Goal: Task Accomplishment & Management: Use online tool/utility

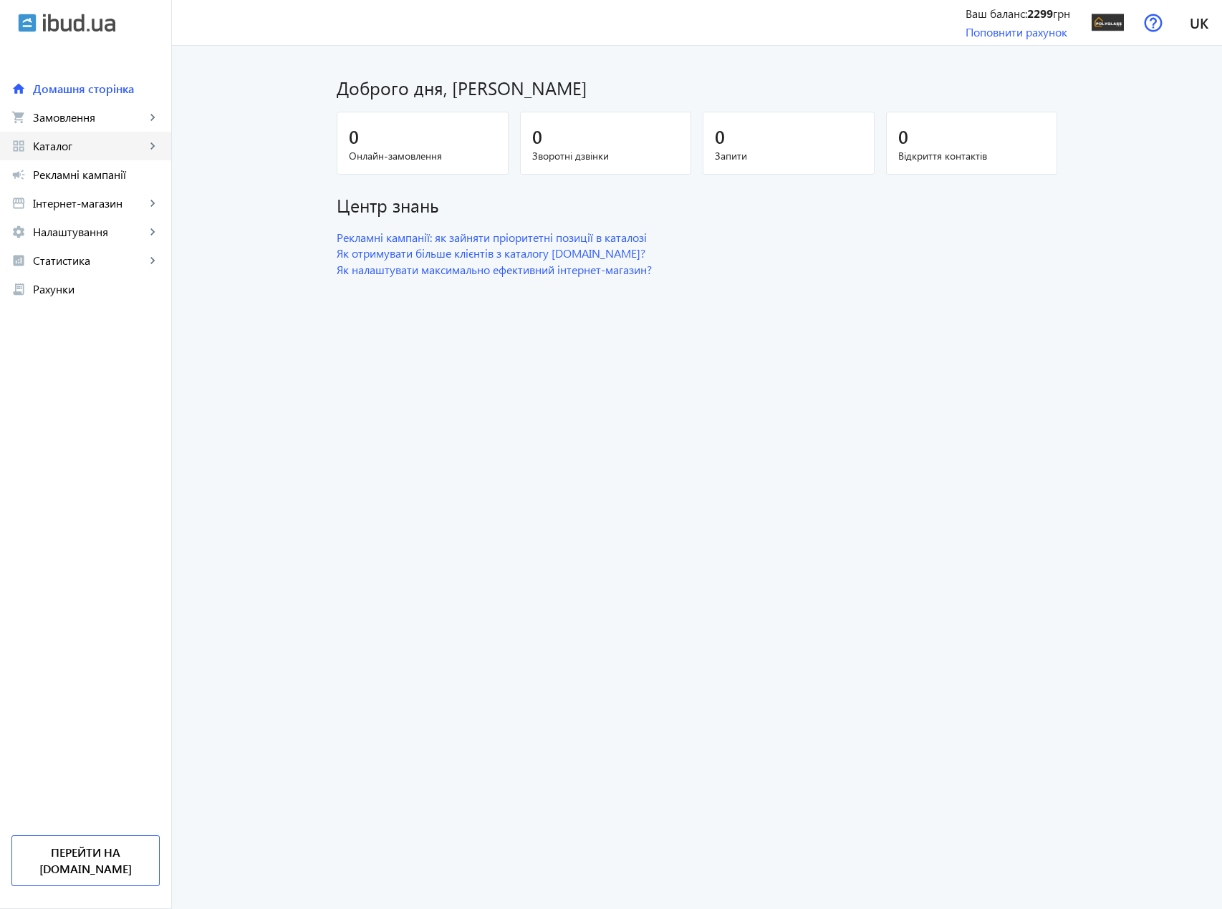
click at [74, 150] on span "Каталог" at bounding box center [89, 146] width 112 height 14
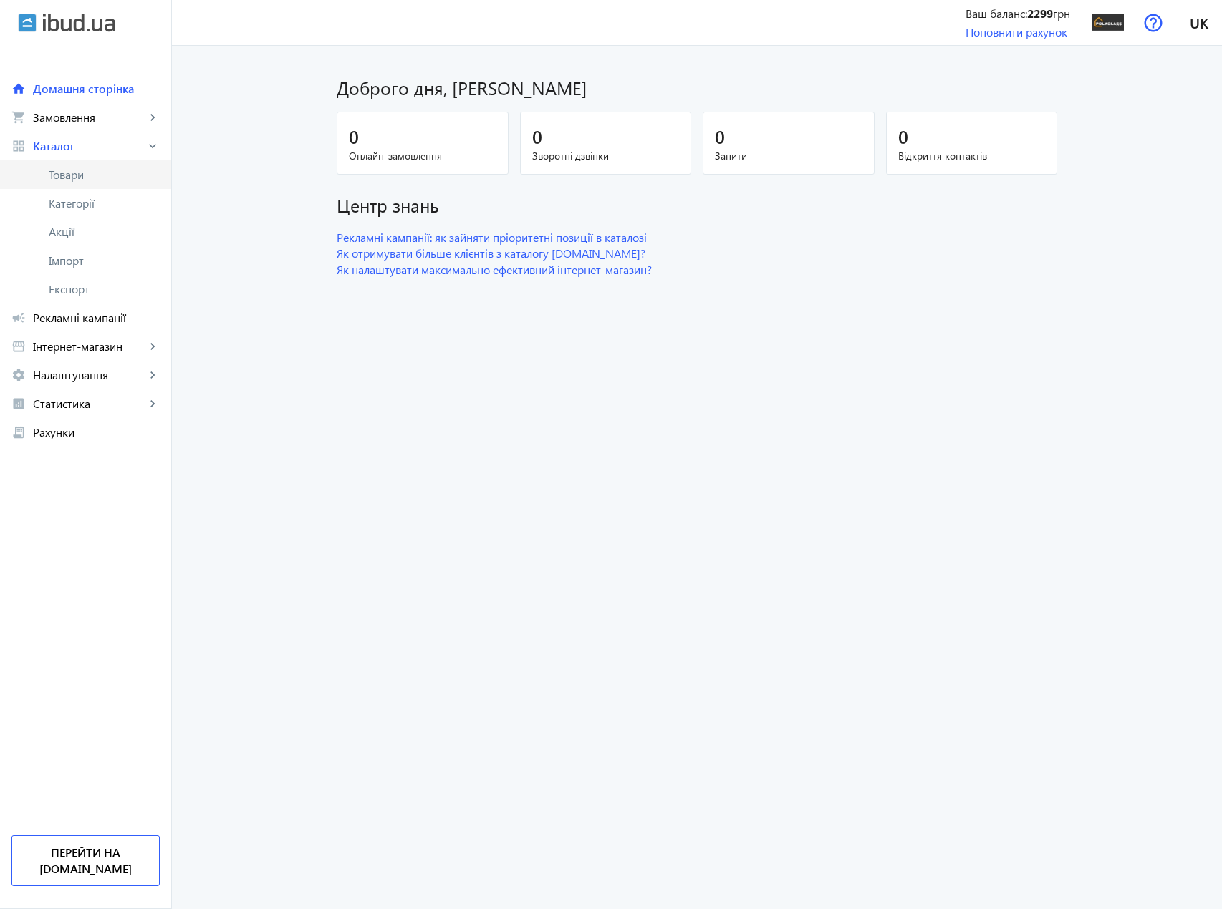
click at [77, 170] on span "Товари" at bounding box center [104, 175] width 111 height 14
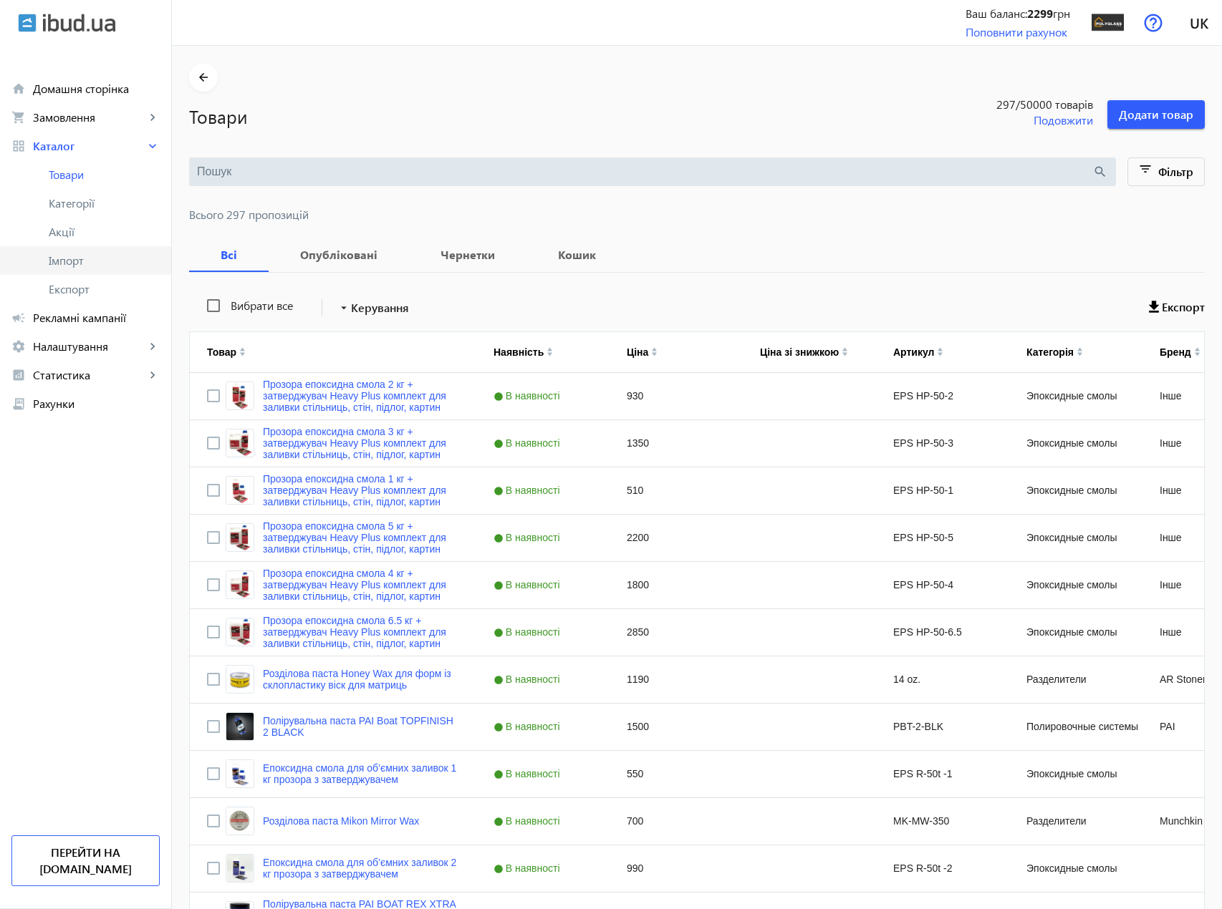
click at [74, 264] on span "Імпорт" at bounding box center [104, 260] width 111 height 14
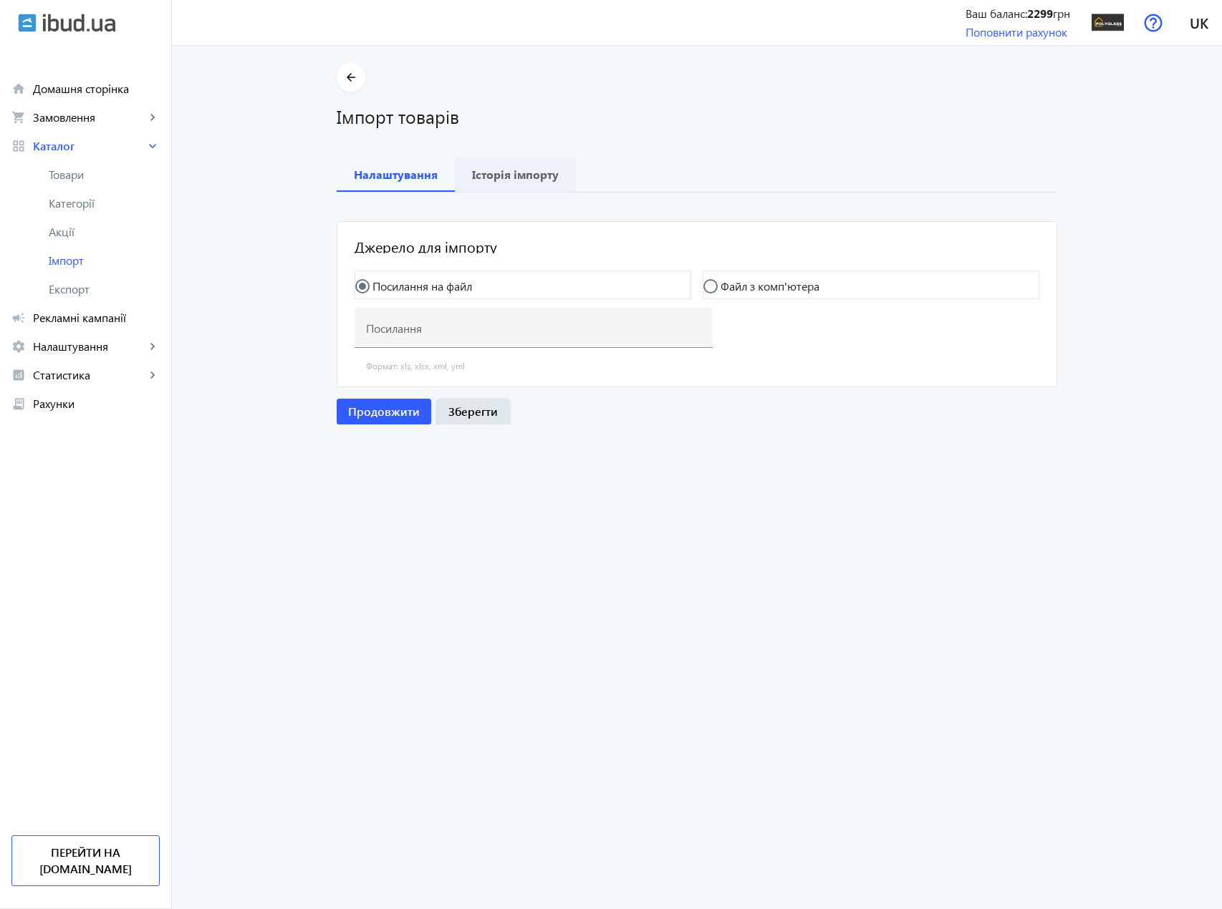
click at [497, 178] on b "Історія імпорту" at bounding box center [515, 174] width 87 height 11
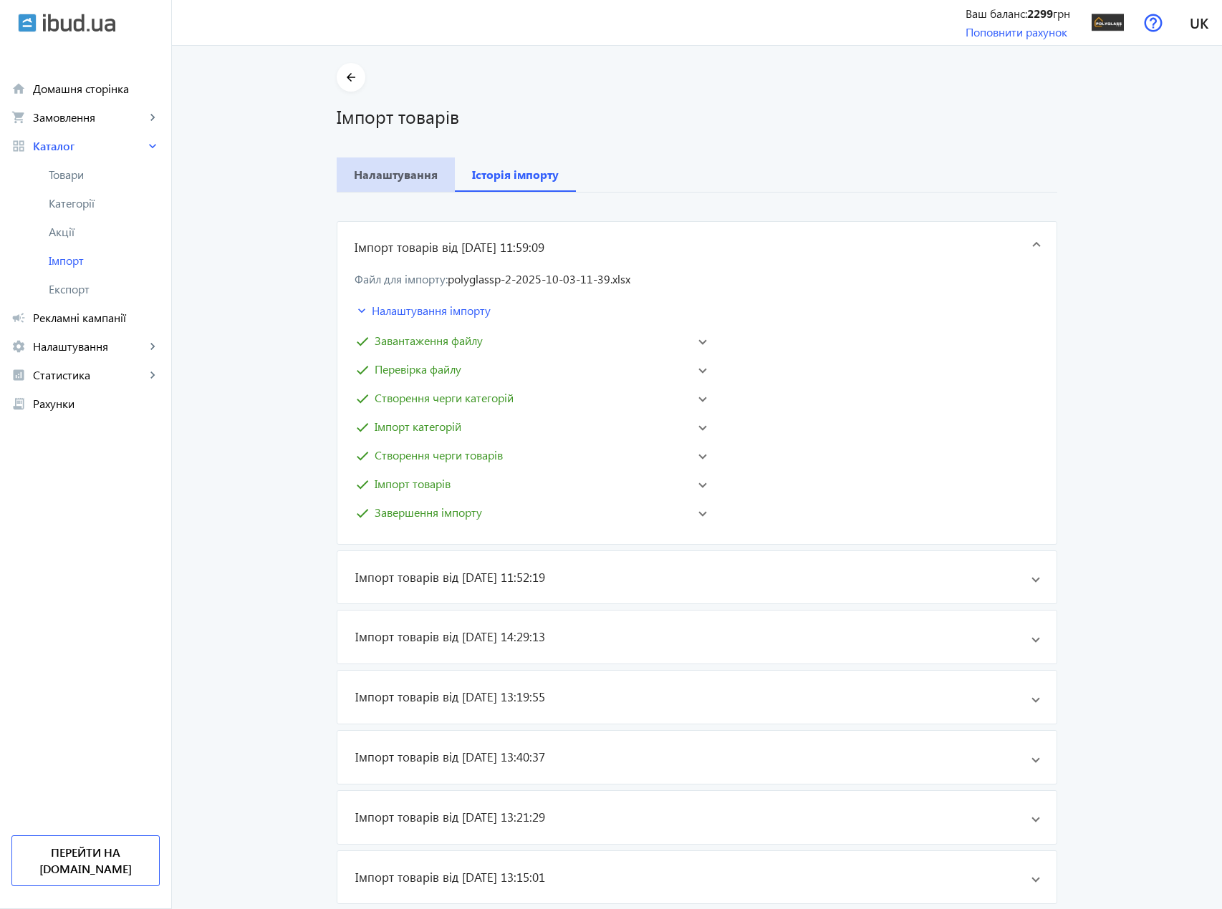
click at [403, 172] on b "Налаштування" at bounding box center [396, 174] width 84 height 11
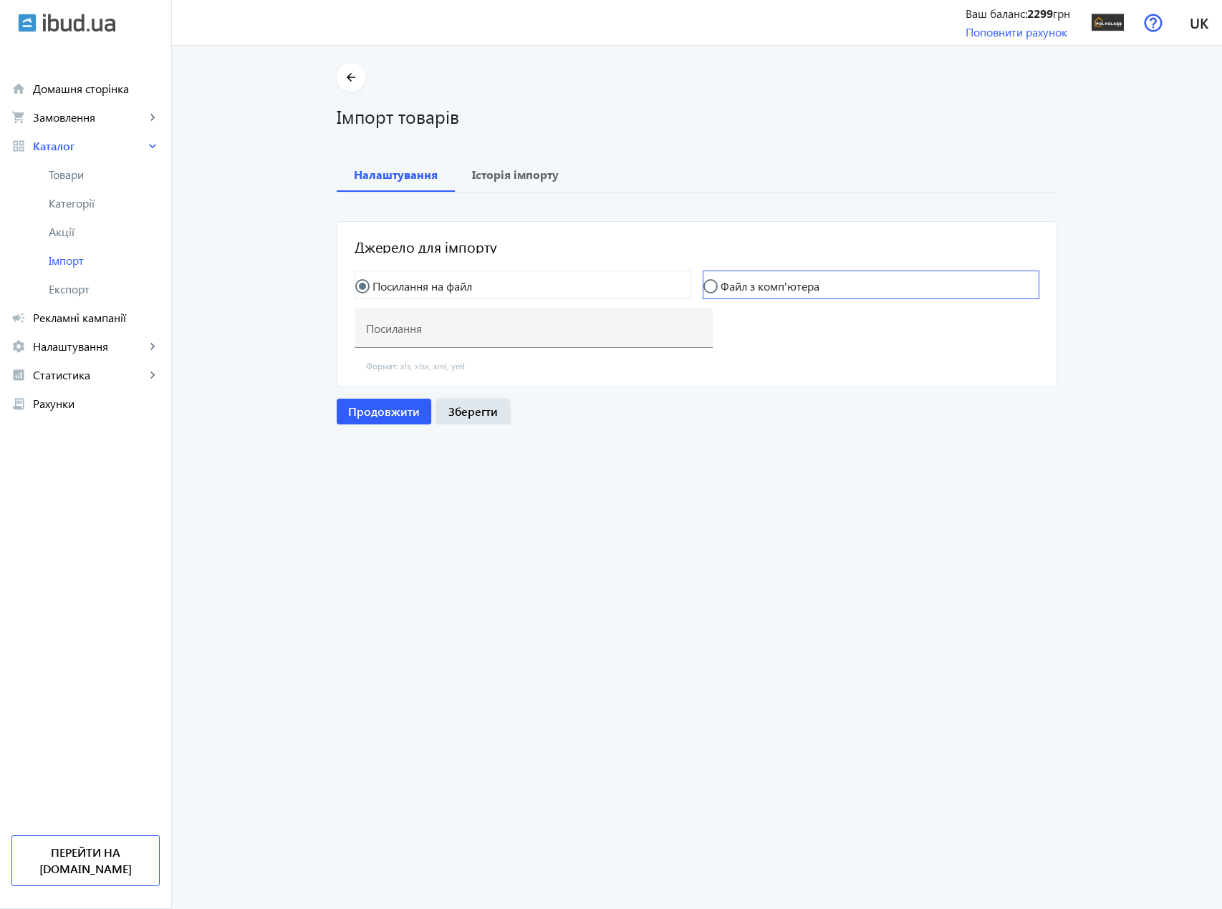
click at [734, 289] on label "Файл з комп'ютера" at bounding box center [768, 286] width 102 height 11
click at [732, 289] on input "Файл з комп'ютера" at bounding box center [717, 293] width 29 height 29
radio input "true"
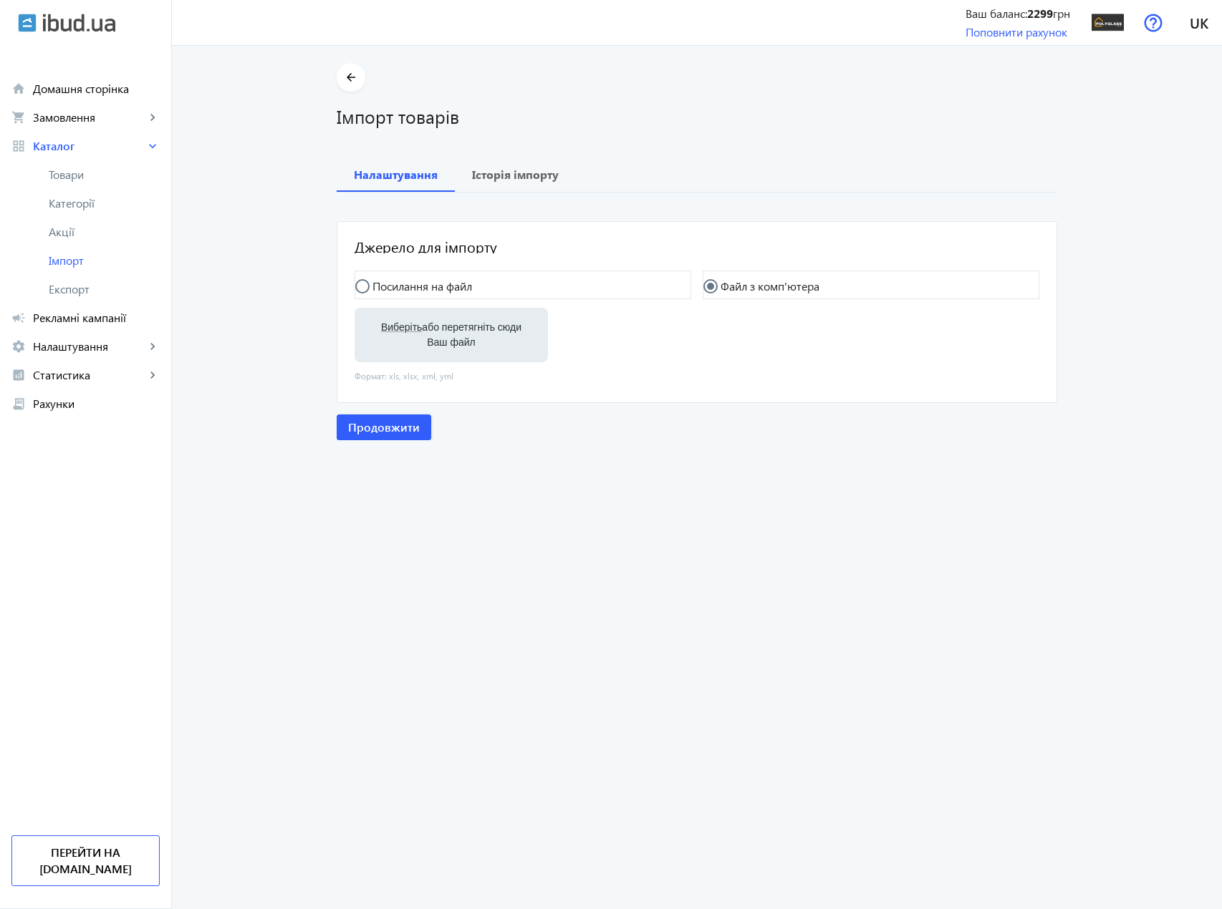
click at [455, 328] on label "Виберіть або перетягніть сюди Ваш файл" at bounding box center [451, 335] width 170 height 40
click at [455, 328] on input "Виберіть або перетягніть сюди Ваш файл" at bounding box center [451, 336] width 170 height 17
type input "C:\fakepath\polyglassp-2-2025-10-03-11-39.xlsx"
click at [397, 424] on span "Продовжити" at bounding box center [384, 429] width 72 height 16
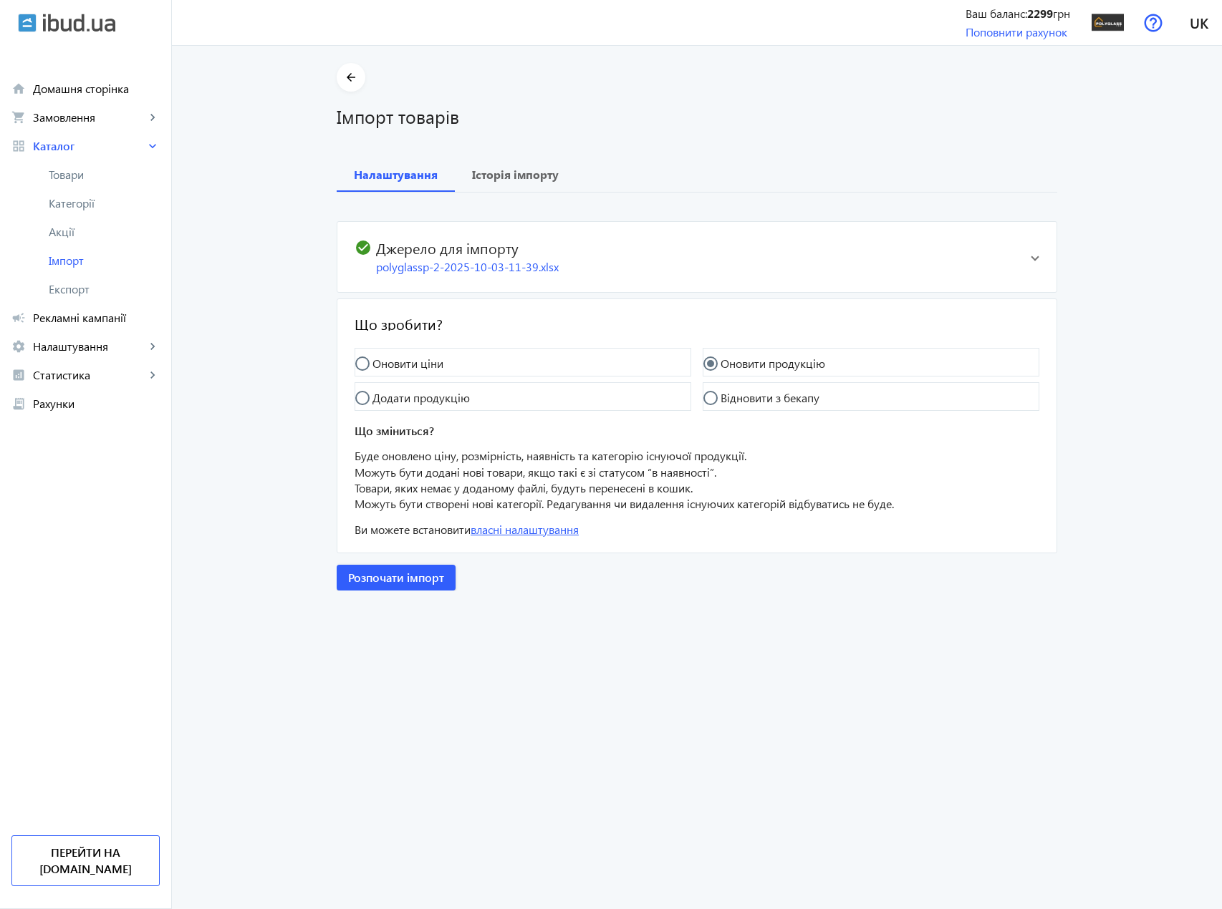
click at [516, 534] on link "власні налаштування" at bounding box center [524, 529] width 108 height 15
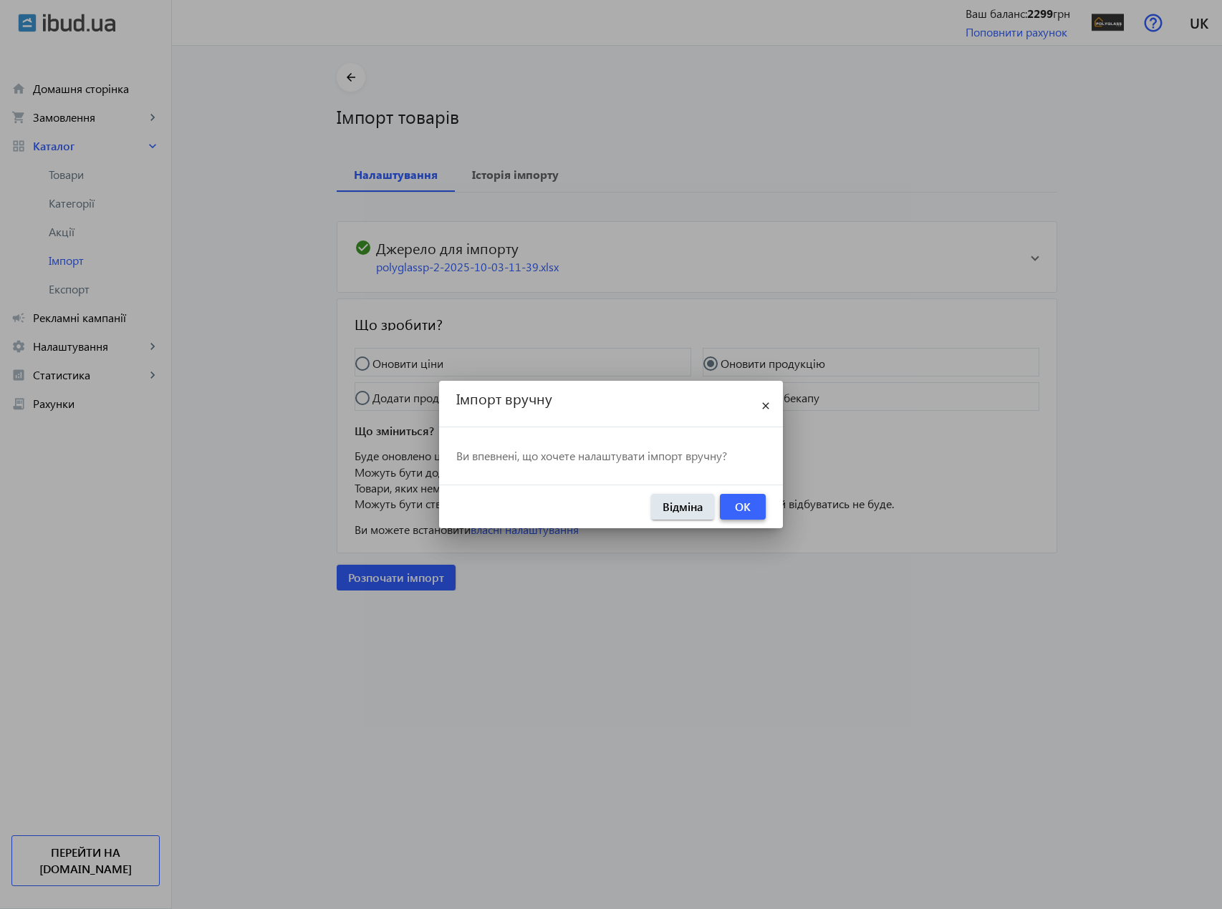
click at [750, 501] on span "OK" at bounding box center [743, 507] width 16 height 16
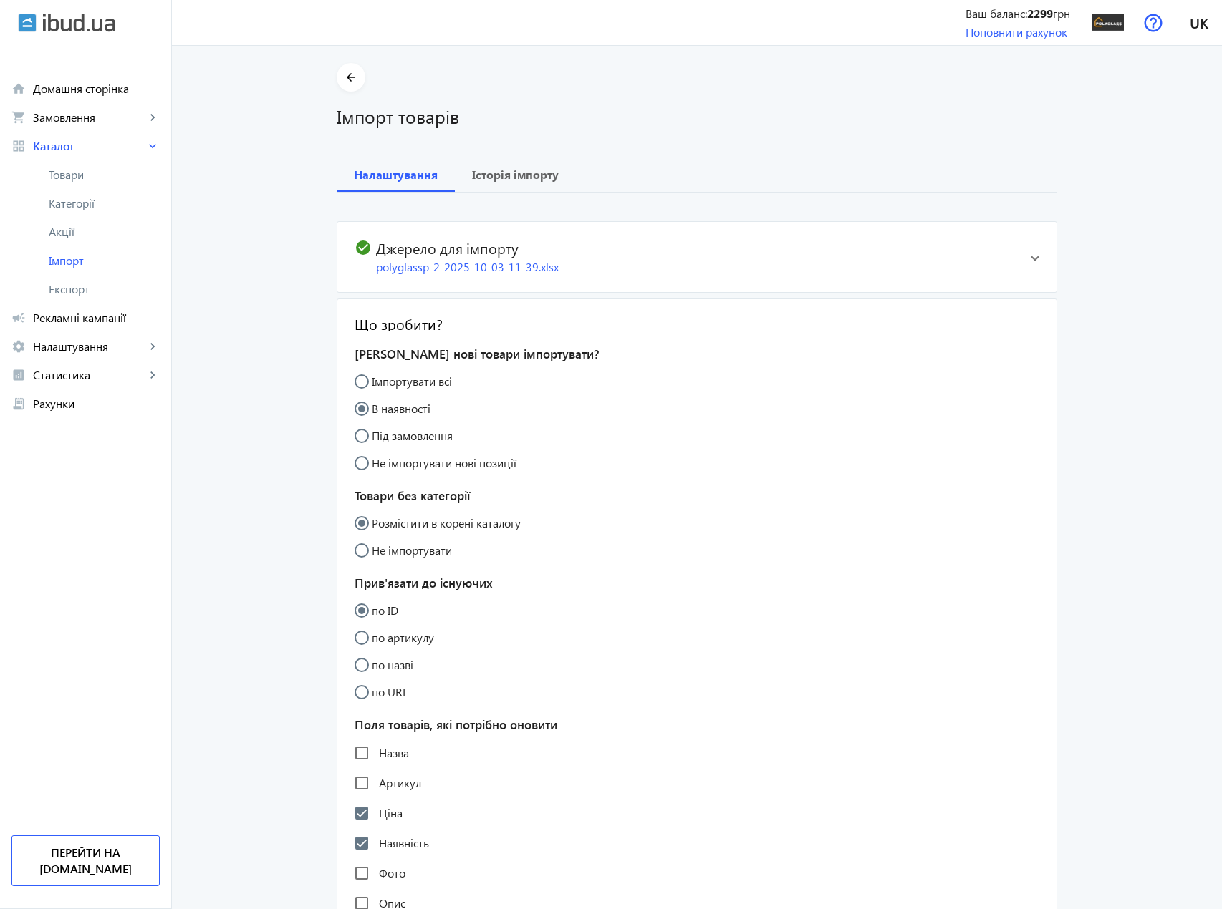
click at [354, 383] on input "Імпортувати всі" at bounding box center [368, 388] width 29 height 29
radio input "true"
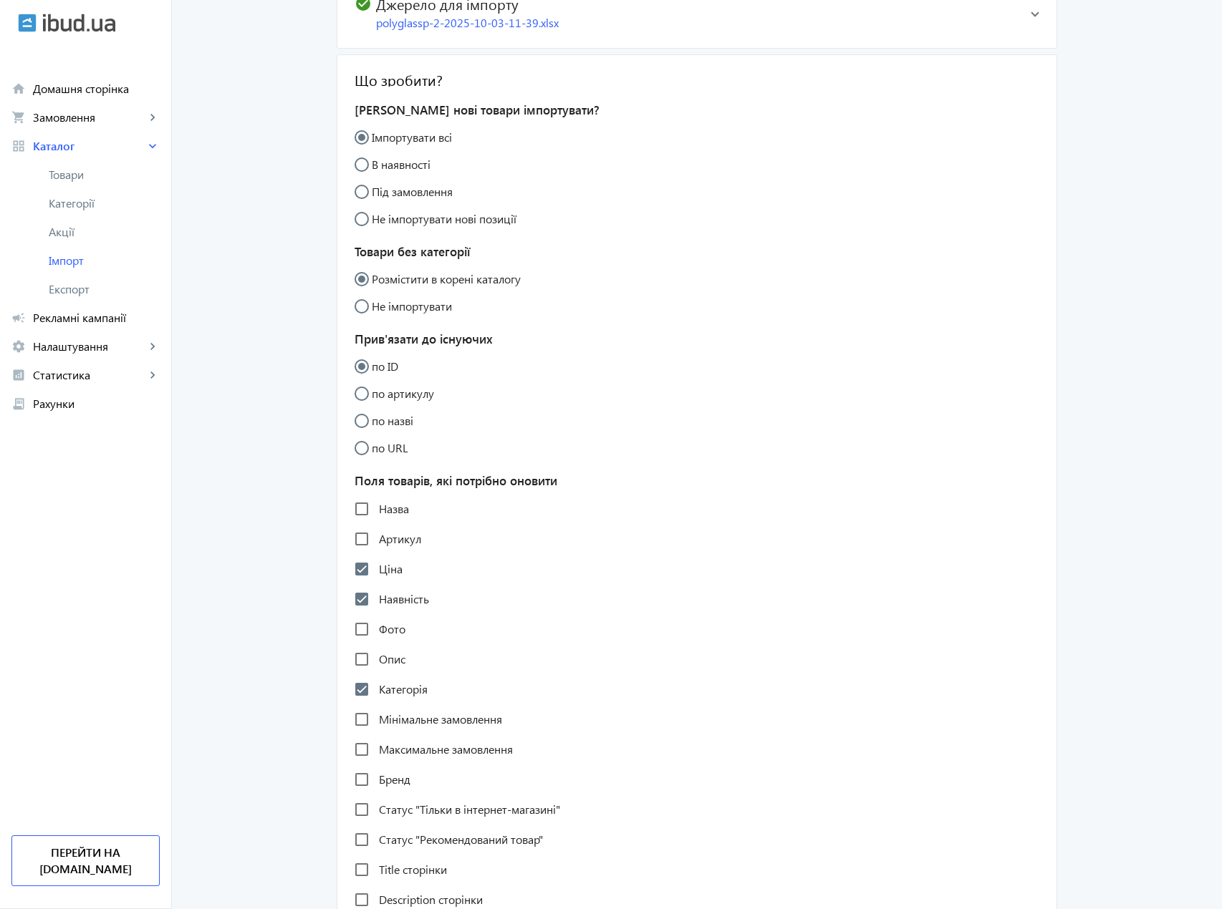
scroll to position [286, 0]
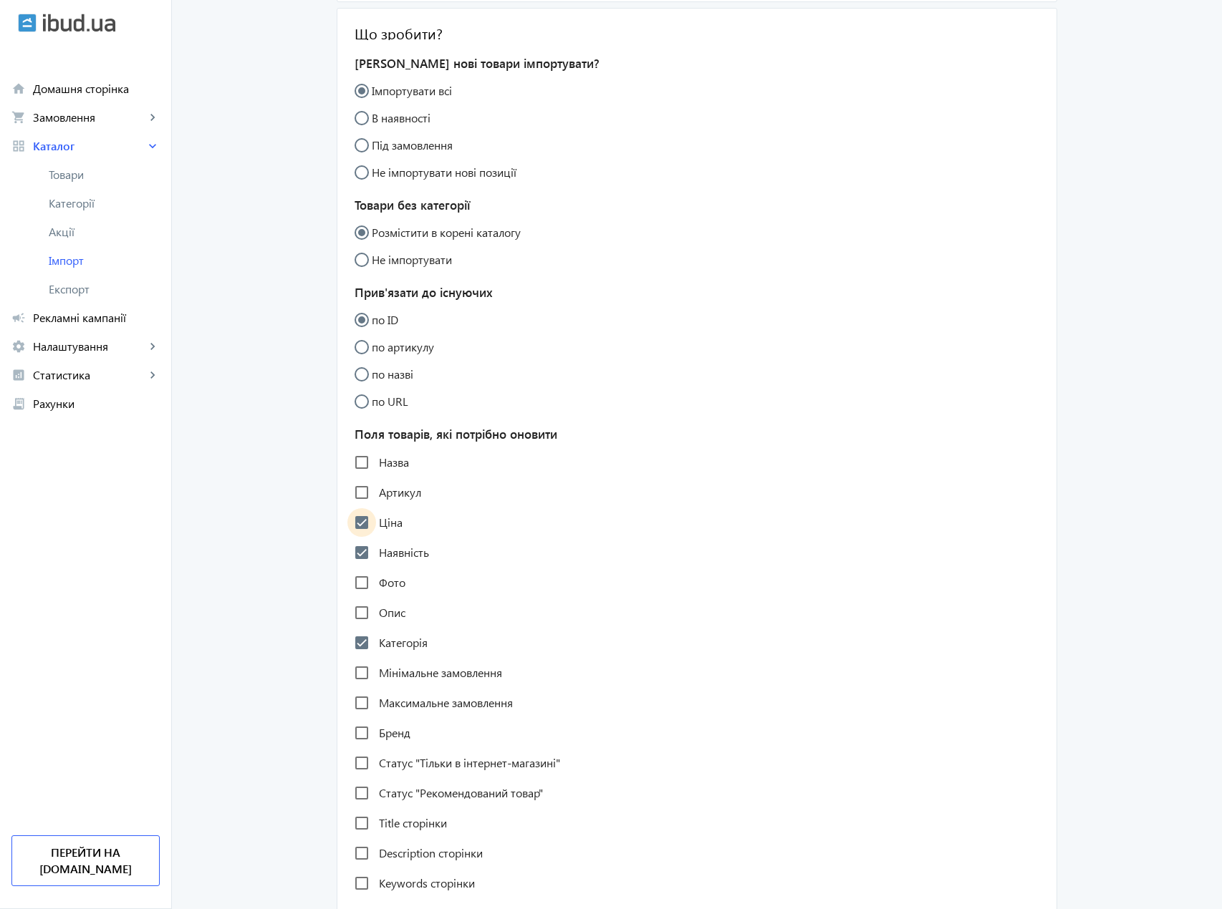
click at [359, 522] on input "Ціна" at bounding box center [361, 522] width 29 height 29
checkbox input "false"
click at [352, 555] on input "Наявність" at bounding box center [361, 552] width 29 height 29
checkbox input "false"
click at [357, 643] on input "Категорія" at bounding box center [361, 643] width 29 height 29
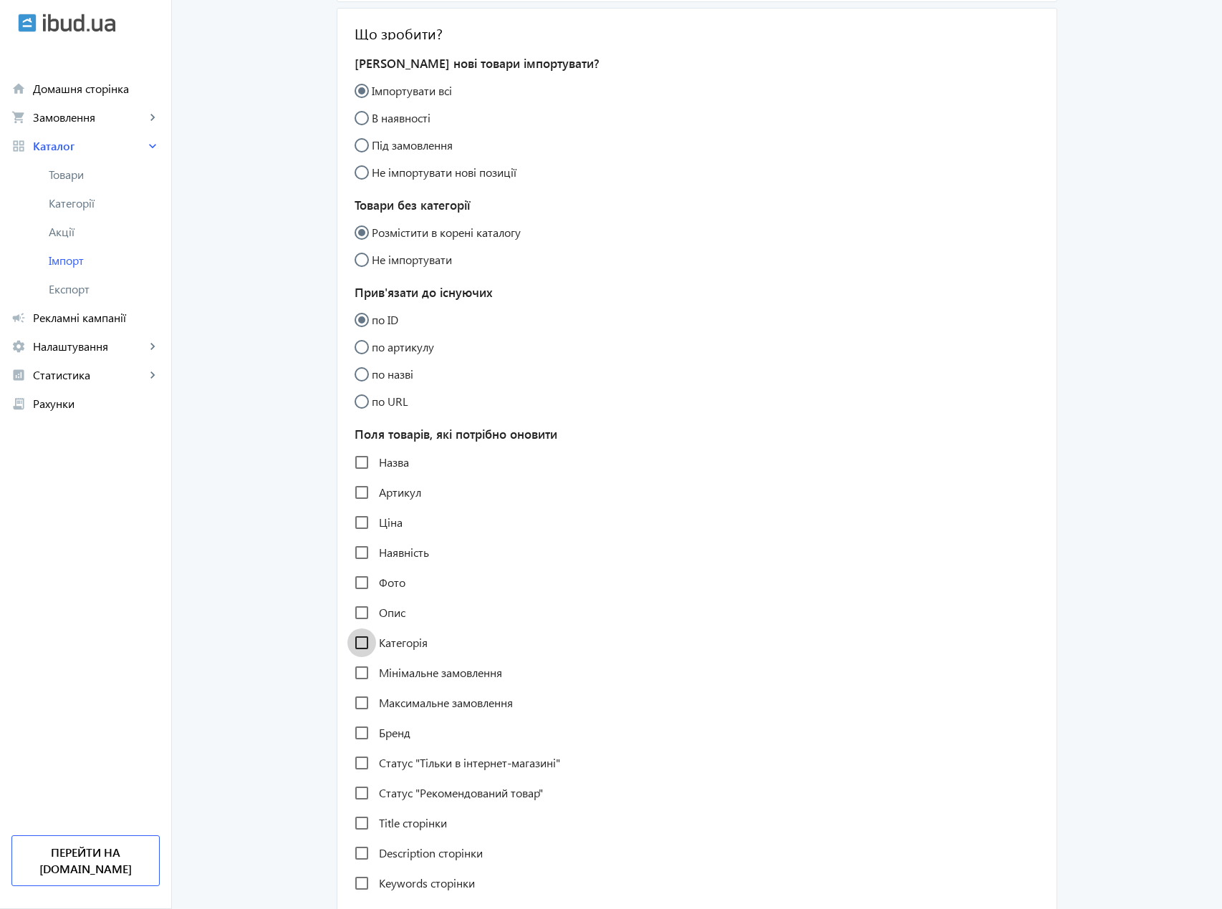
checkbox input "false"
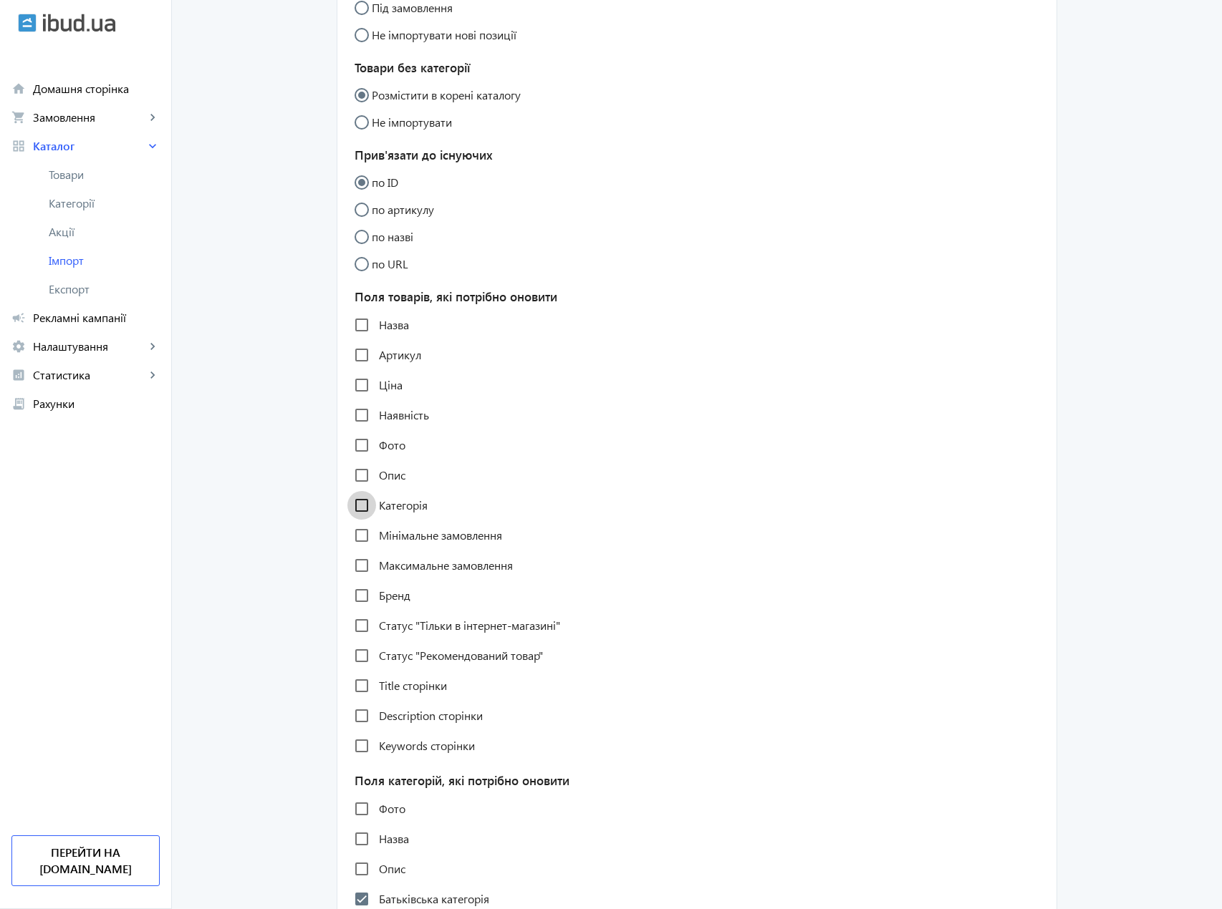
scroll to position [430, 0]
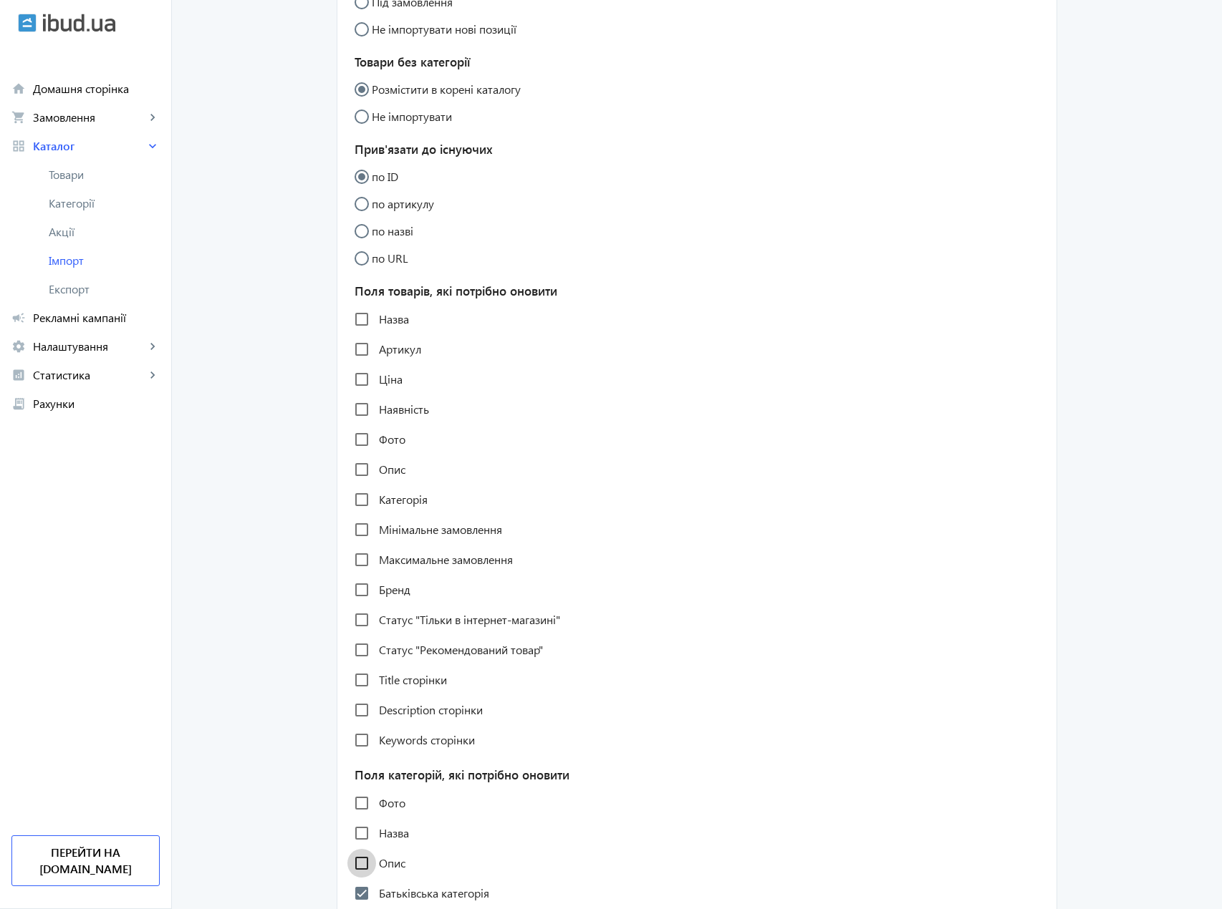
click at [358, 867] on input "Опис" at bounding box center [361, 863] width 29 height 29
checkbox input "true"
click at [357, 463] on input "Опис" at bounding box center [361, 469] width 29 height 29
checkbox input "true"
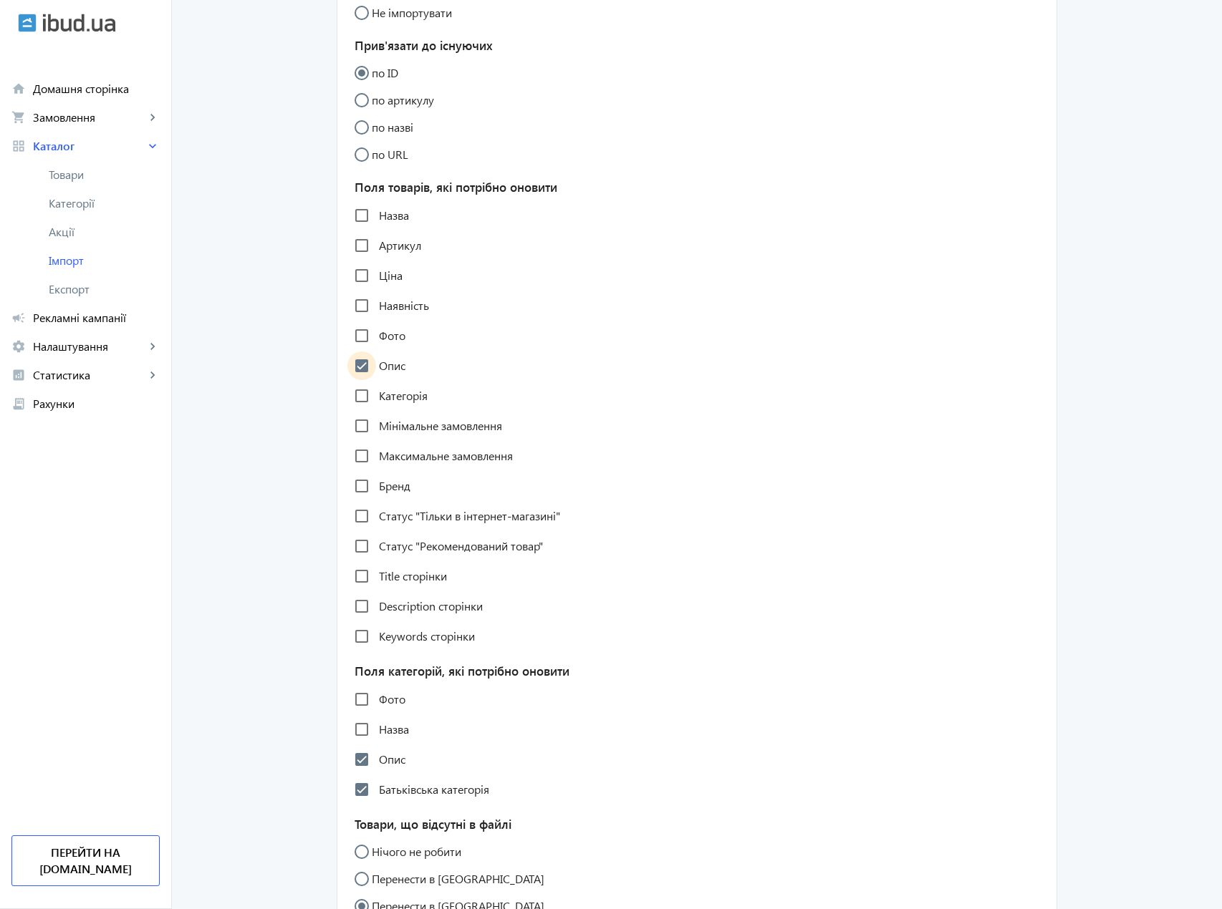
scroll to position [573, 0]
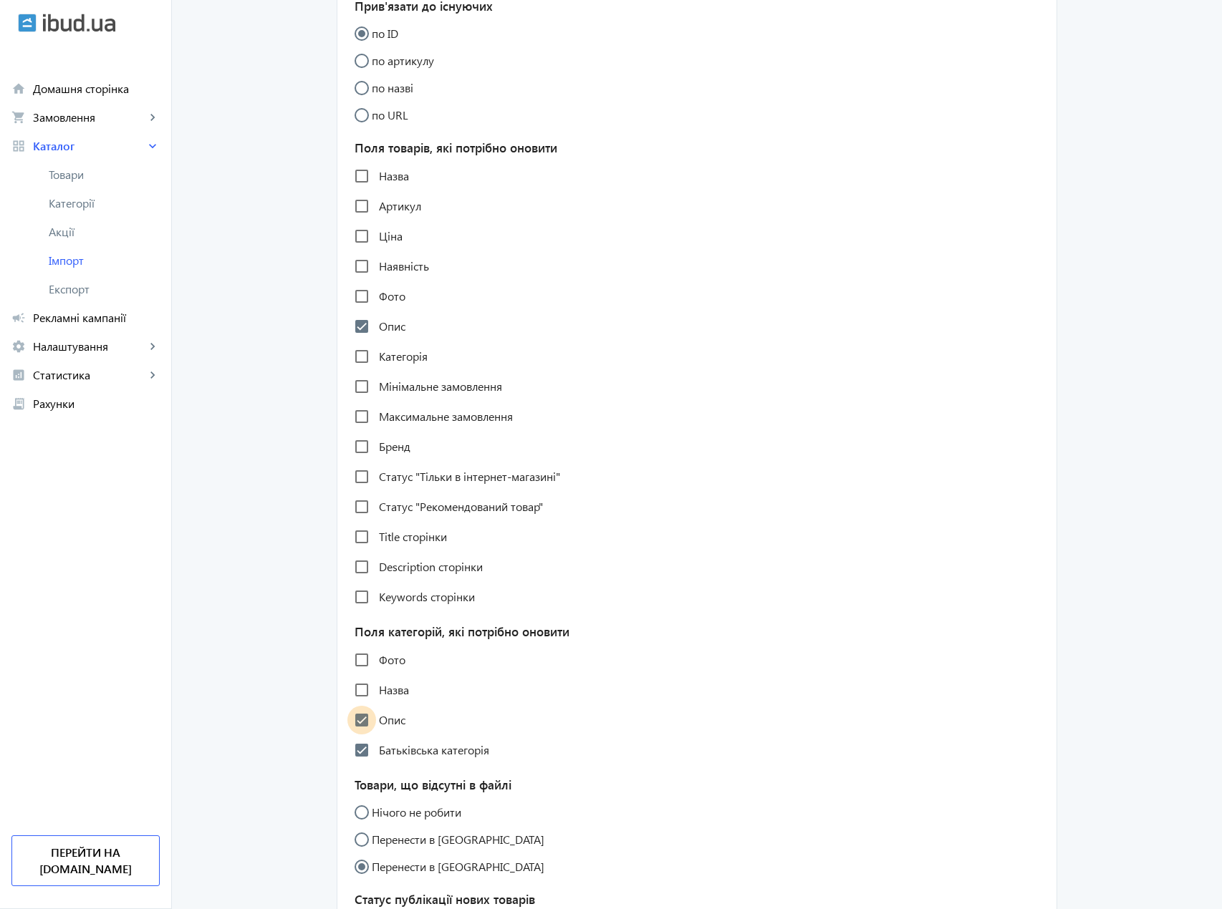
click at [354, 729] on input "Опис" at bounding box center [361, 720] width 29 height 29
checkbox input "false"
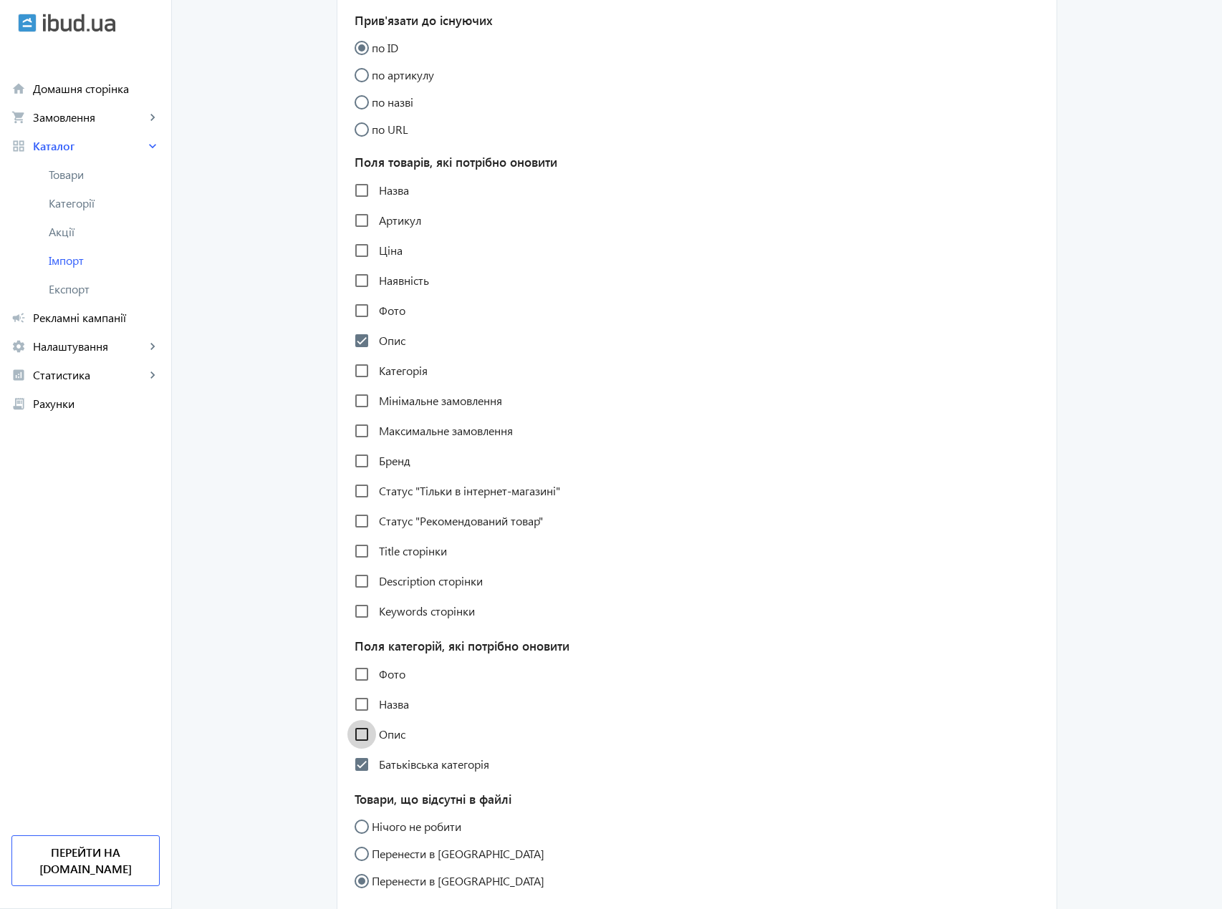
scroll to position [881, 0]
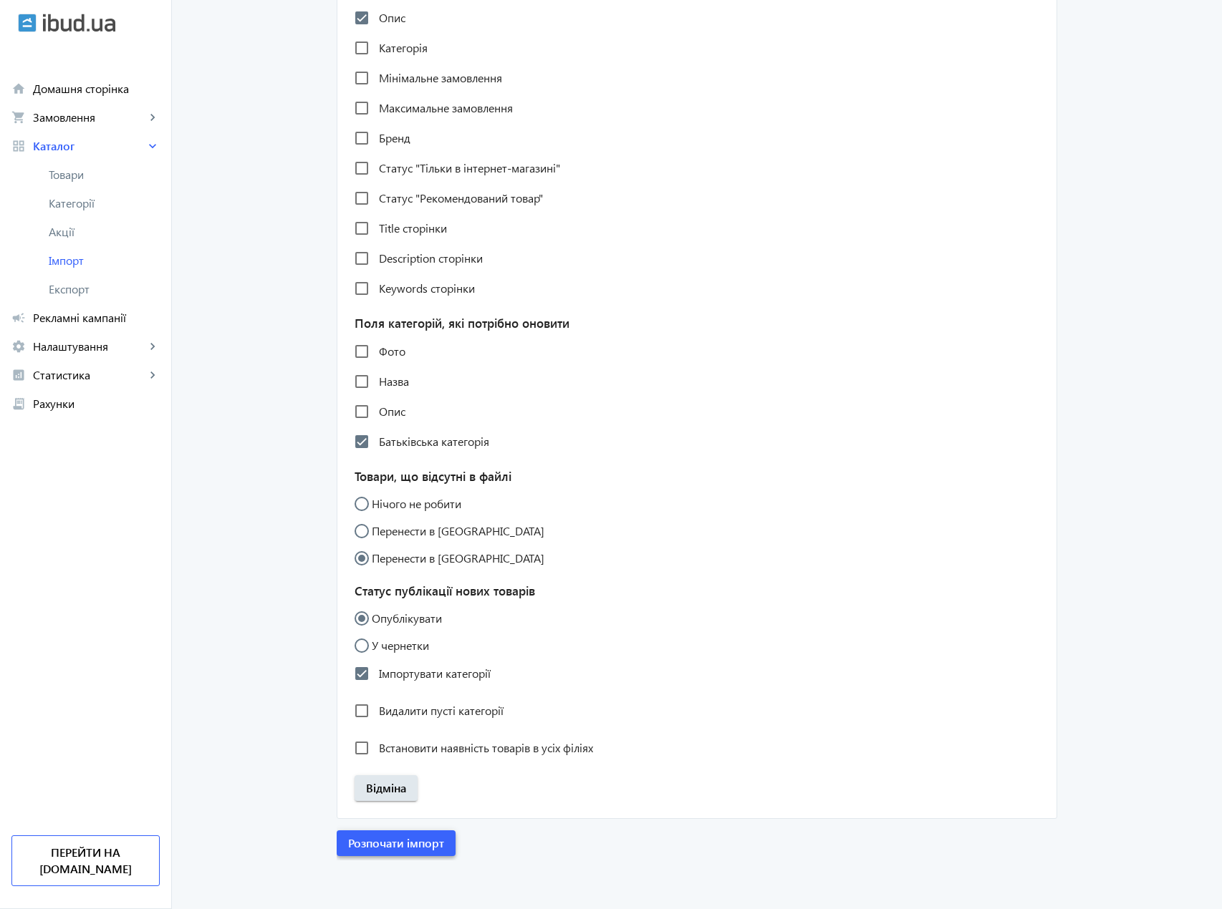
click at [407, 843] on span "Розпочати імпорт" at bounding box center [396, 844] width 96 height 16
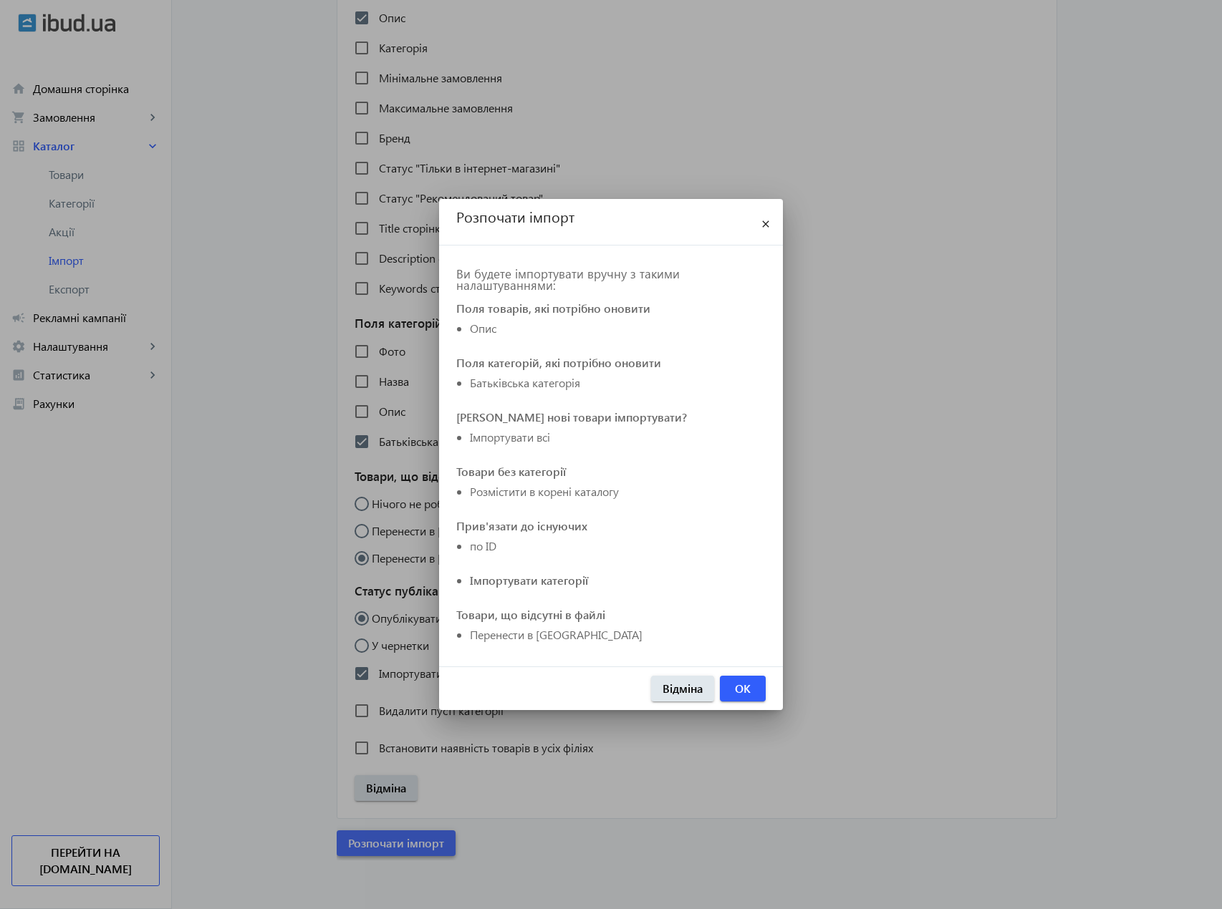
scroll to position [0, 0]
click at [735, 692] on span "OK" at bounding box center [743, 689] width 16 height 16
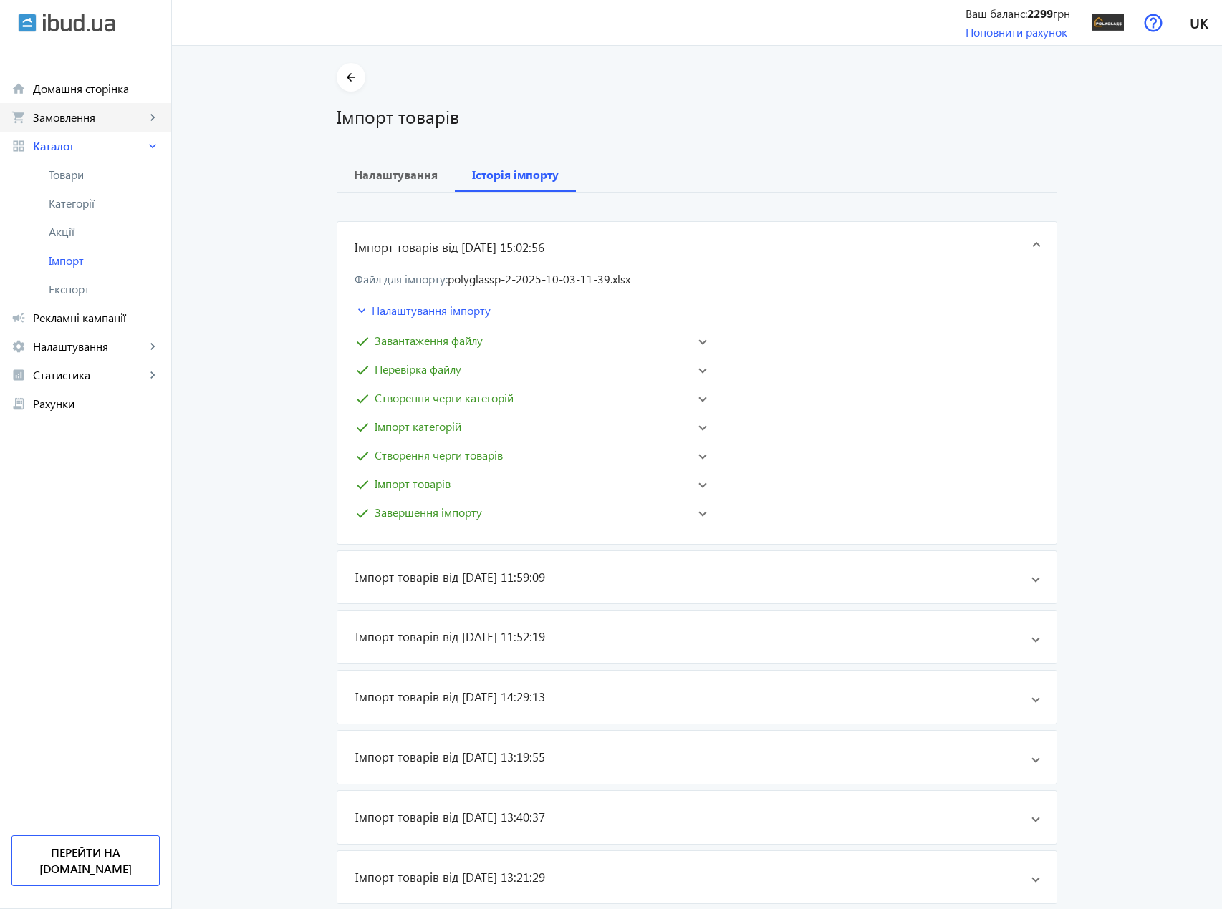
click at [97, 127] on link "shopping_cart Замовлення keyboard_arrow_right" at bounding box center [85, 117] width 171 height 29
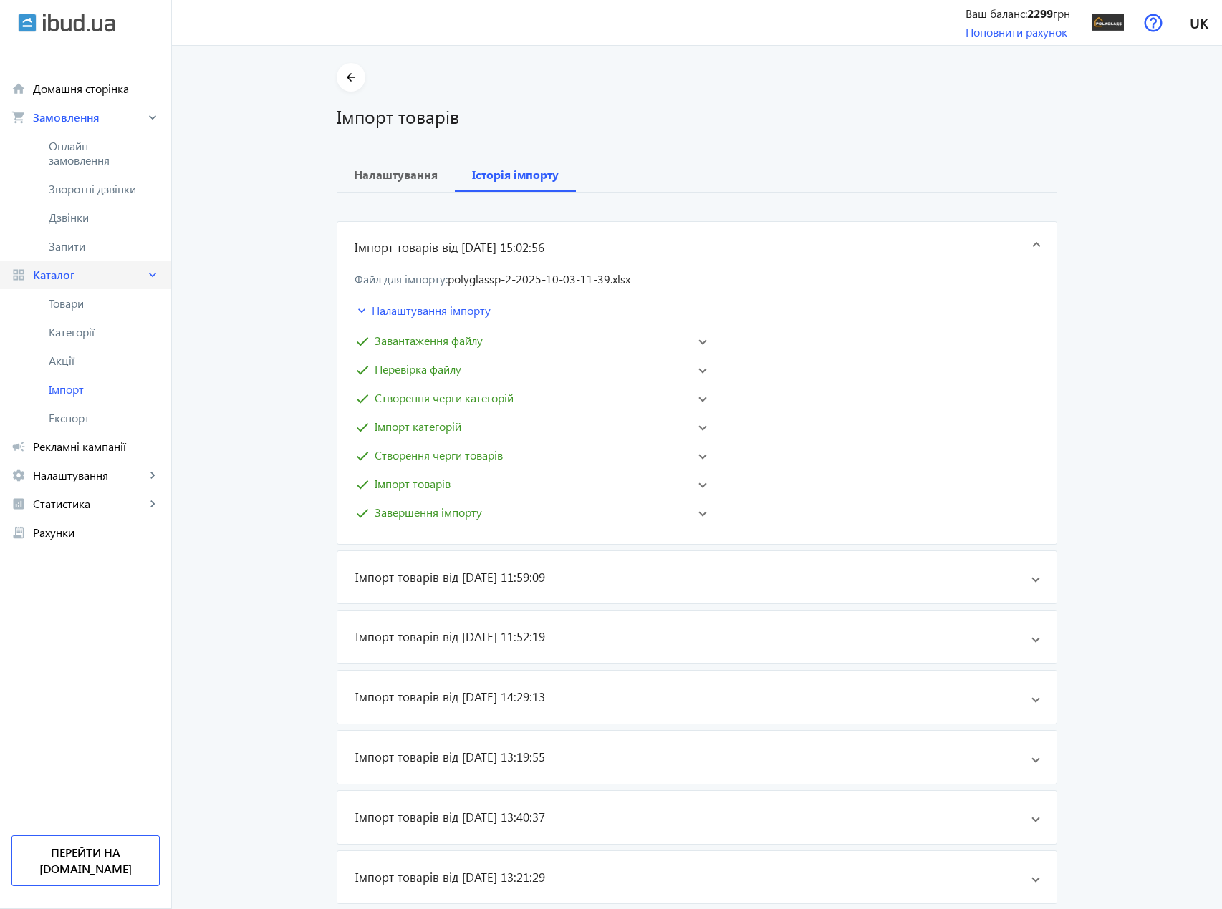
click at [95, 281] on span "Каталог" at bounding box center [89, 275] width 112 height 14
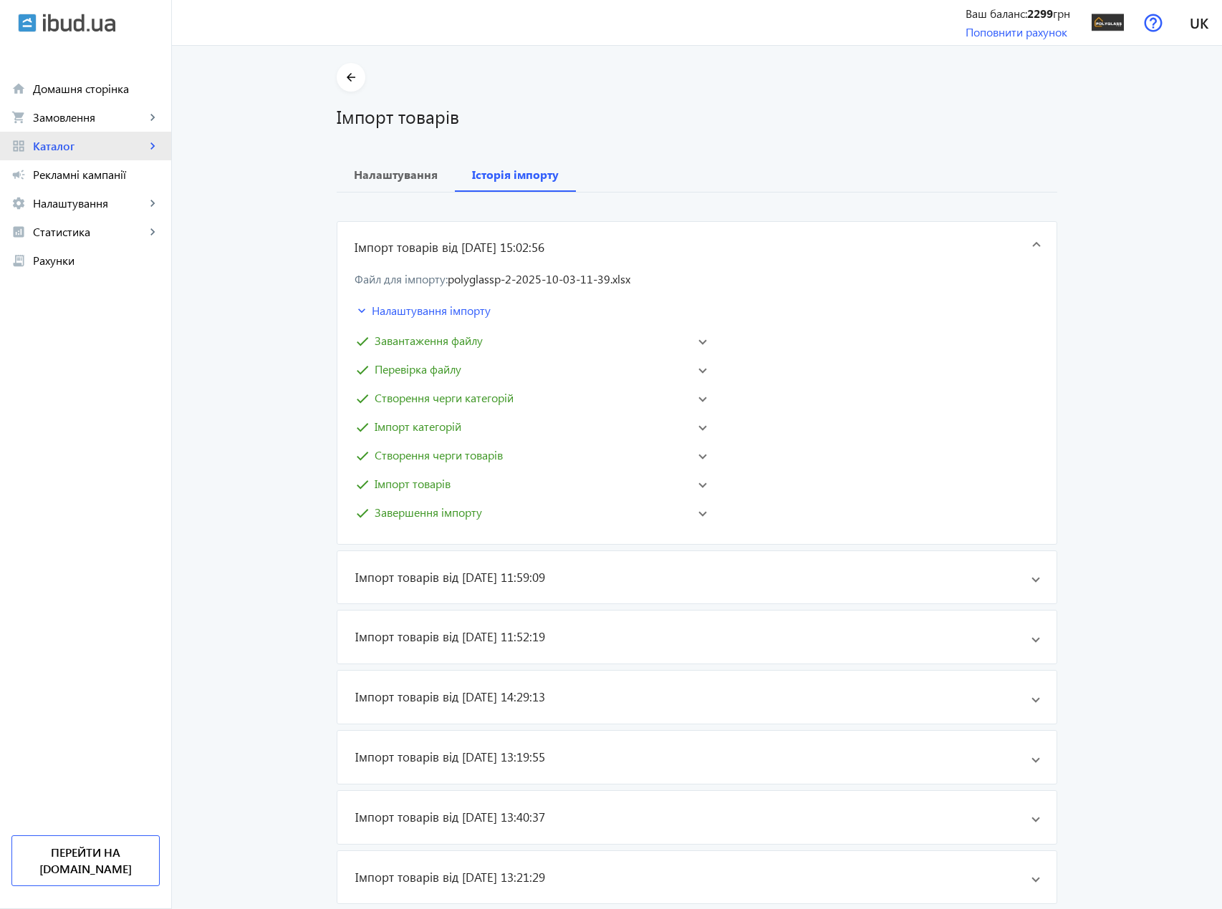
click at [69, 145] on span "Каталог" at bounding box center [89, 146] width 112 height 14
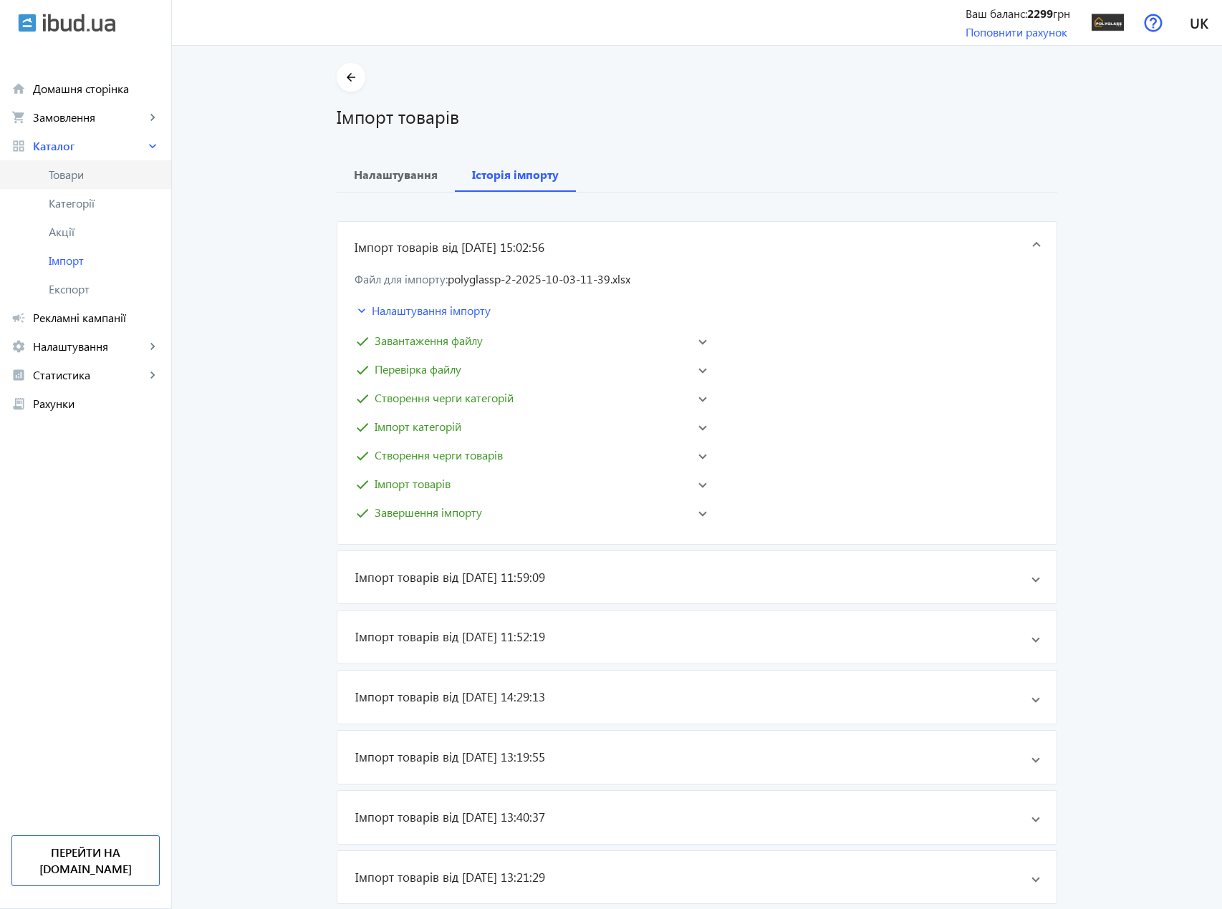
click at [63, 180] on span "Товари" at bounding box center [104, 175] width 111 height 14
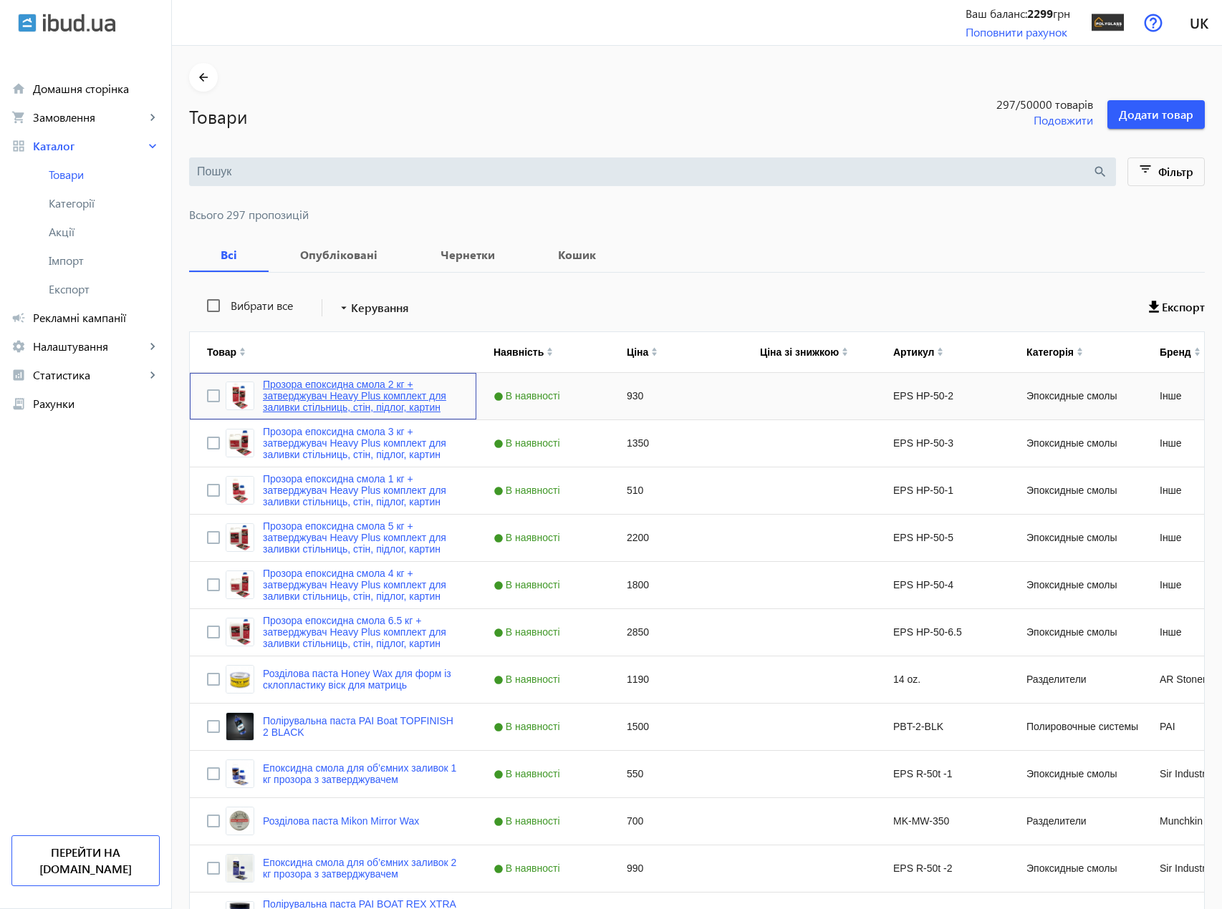
click at [351, 396] on link "Прозора епоксидна смола 2 кг + затверджувач Heavy Plus комплект для заливки сті…" at bounding box center [361, 396] width 196 height 34
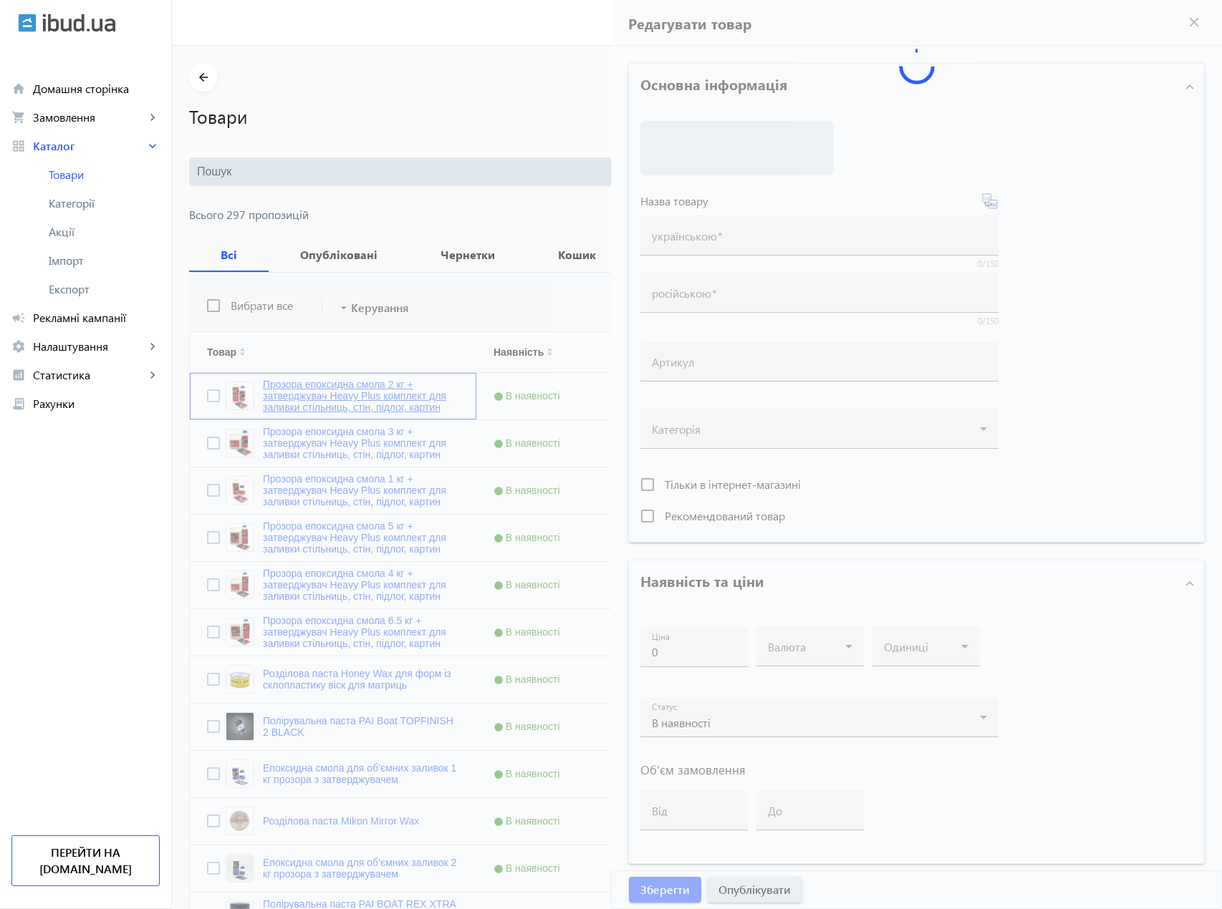
type input "Прозора епоксидна смола 2 кг + затверджувач Heavy Plus комплект для заливки сті…"
type input "Прозрачная эпоксидная смола 2 кг + отвердитель Heavy Plus комплект для заливки …"
type input "EPS HP-50-2"
type input "930"
type input "1"
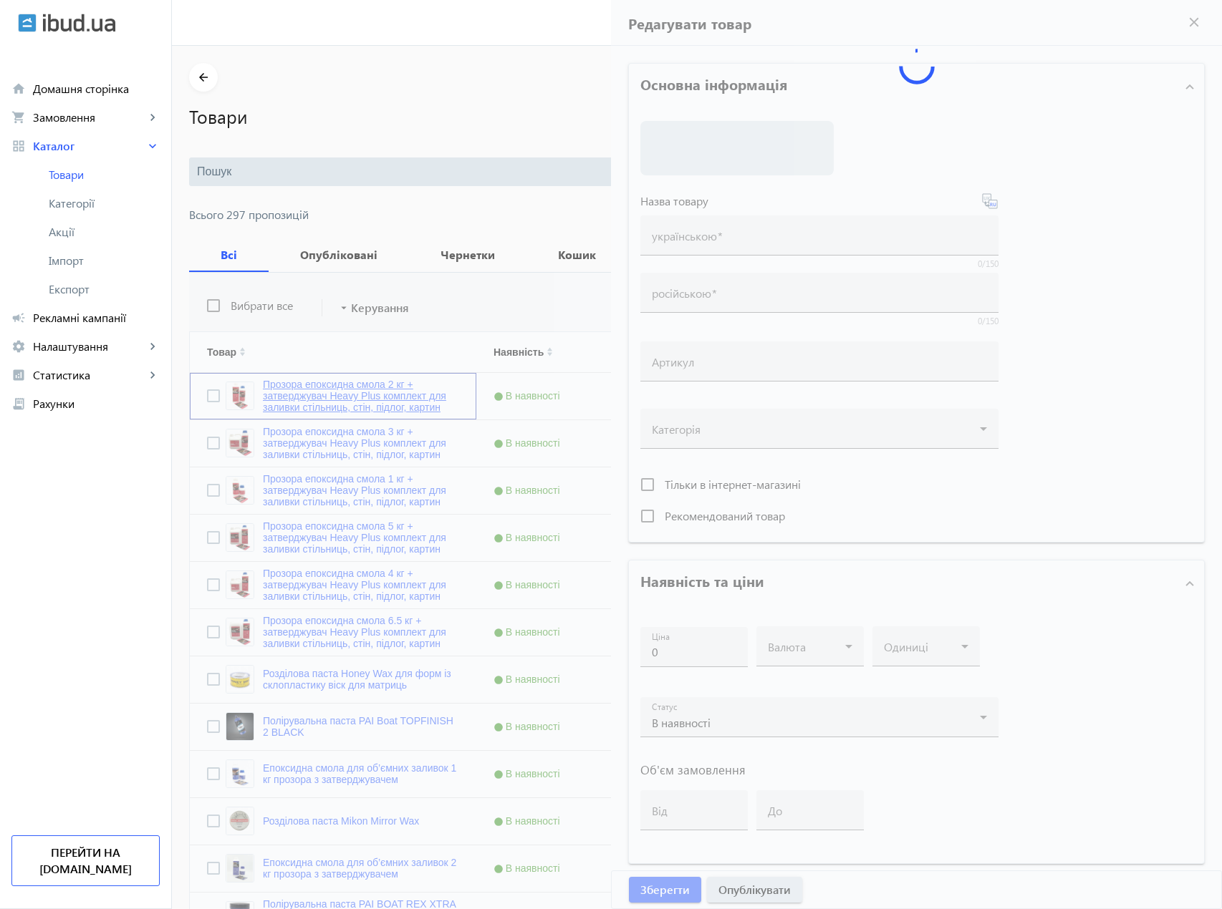
type input "100"
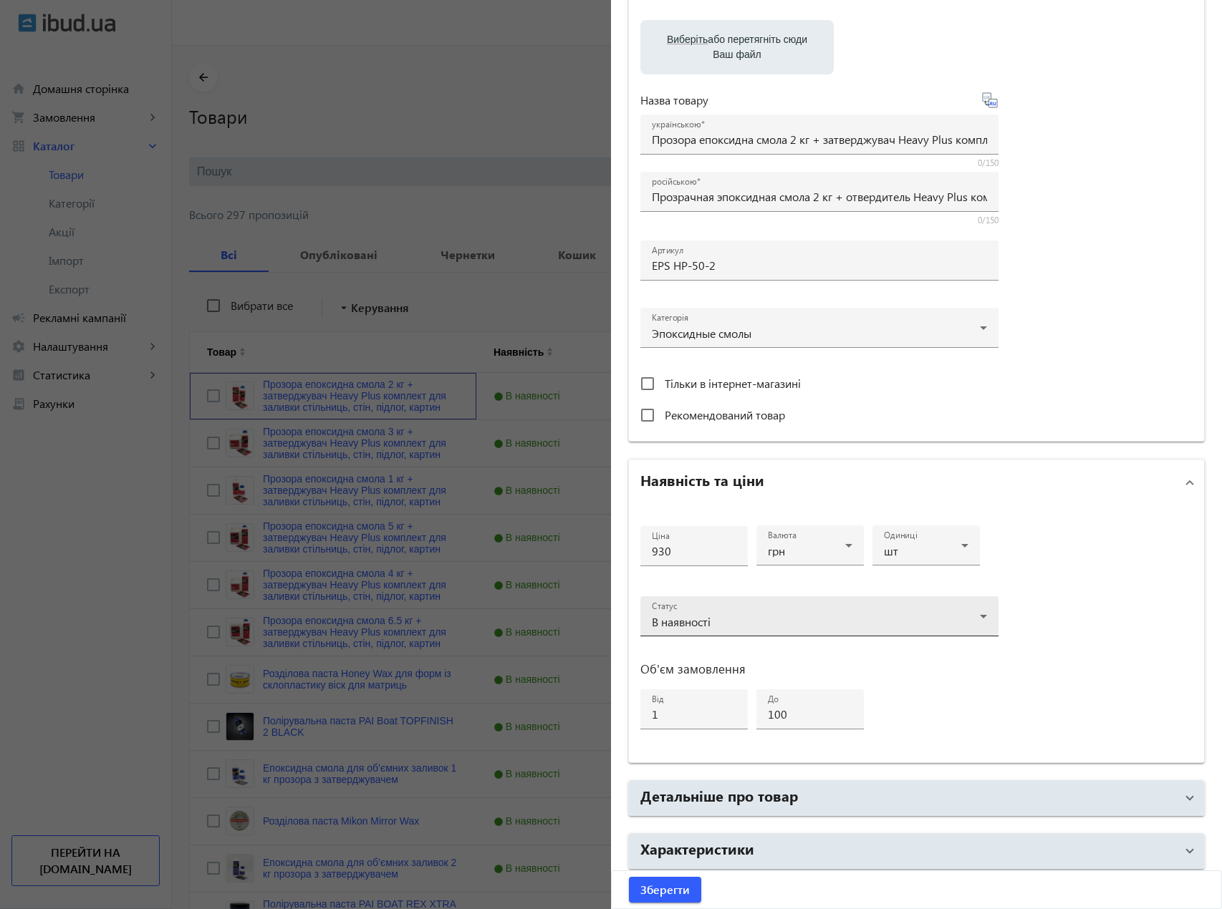
scroll to position [286, 0]
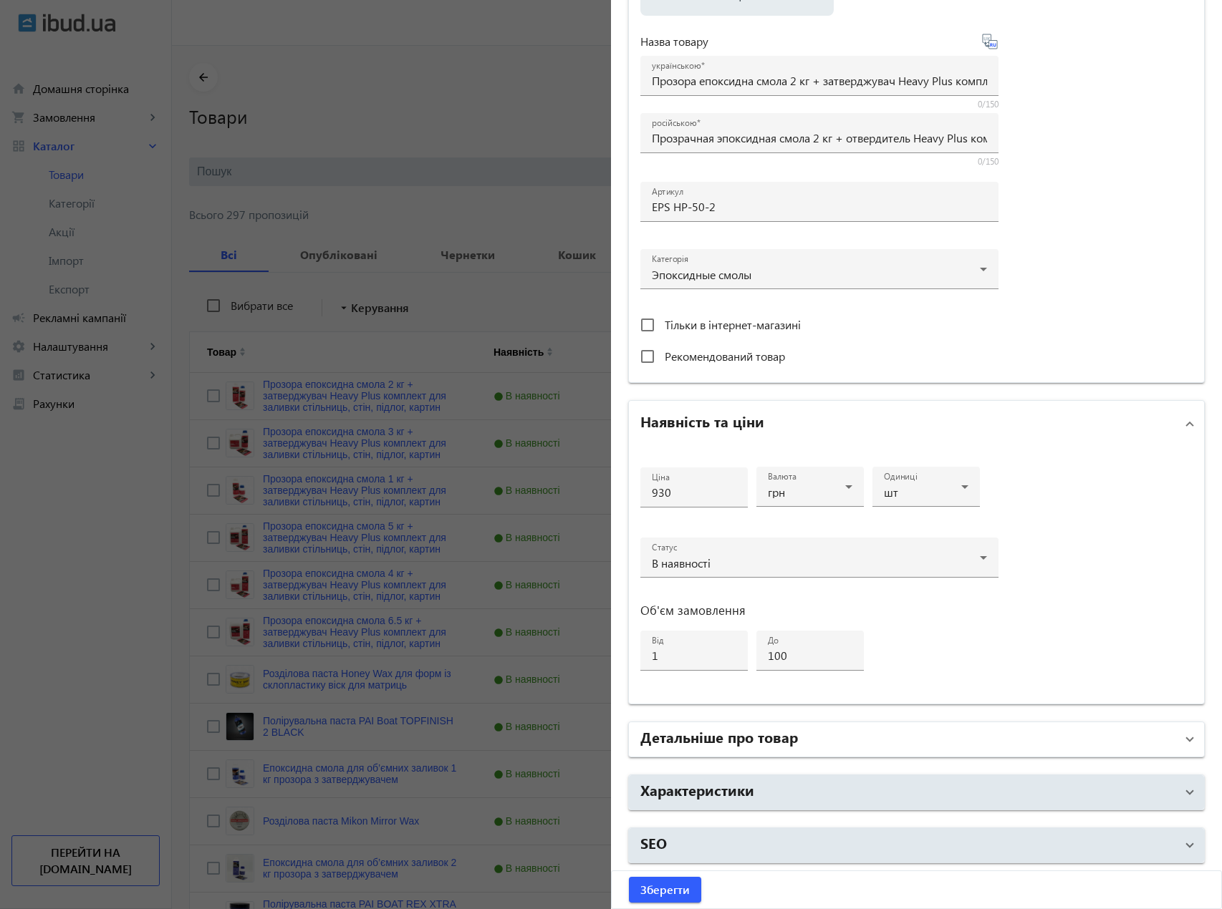
click at [806, 731] on mat-panel-title "Детальніше про товар" at bounding box center [907, 740] width 535 height 26
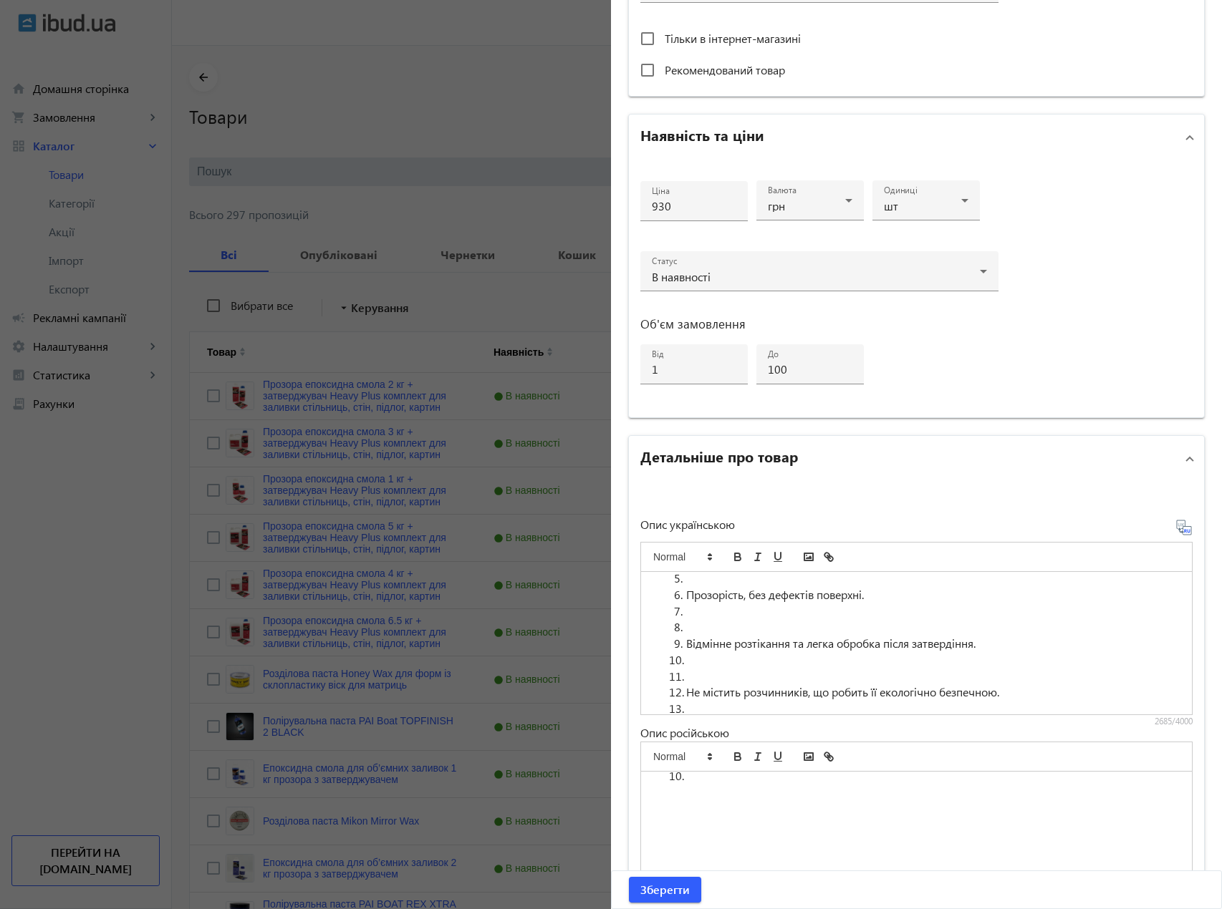
scroll to position [2788, 0]
click at [402, 626] on div at bounding box center [611, 454] width 1222 height 909
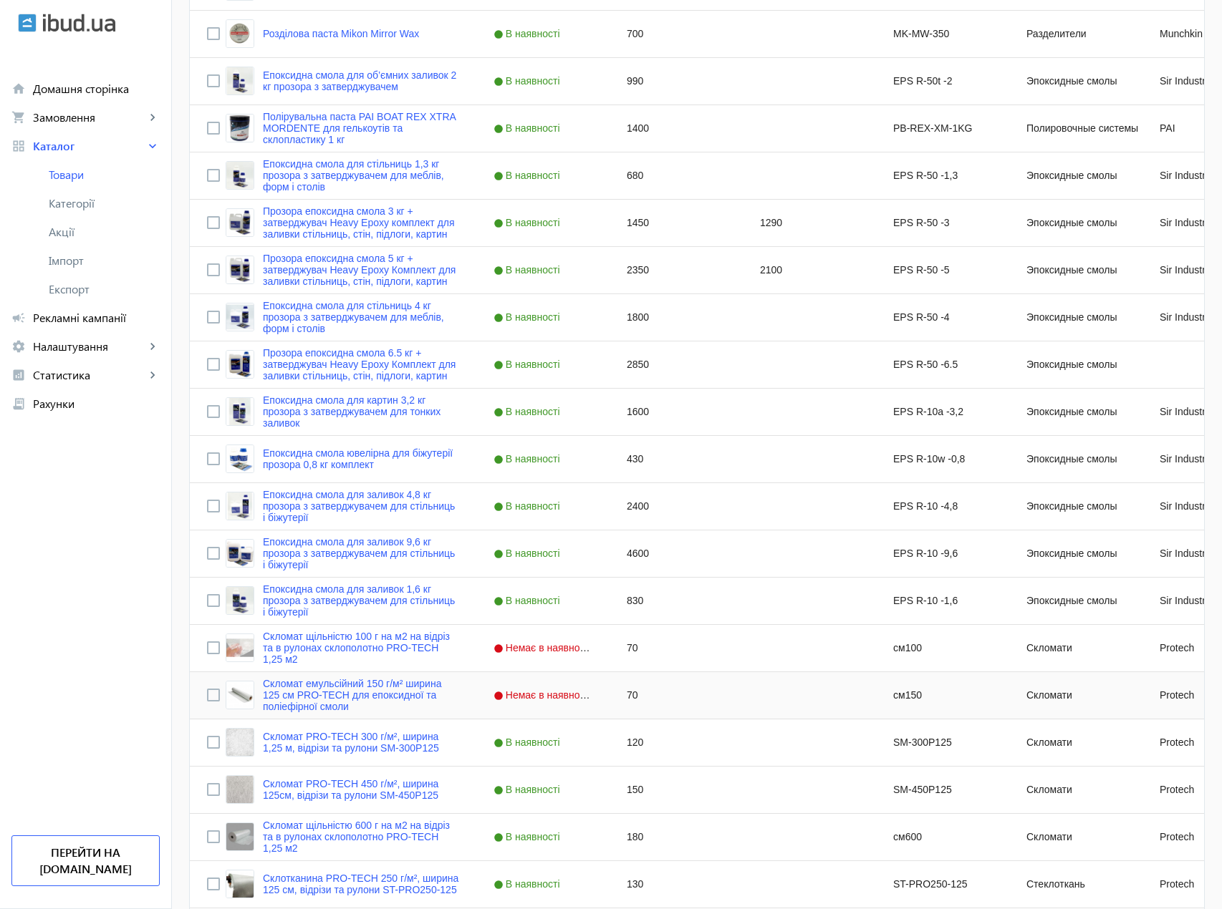
scroll to position [1018, 0]
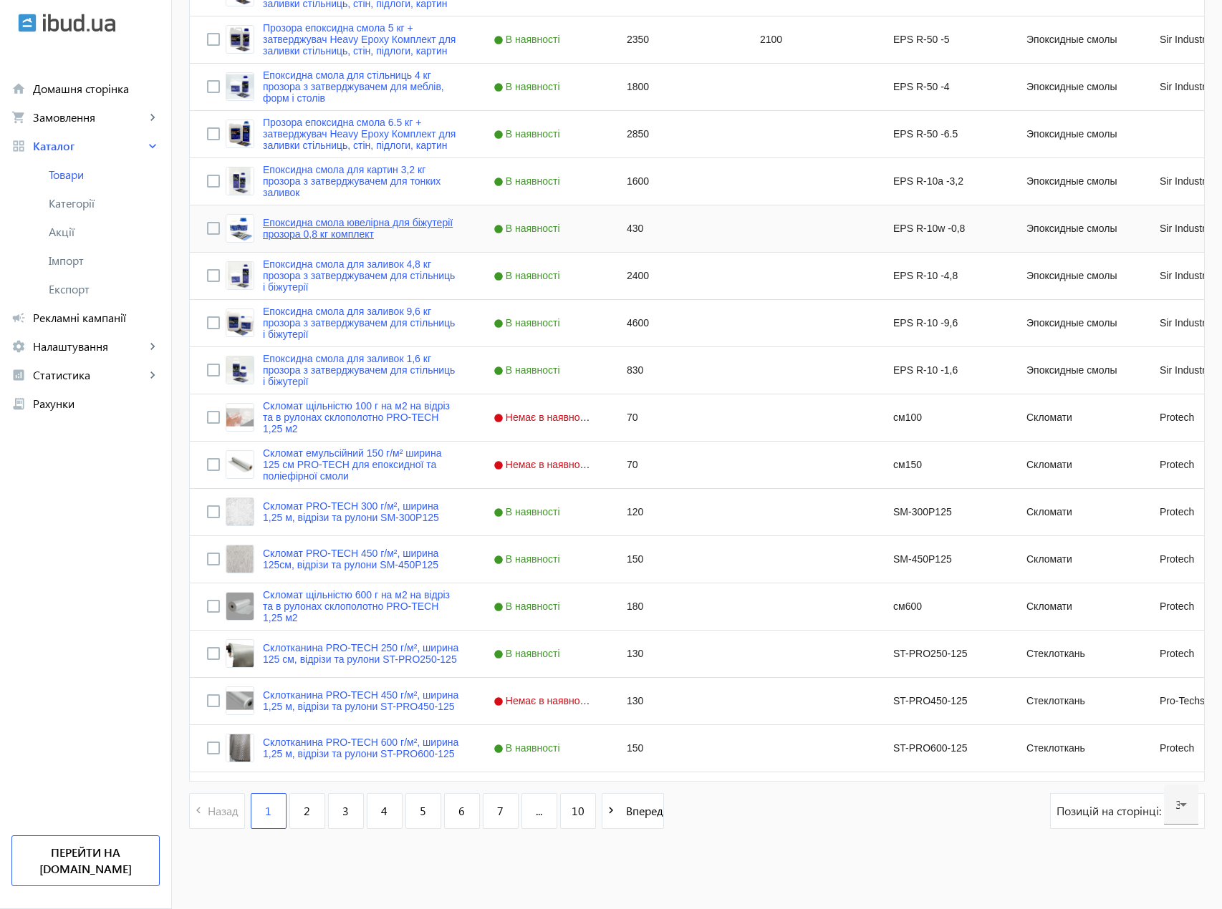
click at [313, 222] on link "Епоксидна смола ювелірна для біжутерії прозора 0,8 кг комплект" at bounding box center [361, 228] width 196 height 23
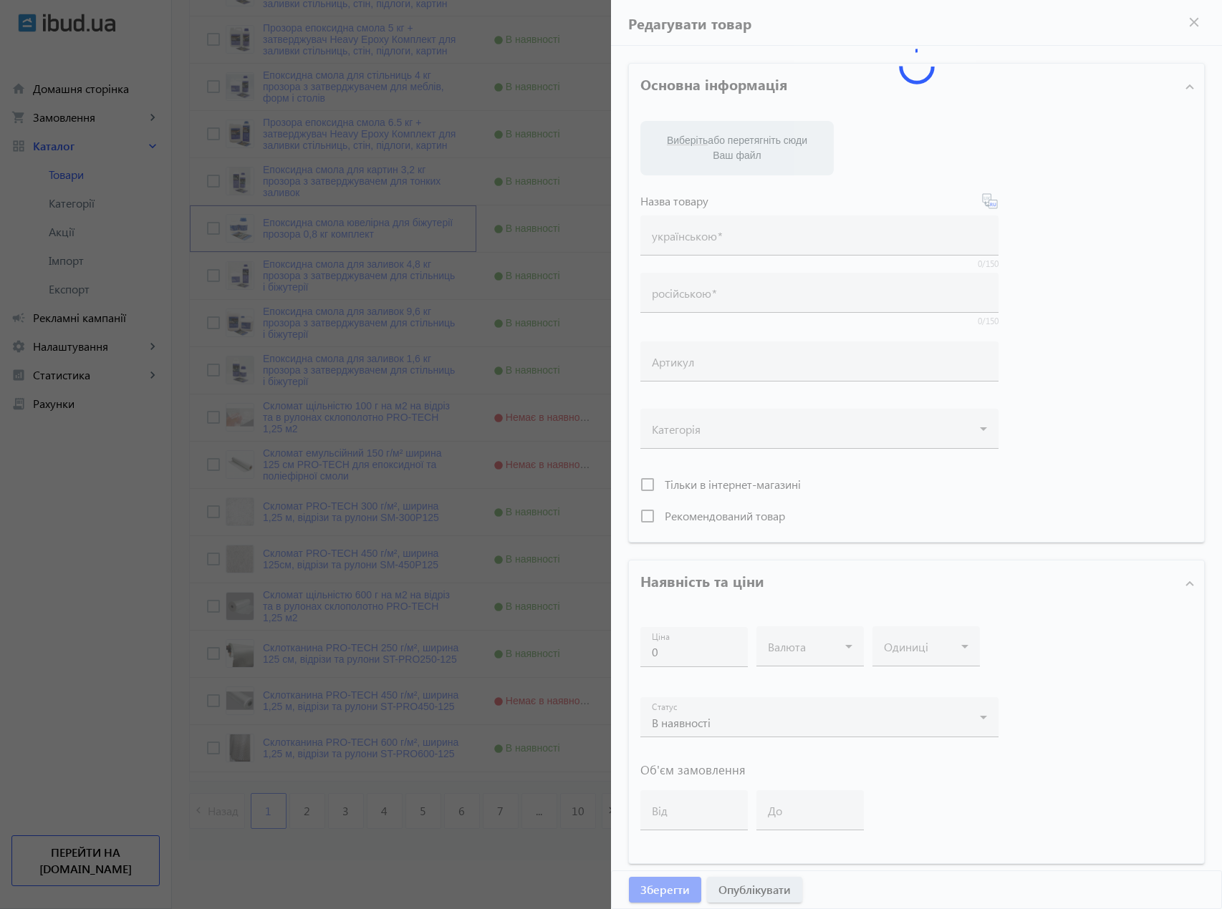
type input "Епоксидна смола ювелірна для біжутерії прозора 0,8 кг комплект"
type input "Эпоксидная ювелирная смола для бижутерии прозрачная 0,8 кг комплект"
type input "EPS R-10w -0,8"
type input "430"
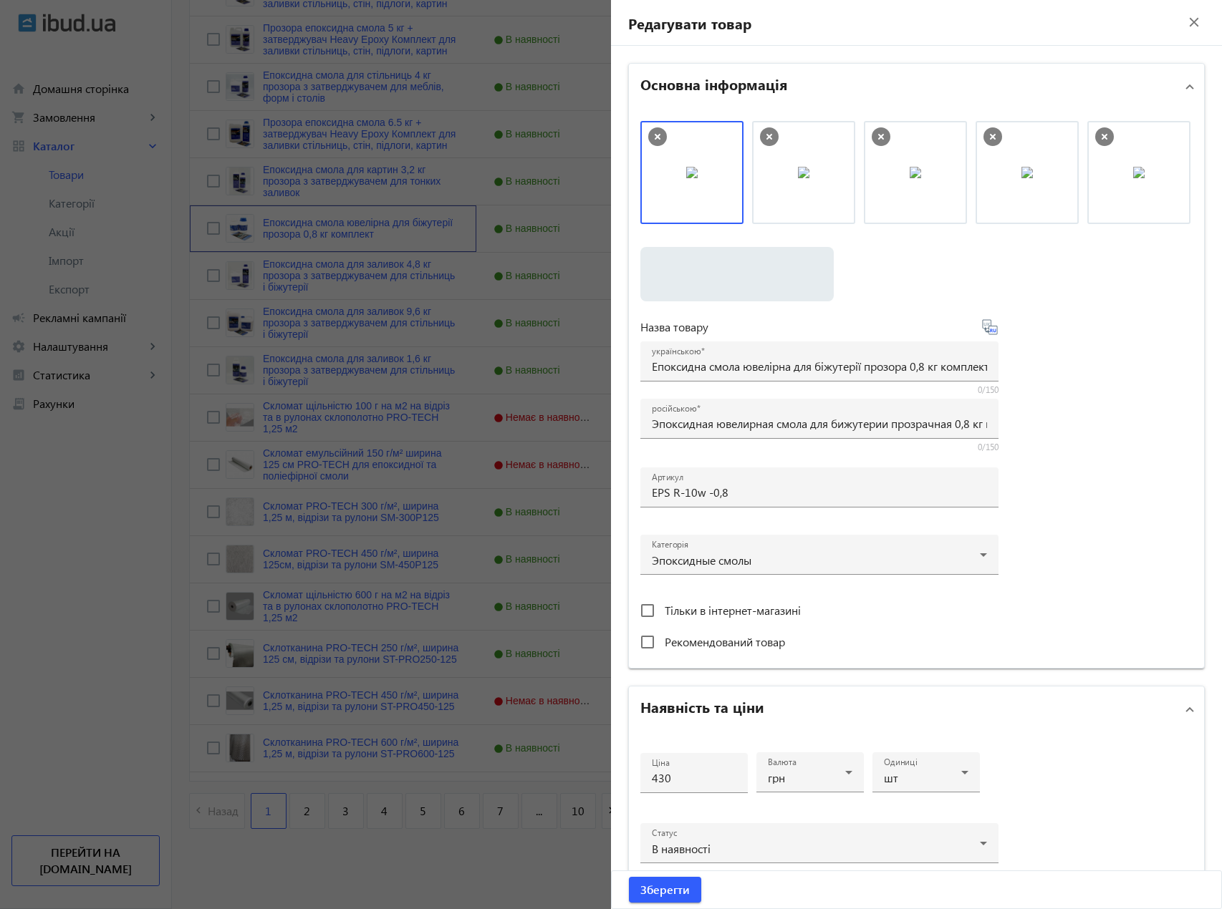
scroll to position [286, 0]
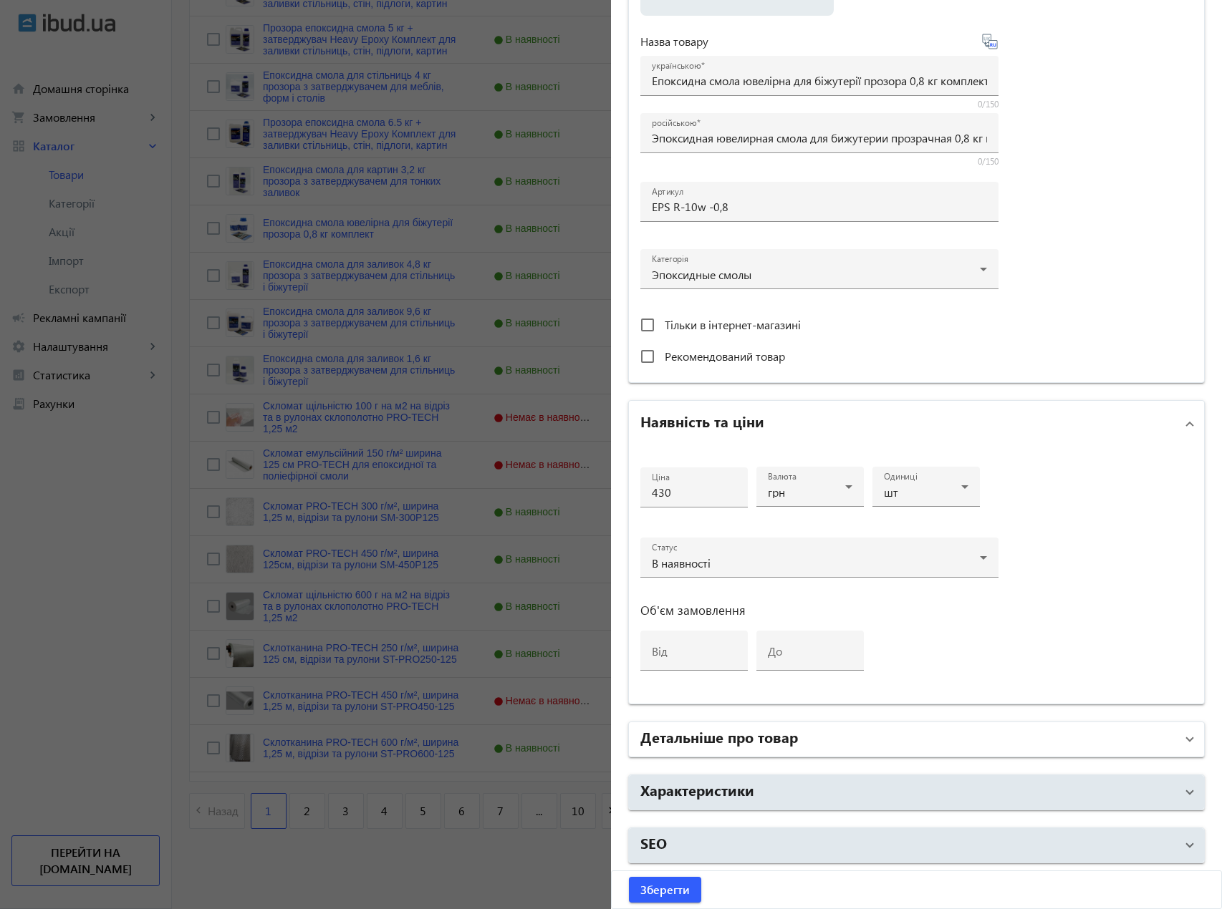
drag, startPoint x: 725, startPoint y: 752, endPoint x: 728, endPoint y: 734, distance: 18.1
click at [725, 750] on mat-panel-title "Детальніше про товар" at bounding box center [907, 740] width 535 height 26
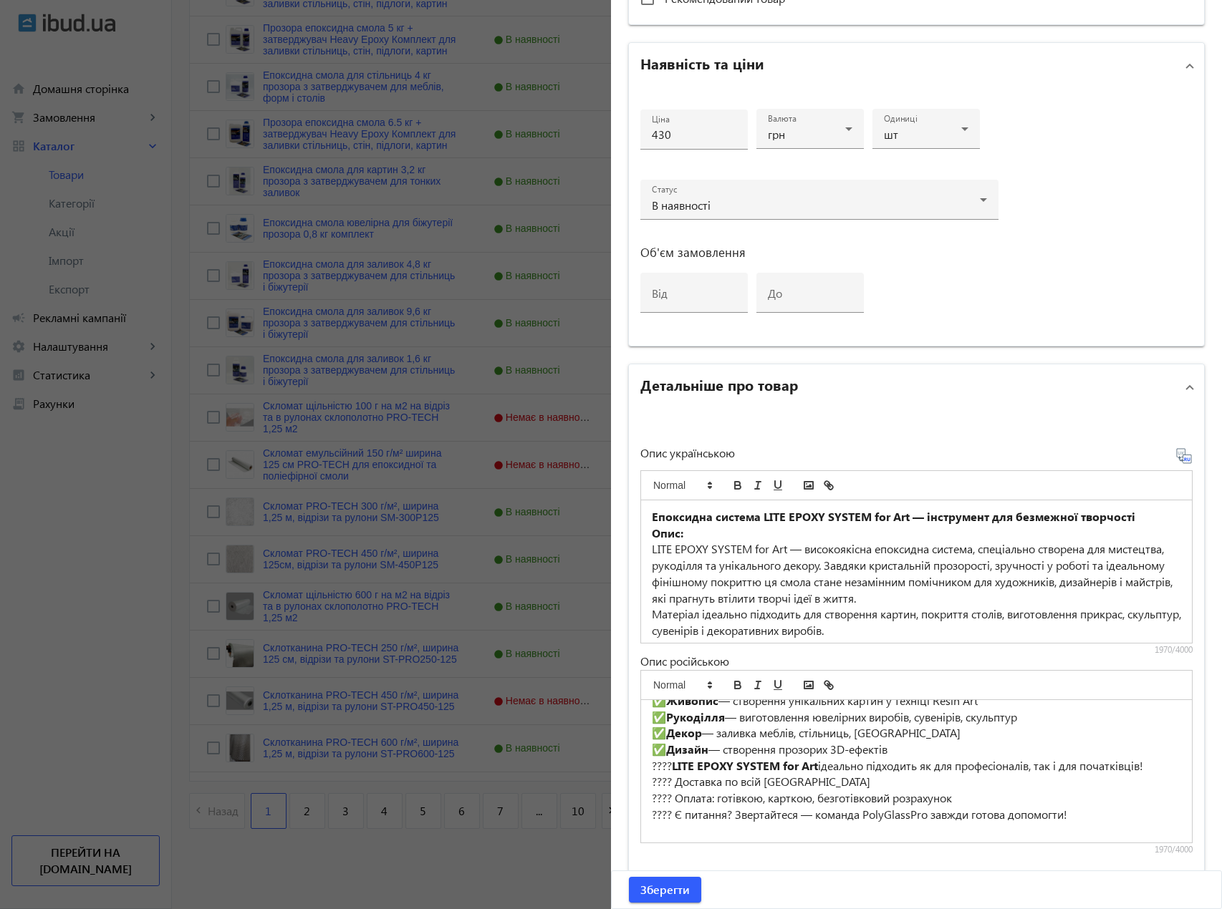
scroll to position [585, 0]
click at [298, 574] on div at bounding box center [611, 454] width 1222 height 909
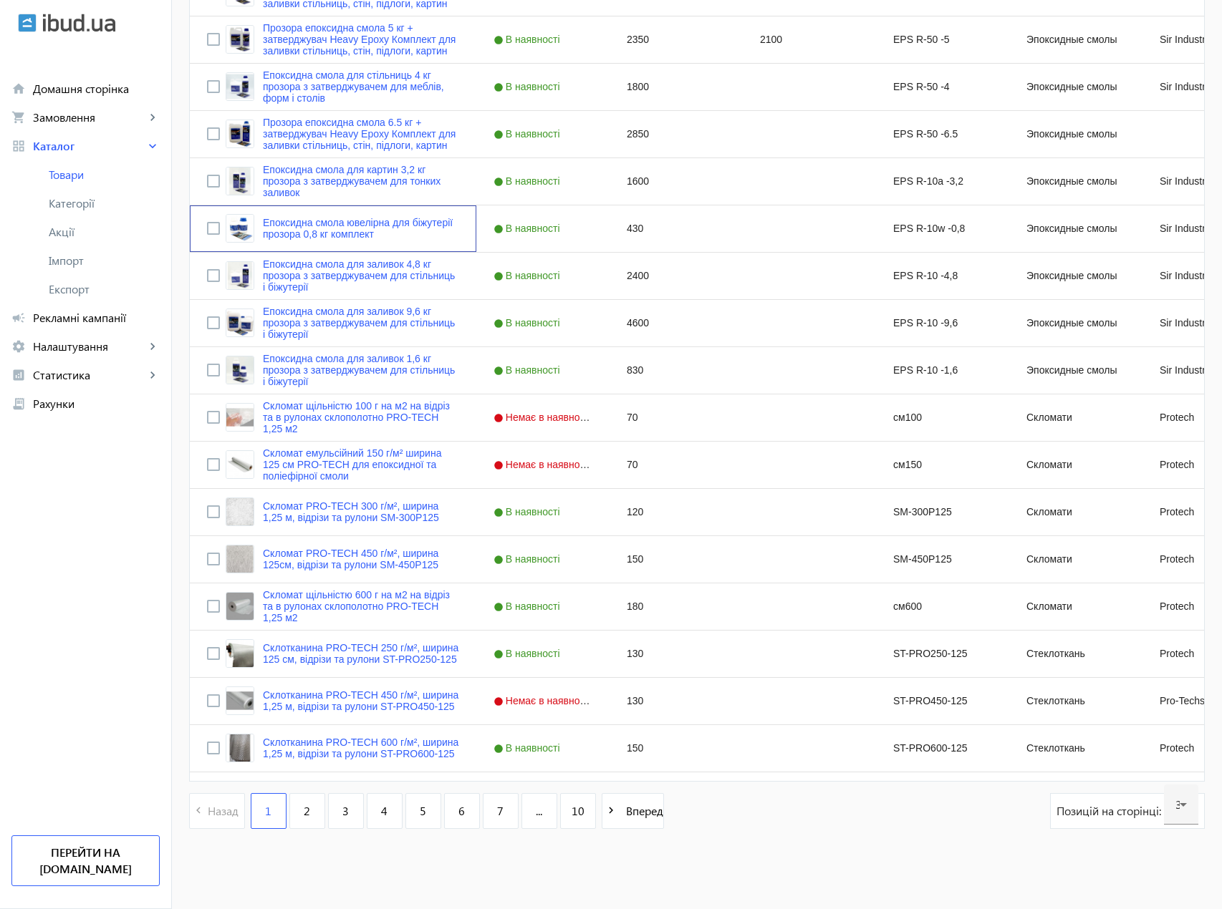
scroll to position [0, 0]
click at [304, 806] on span "2" at bounding box center [307, 811] width 6 height 16
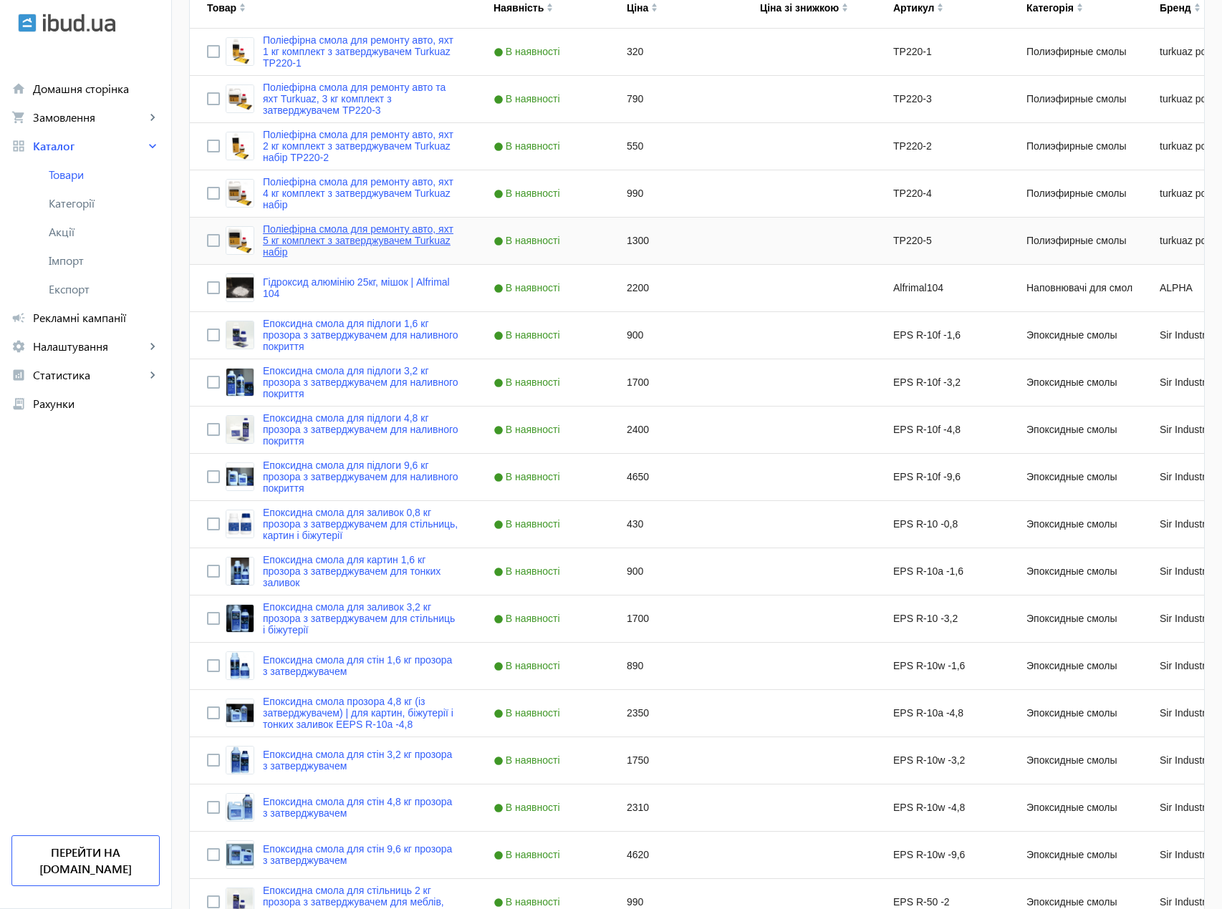
scroll to position [358, 0]
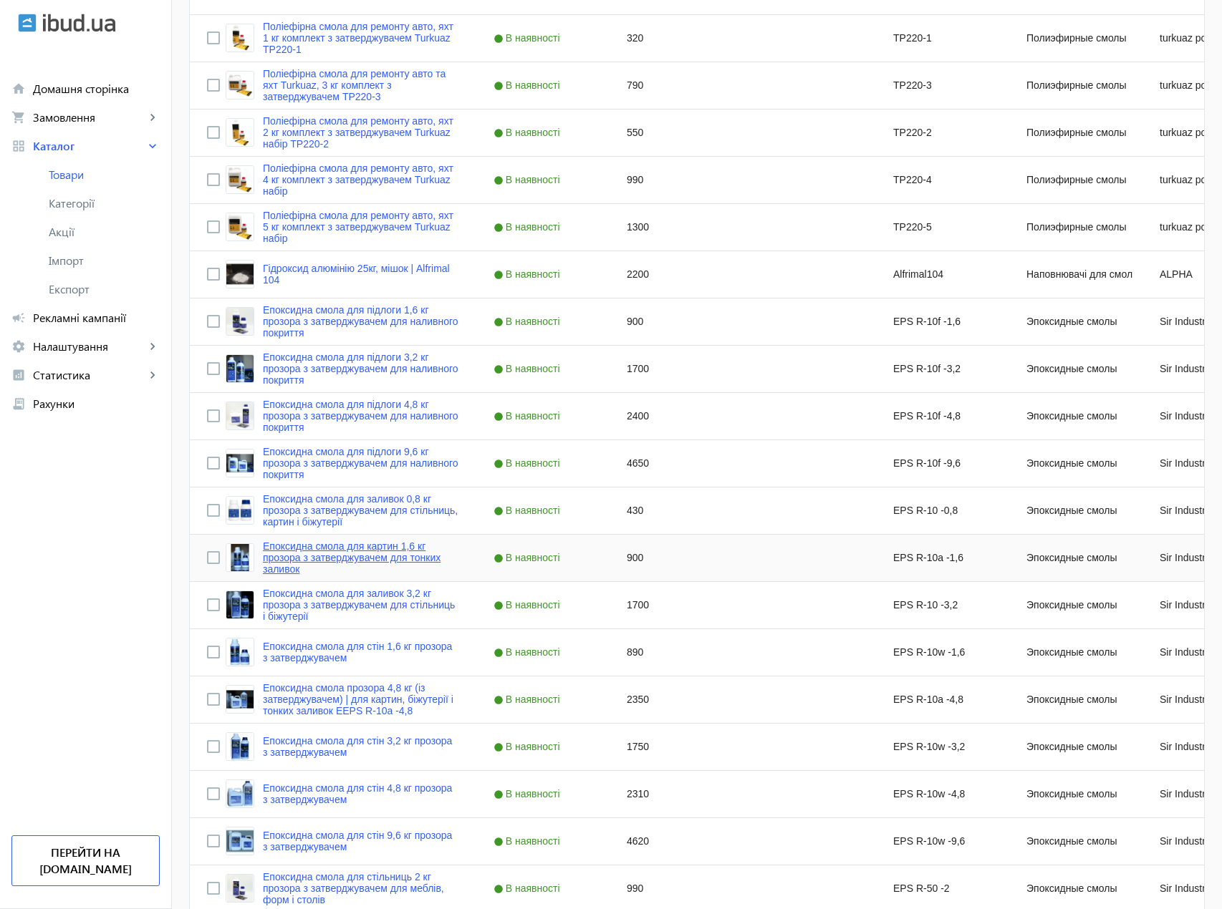
click at [306, 556] on link "Епоксидна смола для картин 1,6 кг прозора з затверджувачем для тонких заливок" at bounding box center [361, 558] width 196 height 34
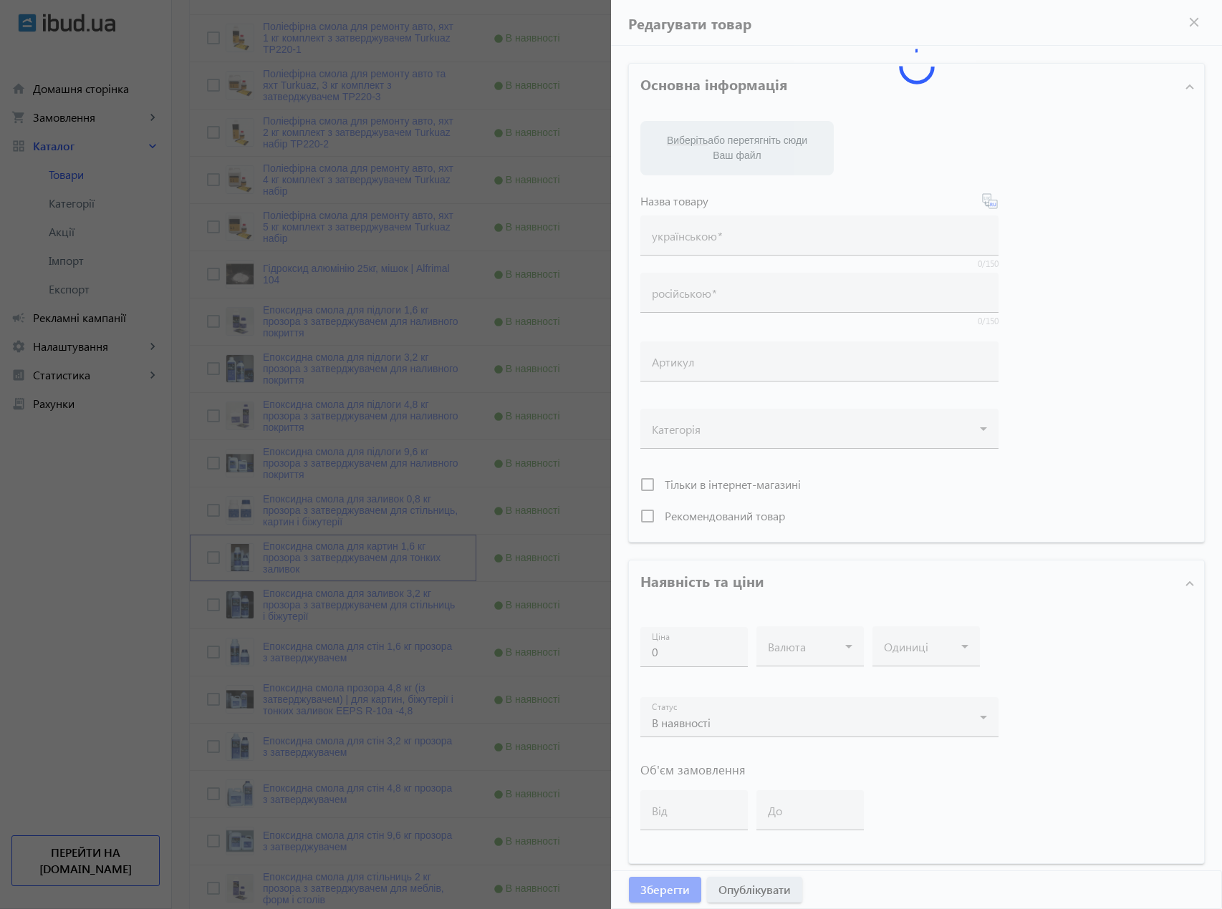
type input "Епоксидна смола для картин 1,6 кг прозора з затверджувачем для тонких заливок"
type input "Эпоксидная смола для картин 1,6 кг прозрачная с отвердителем для тонких заливок"
type input "EPS R-10a -1,6"
type input "900"
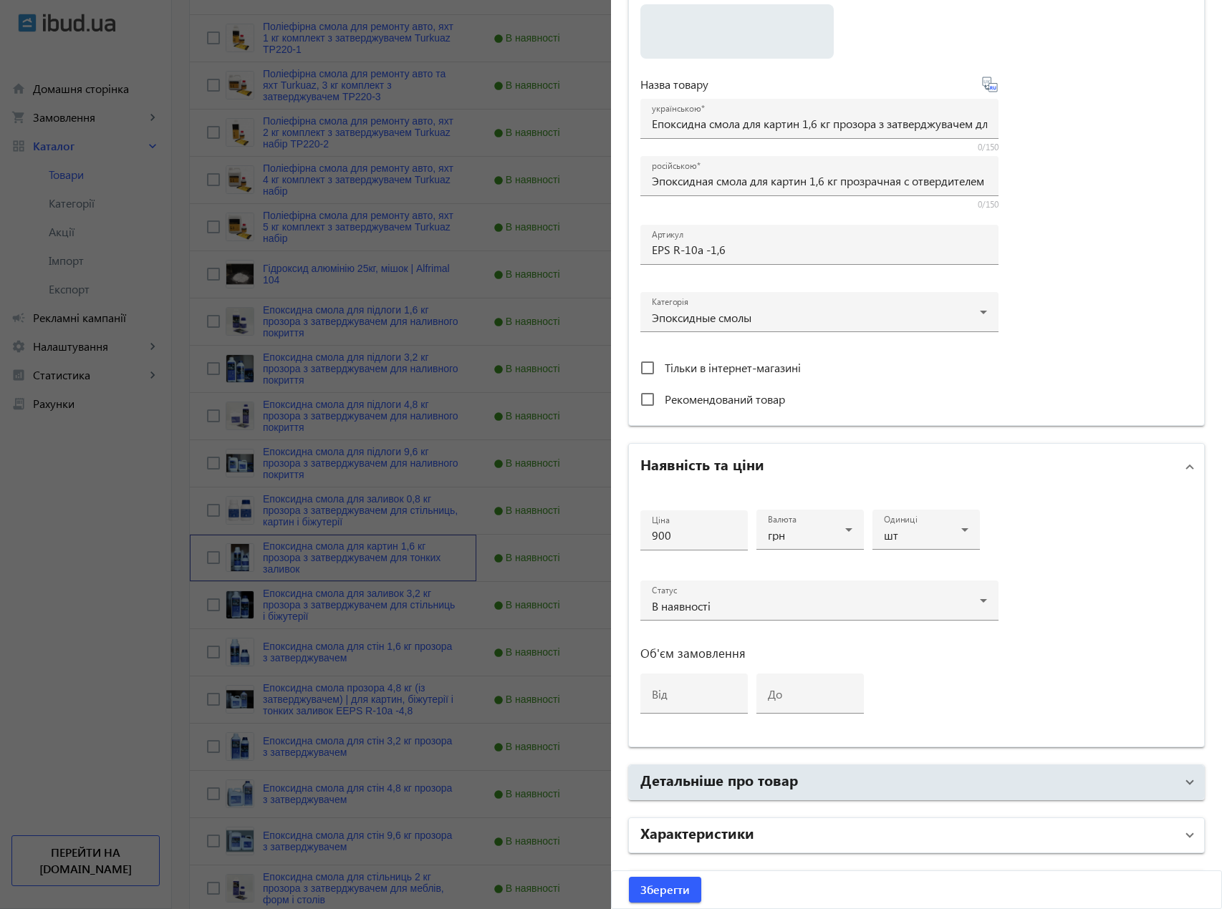
scroll to position [286, 0]
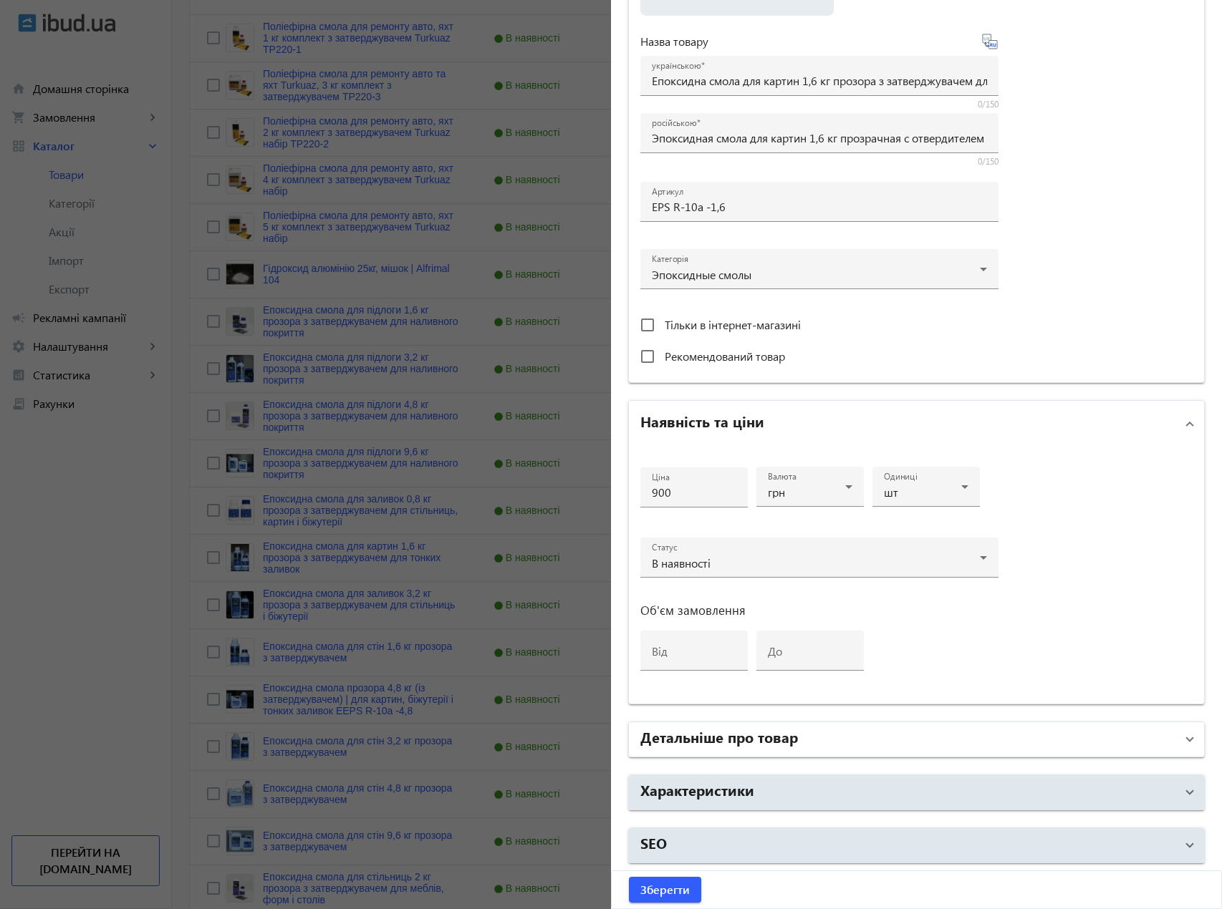
click at [807, 730] on mat-panel-title "Детальніше про товар" at bounding box center [907, 740] width 535 height 26
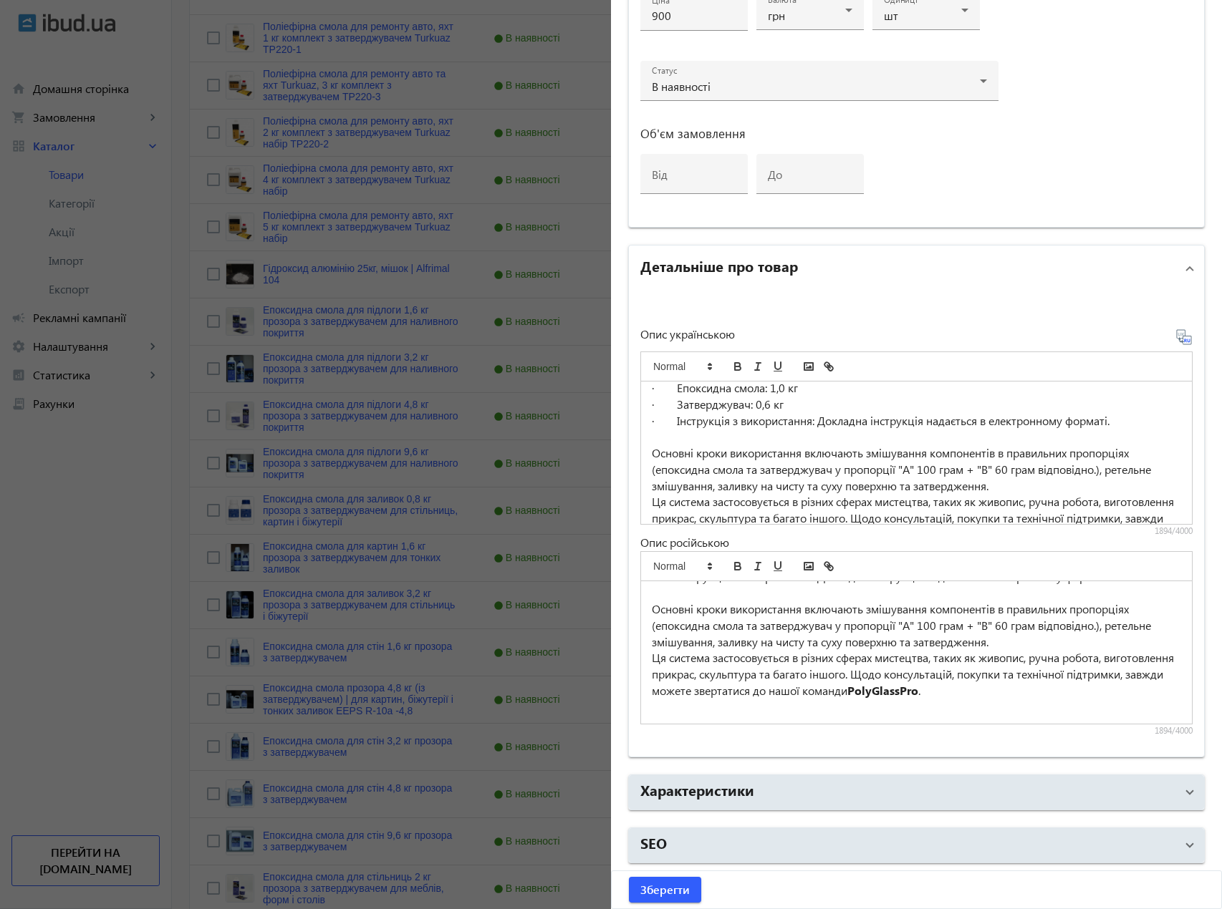
scroll to position [330, 0]
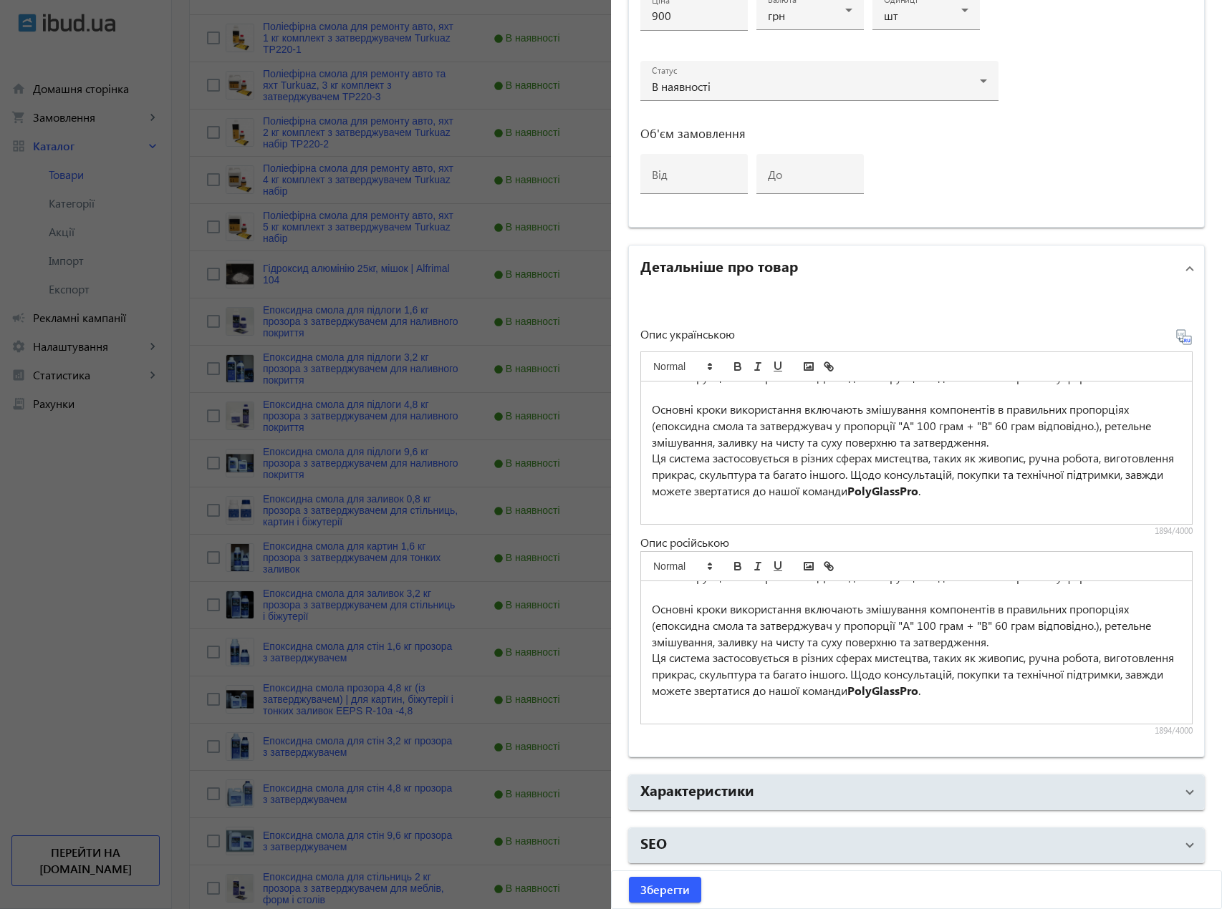
drag, startPoint x: 341, startPoint y: 567, endPoint x: 343, endPoint y: 556, distance: 11.7
click at [341, 569] on div at bounding box center [611, 454] width 1222 height 909
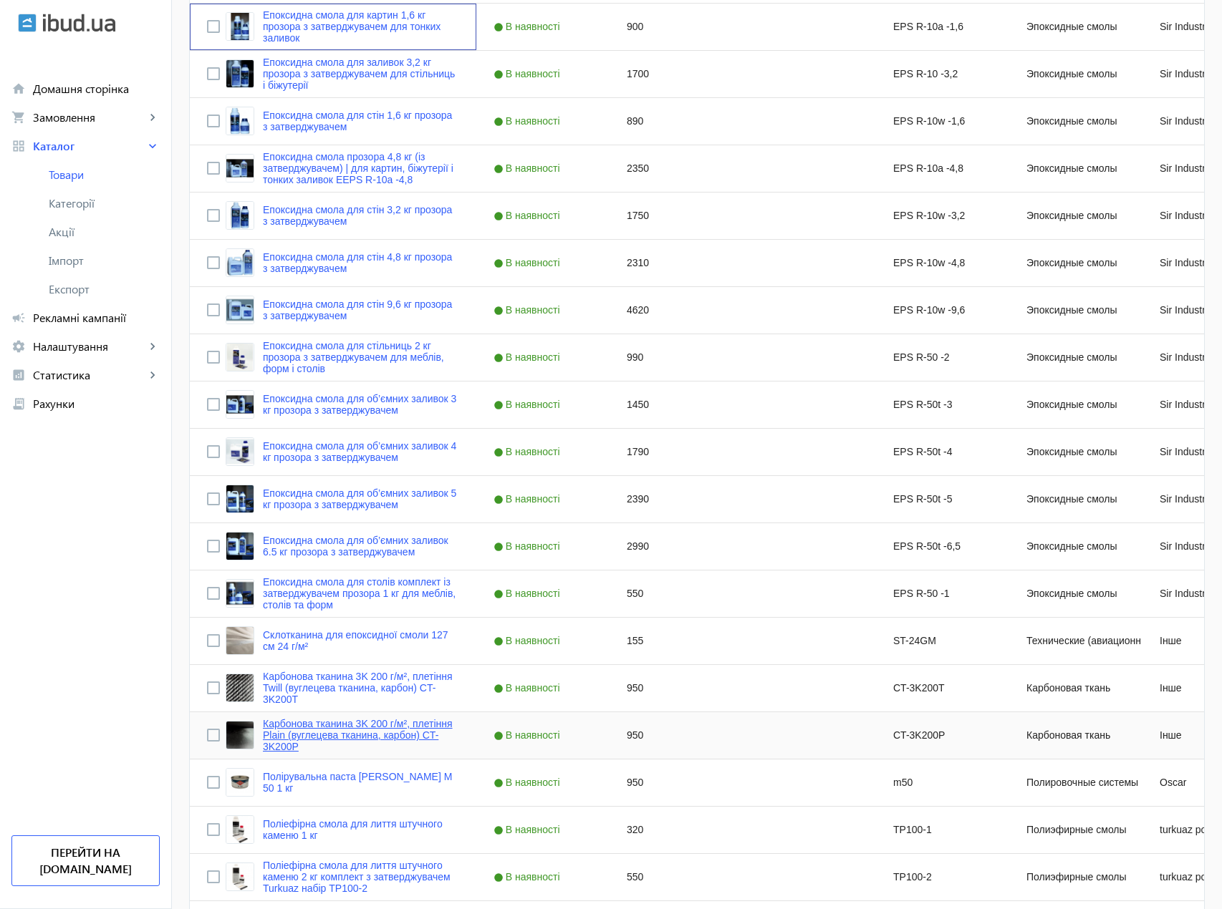
scroll to position [1018, 0]
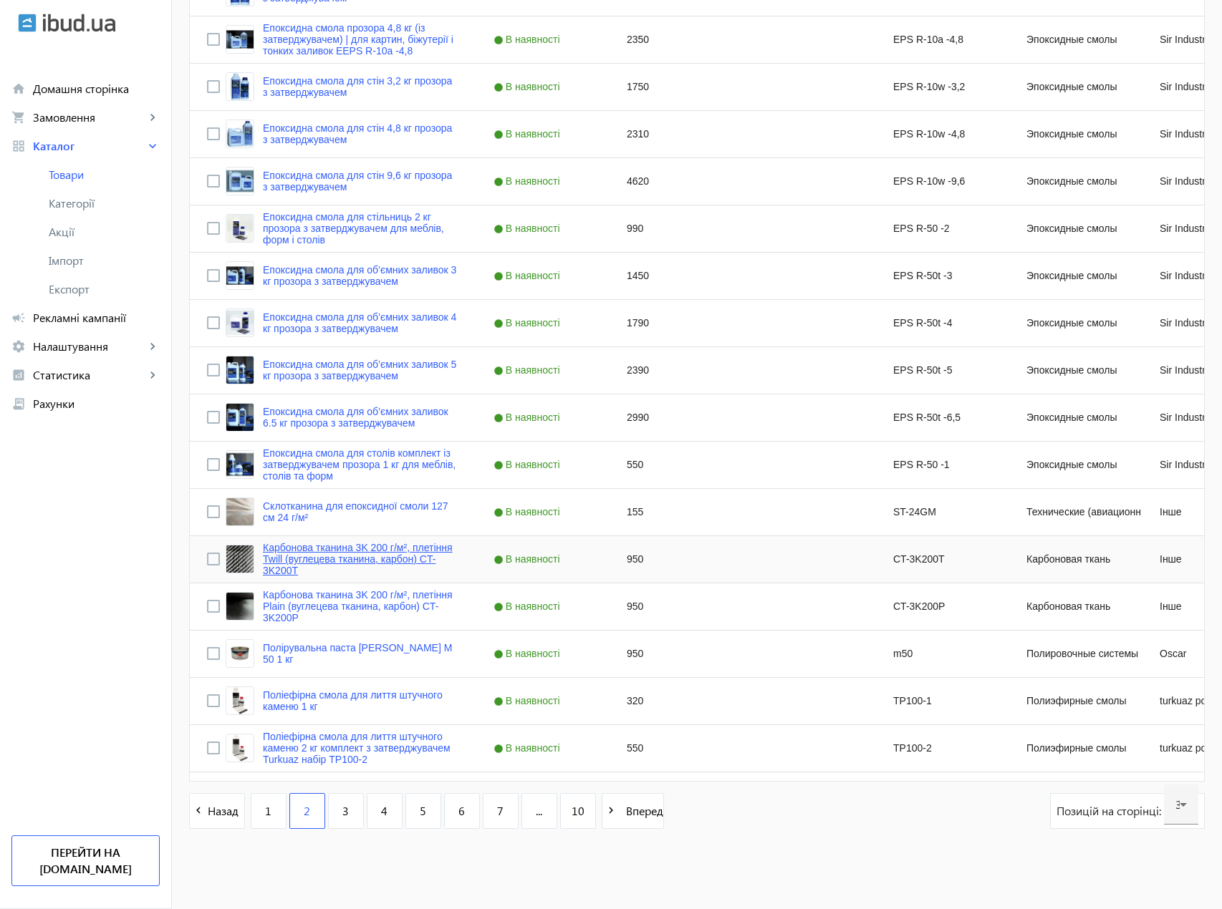
click at [303, 556] on link "Карбонова тканина 3K 200 г/м², плетіння Twill (вуглецева тканина, карбон) CT-3K…" at bounding box center [361, 559] width 196 height 34
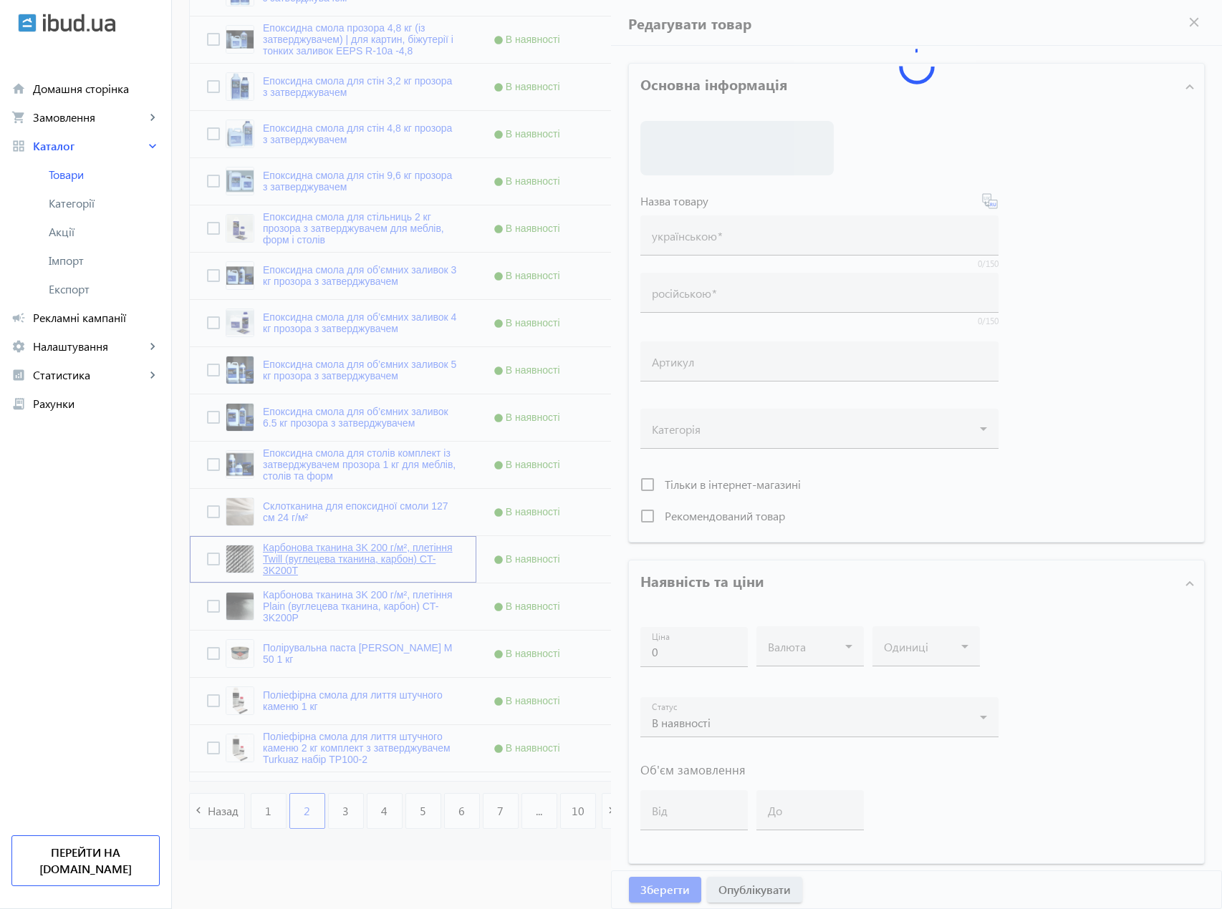
type input "Карбонова тканина 3K 200 г/м², плетіння Twill (вуглецева тканина, карбон) CT-3K…"
type input "Карбоновая ткань 3K 200 г/м², плетение Twill (углеродная ткань, карбон) CT-3K20…"
type input "CT-3K200T"
type input "950"
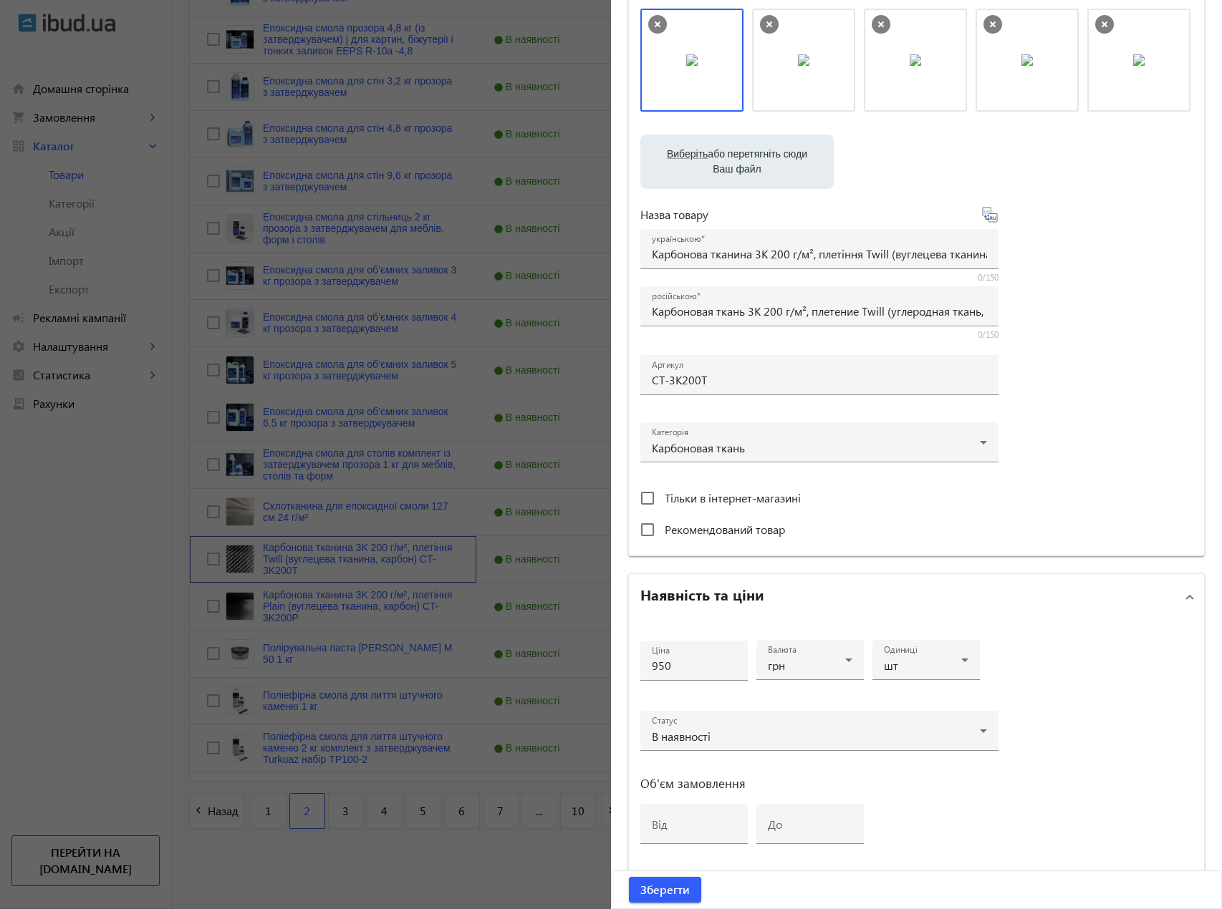
scroll to position [286, 0]
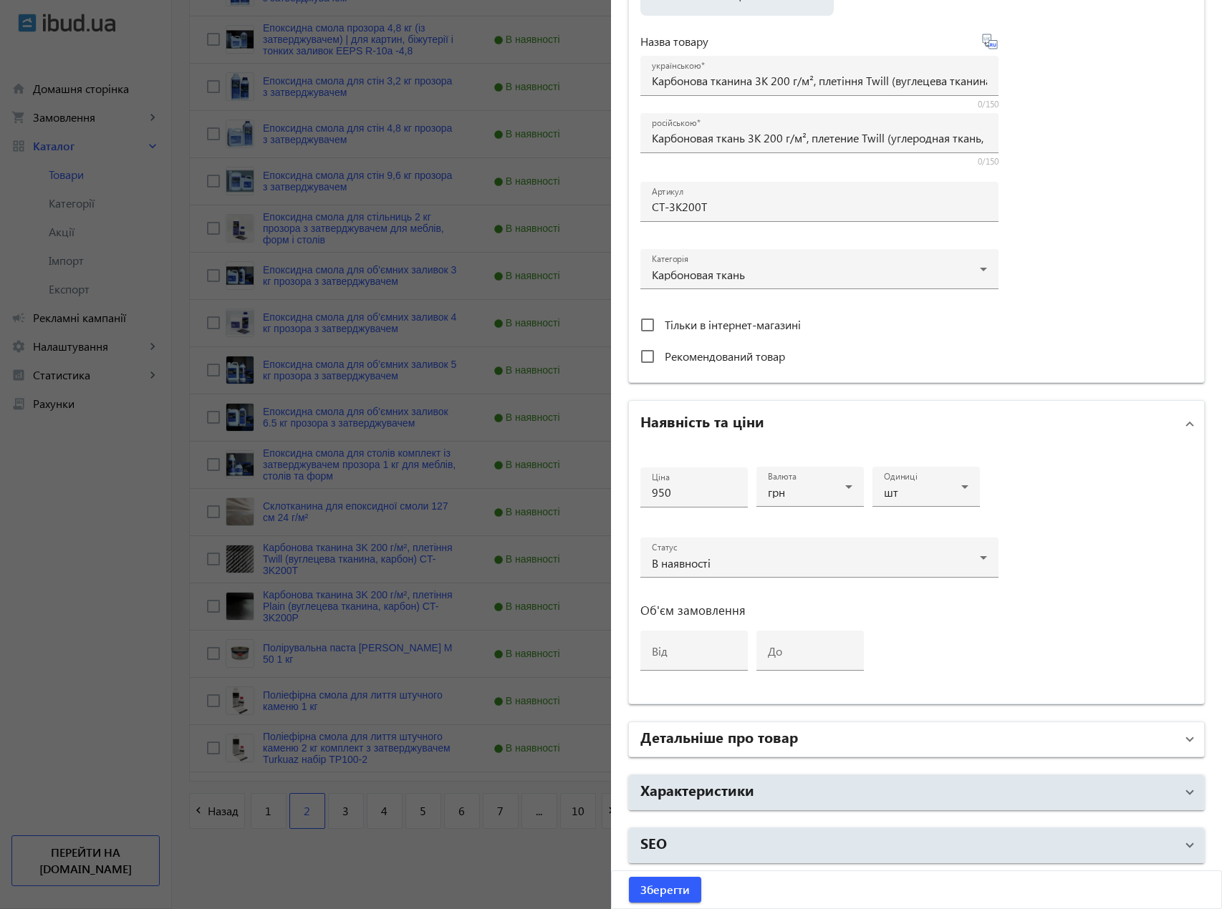
click at [775, 748] on mat-panel-title "Детальніше про товар" at bounding box center [907, 740] width 535 height 26
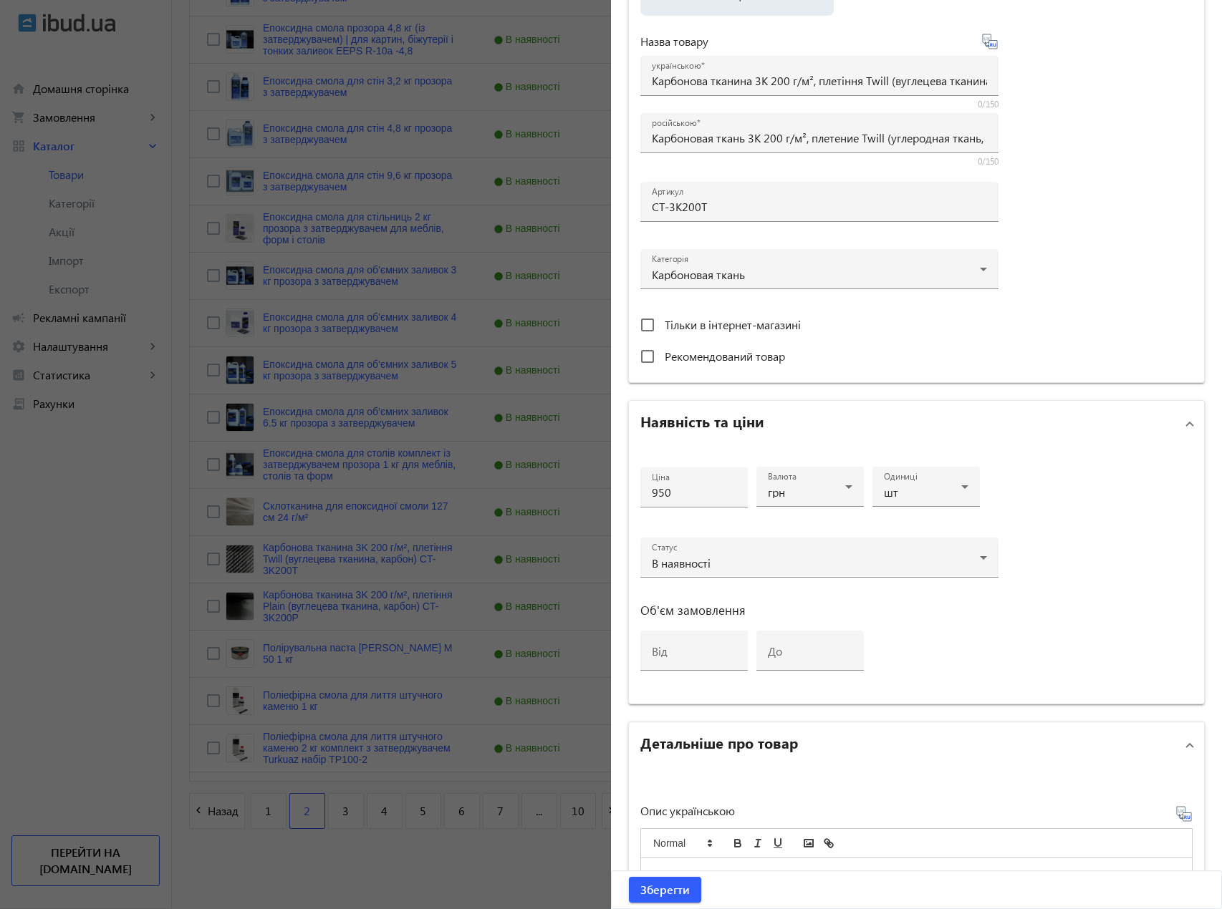
click at [774, 746] on h2 "Детальніше про товар" at bounding box center [719, 743] width 158 height 20
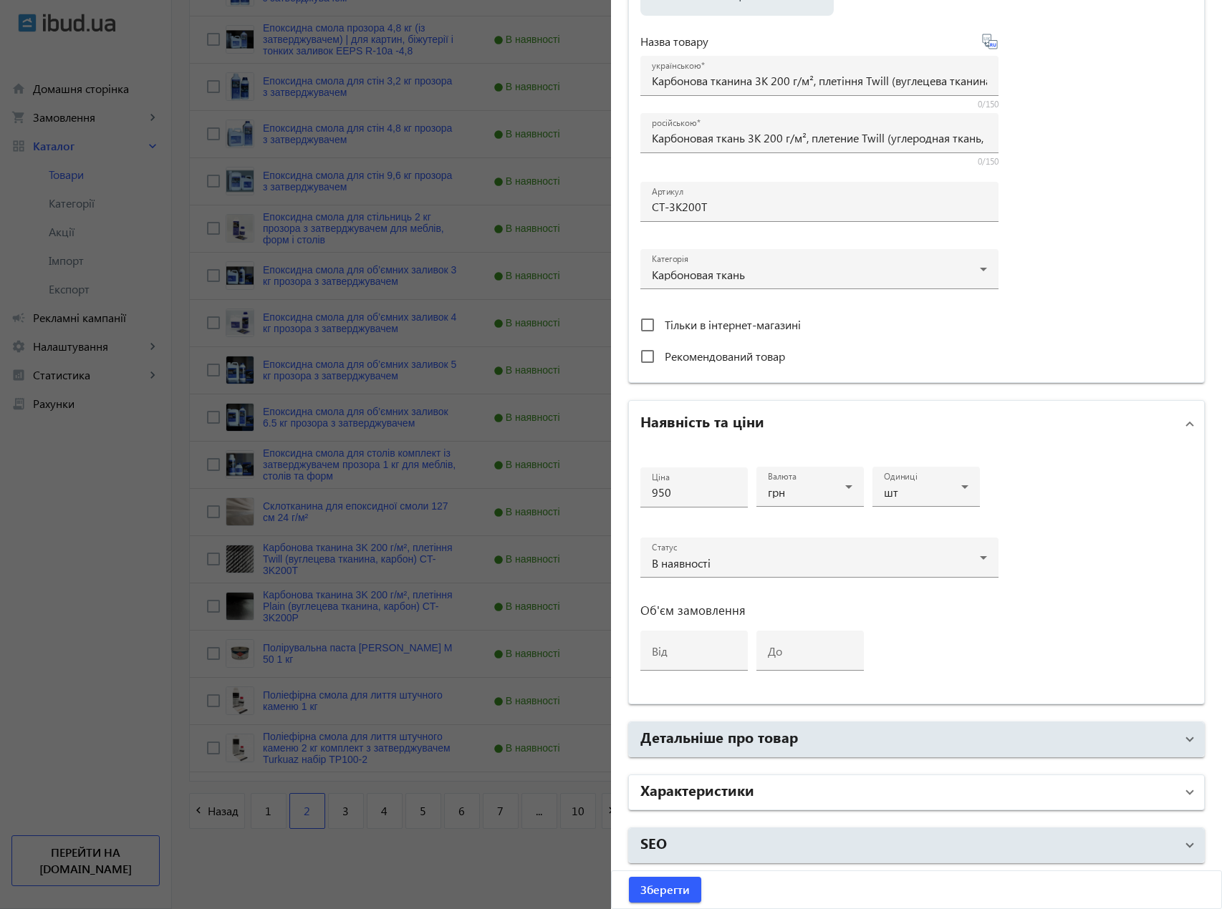
click at [773, 778] on mat-expansion-panel-header "Характеристики" at bounding box center [916, 792] width 575 height 34
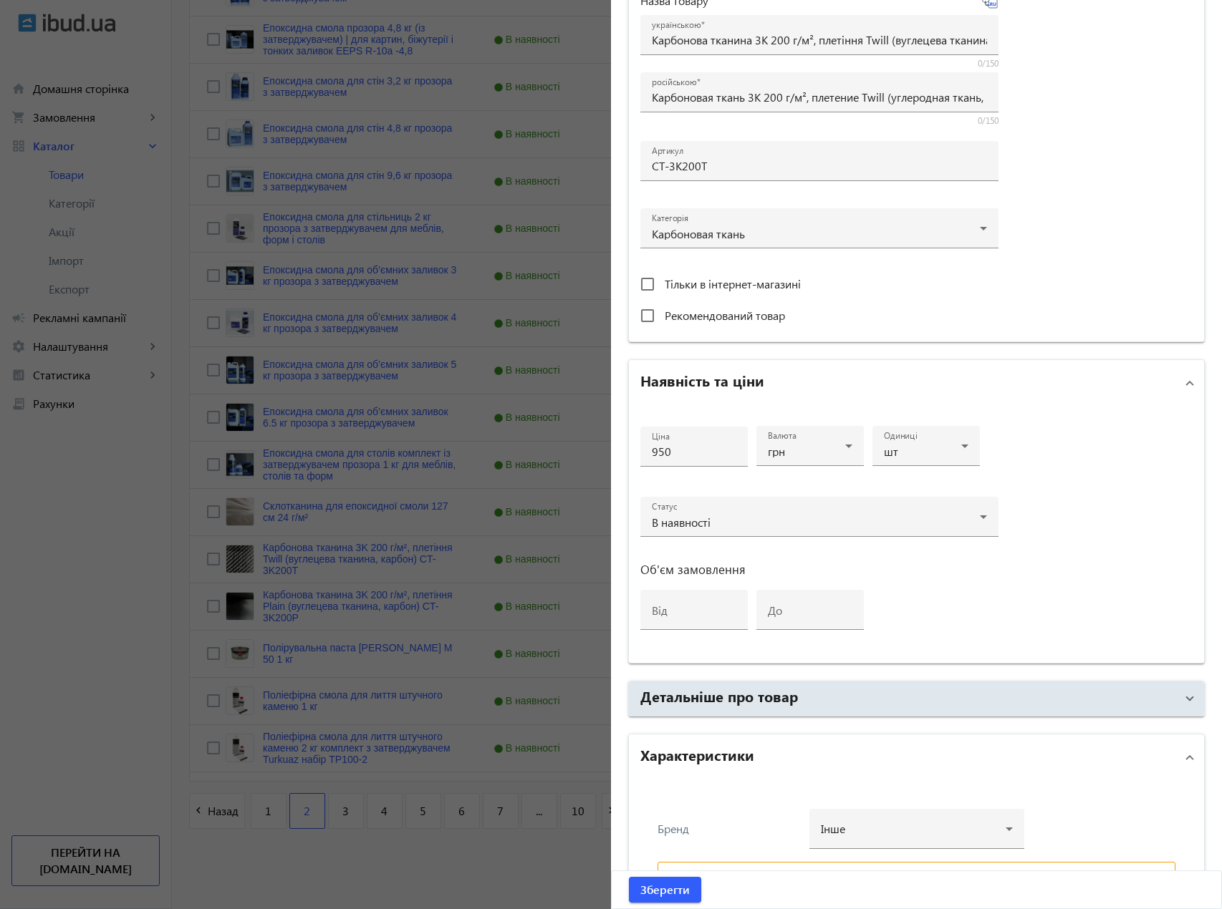
scroll to position [427, 0]
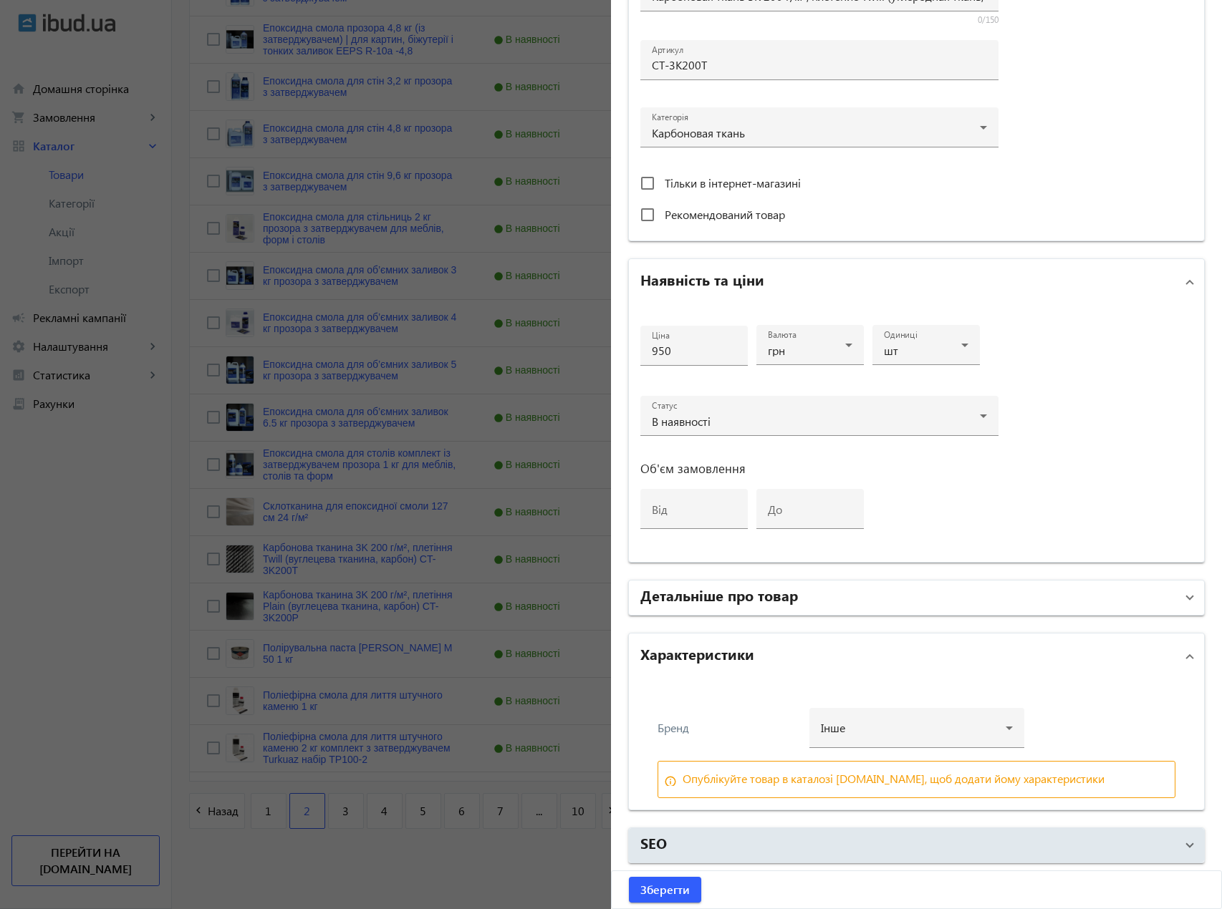
click at [733, 603] on h2 "Детальніше про товар" at bounding box center [719, 595] width 158 height 20
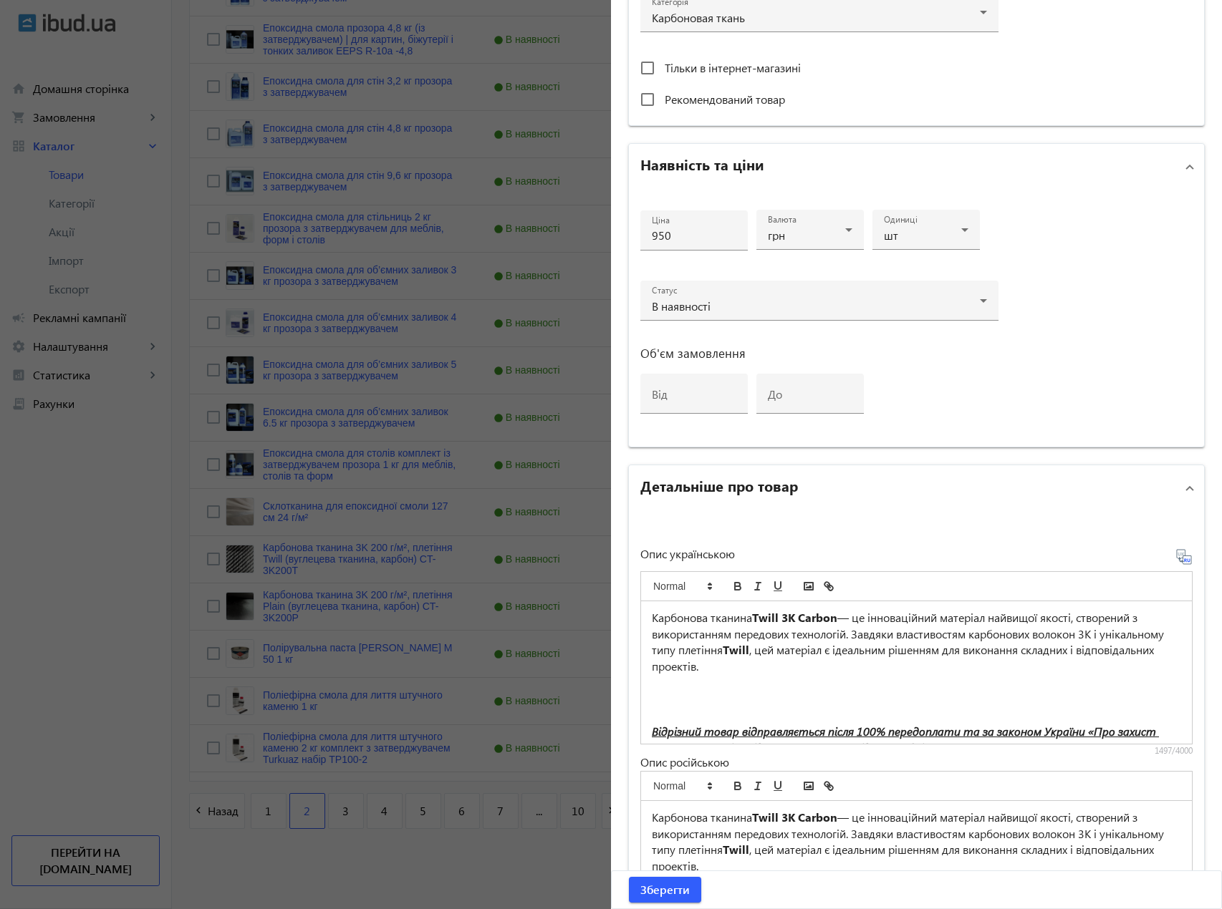
scroll to position [546, 0]
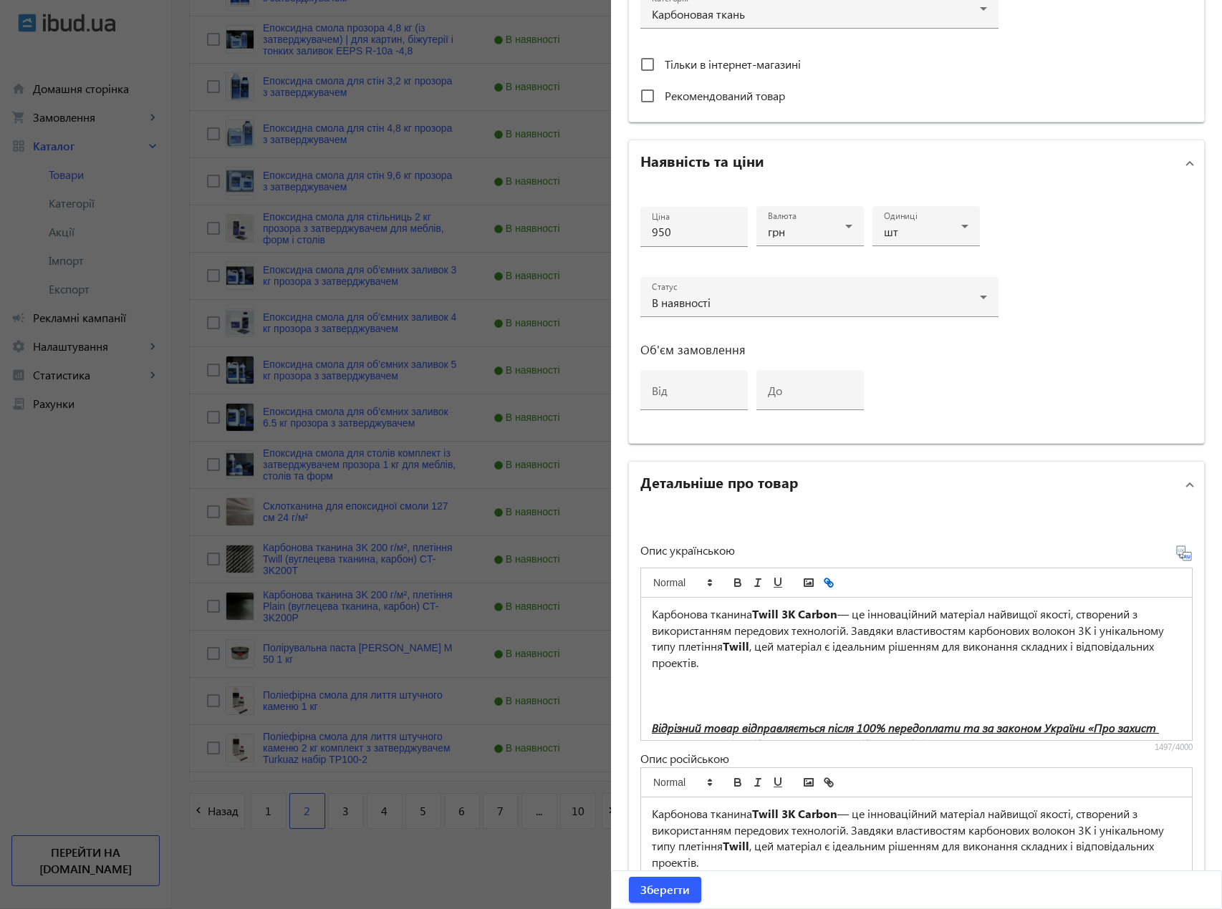
click at [828, 584] on icon "link" at bounding box center [830, 584] width 5 height 5
click at [708, 581] on polygon at bounding box center [709, 580] width 3 height 1
click at [939, 518] on div "Опис українською Карбонова тканина Twill 3K Carbon — це інноваційний матеріал н…" at bounding box center [916, 740] width 575 height 465
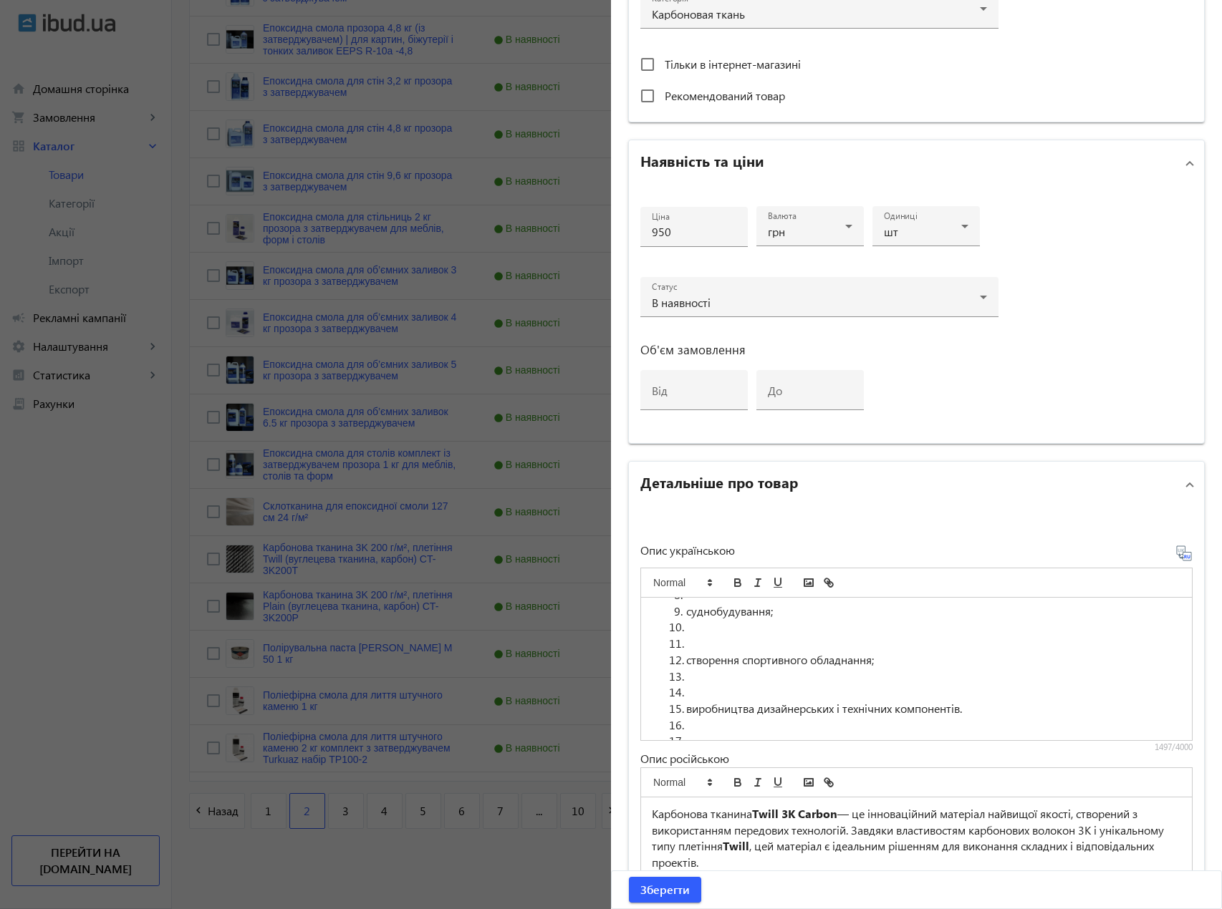
scroll to position [997, 0]
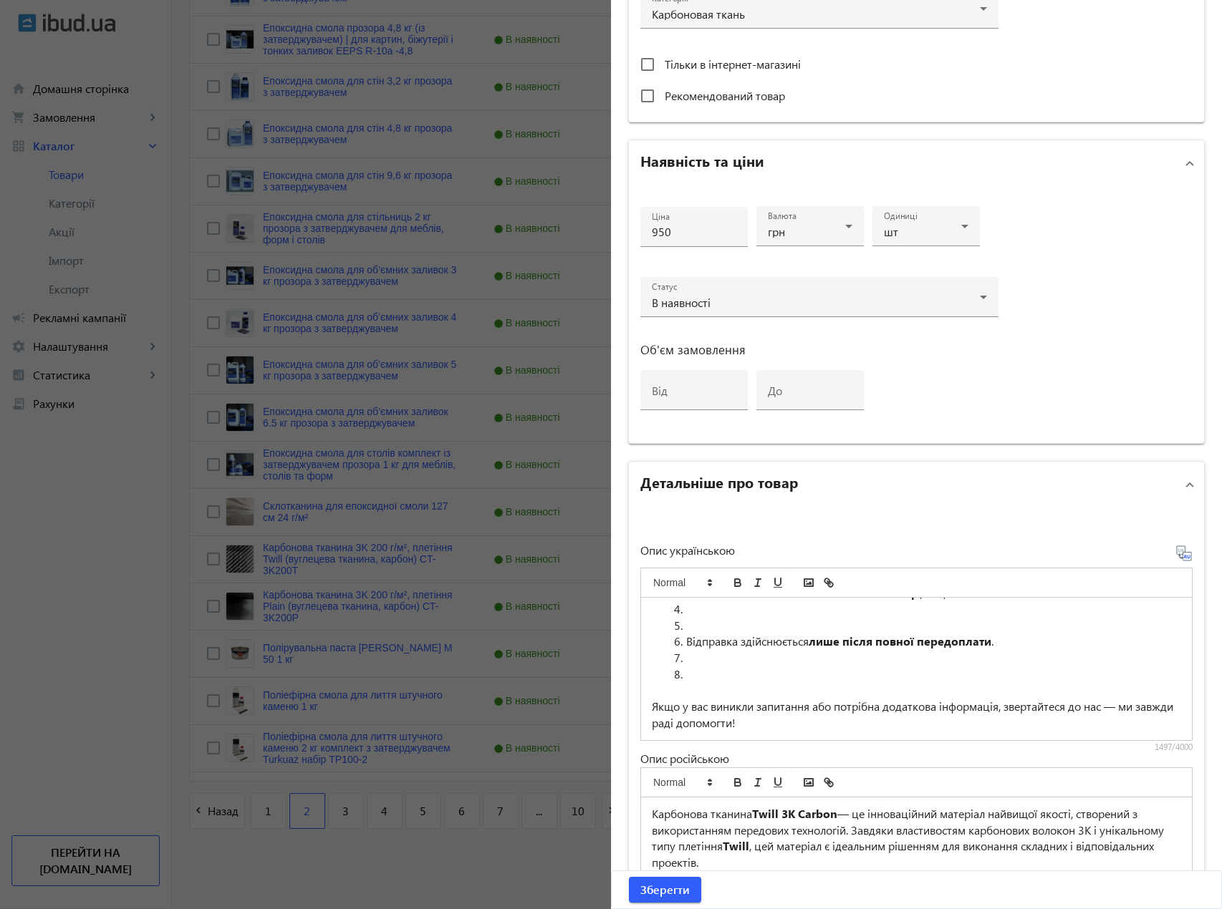
click at [808, 648] on li "Відправка здійснюється лише після повної передоплати ." at bounding box center [925, 642] width 512 height 16
click at [128, 211] on div at bounding box center [611, 454] width 1222 height 909
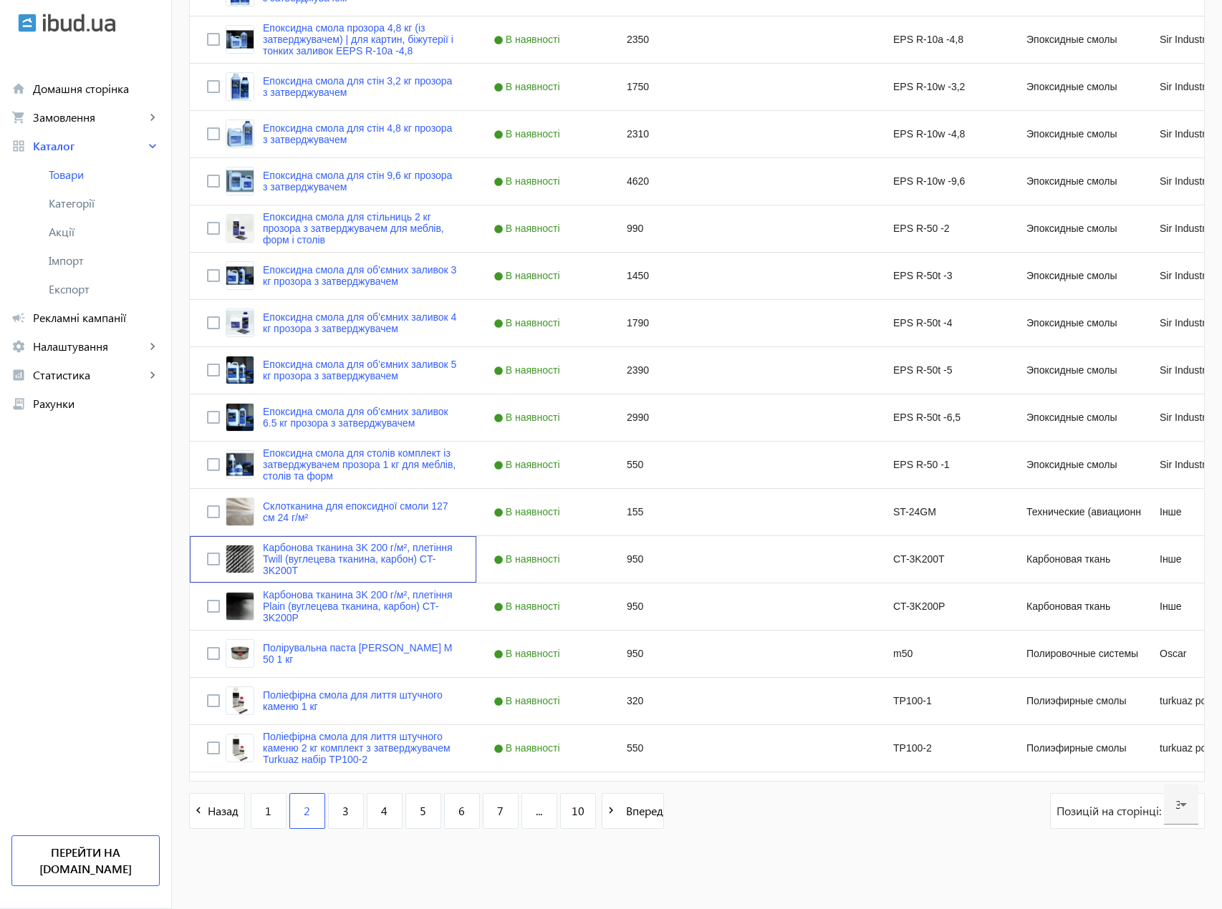
scroll to position [0, 0]
click at [68, 262] on span "Імпорт" at bounding box center [104, 260] width 111 height 14
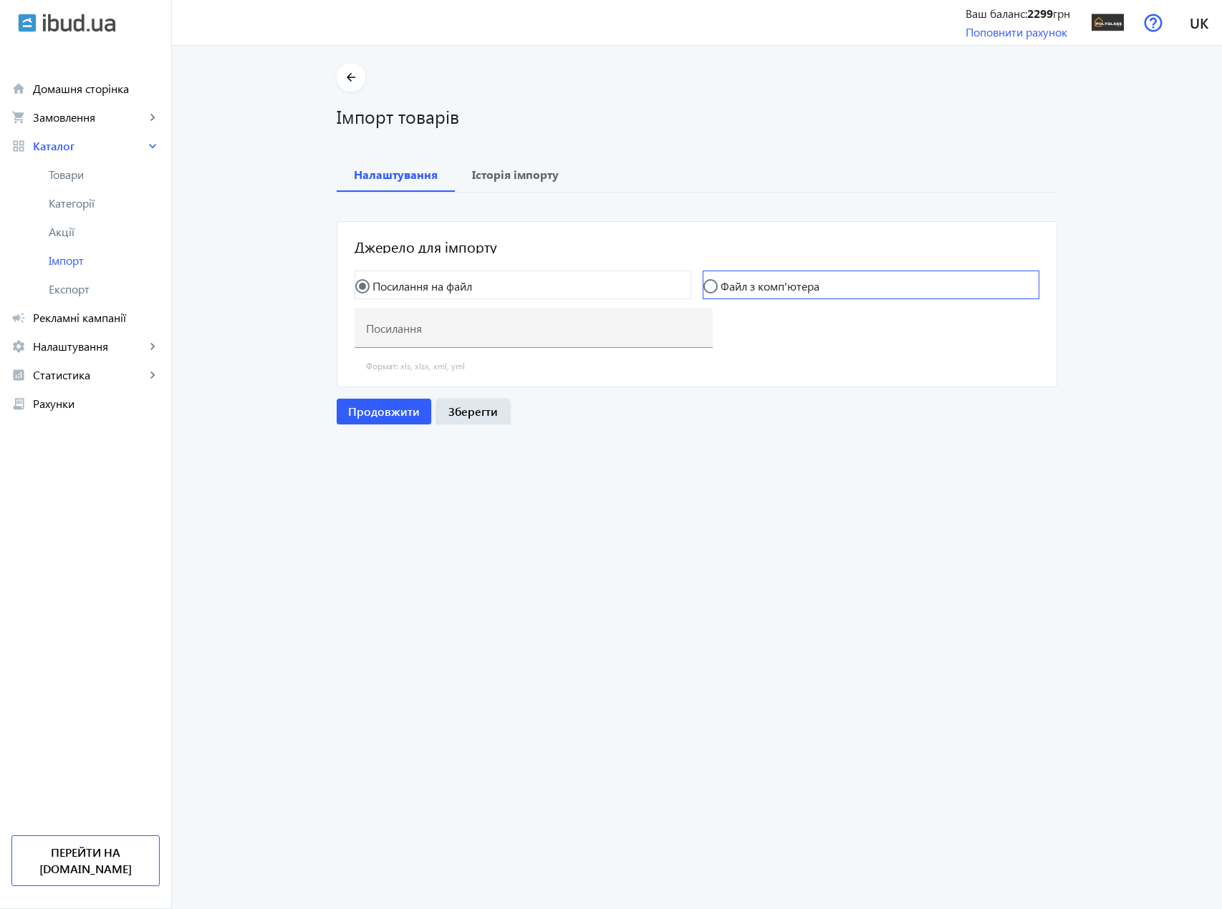
click at [762, 290] on label "Файл з комп'ютера" at bounding box center [768, 286] width 102 height 11
click at [732, 290] on input "Файл з комп'ютера" at bounding box center [717, 293] width 29 height 29
radio input "true"
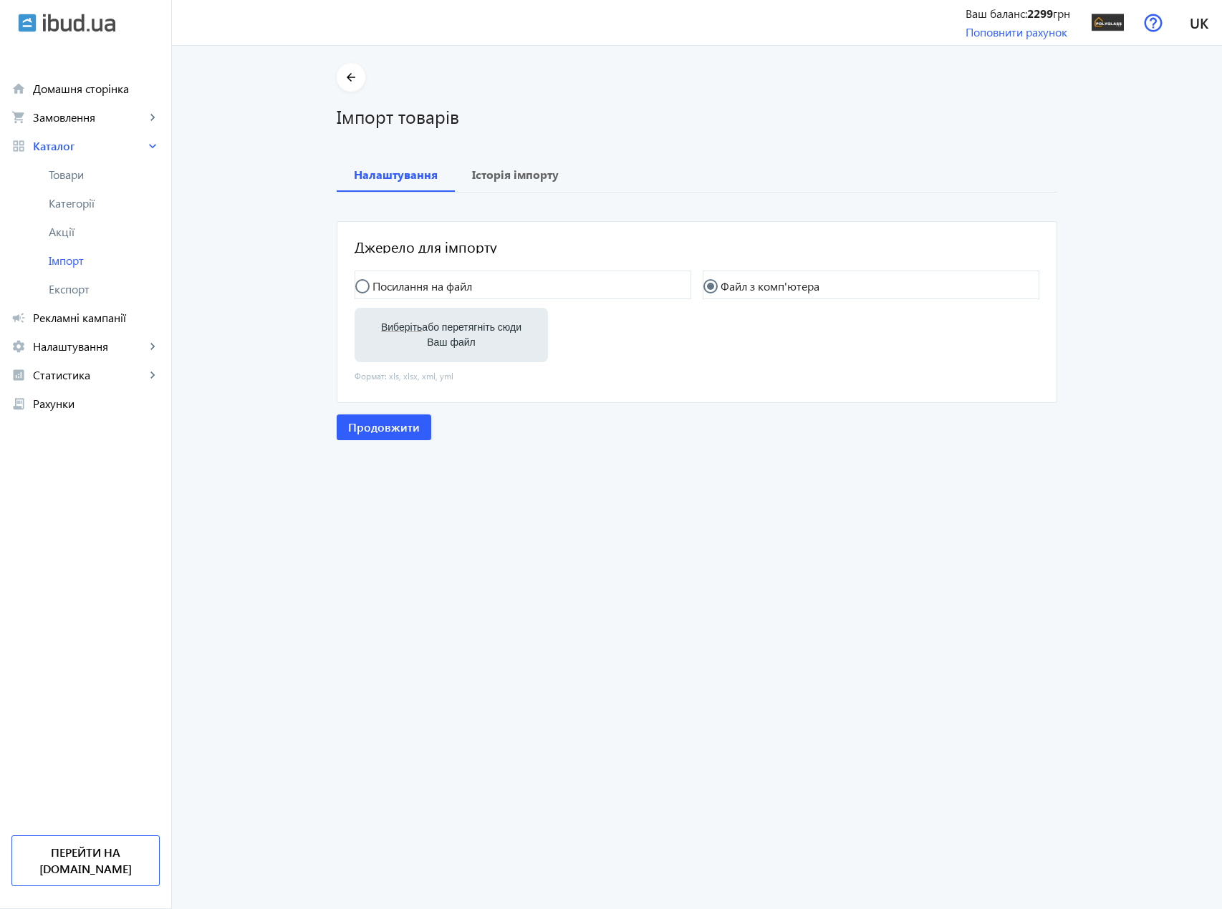
click at [476, 332] on label "Виберіть або перетягніть сюди Ваш файл" at bounding box center [451, 335] width 170 height 40
click at [476, 332] on input "Виберіть або перетягніть сюди Ваш файл" at bounding box center [451, 336] width 170 height 17
type input "C:\fakepath\polyglassp-2-2025-10-03-11-39.xlsx"
click at [387, 431] on span "Продовжити" at bounding box center [384, 429] width 72 height 16
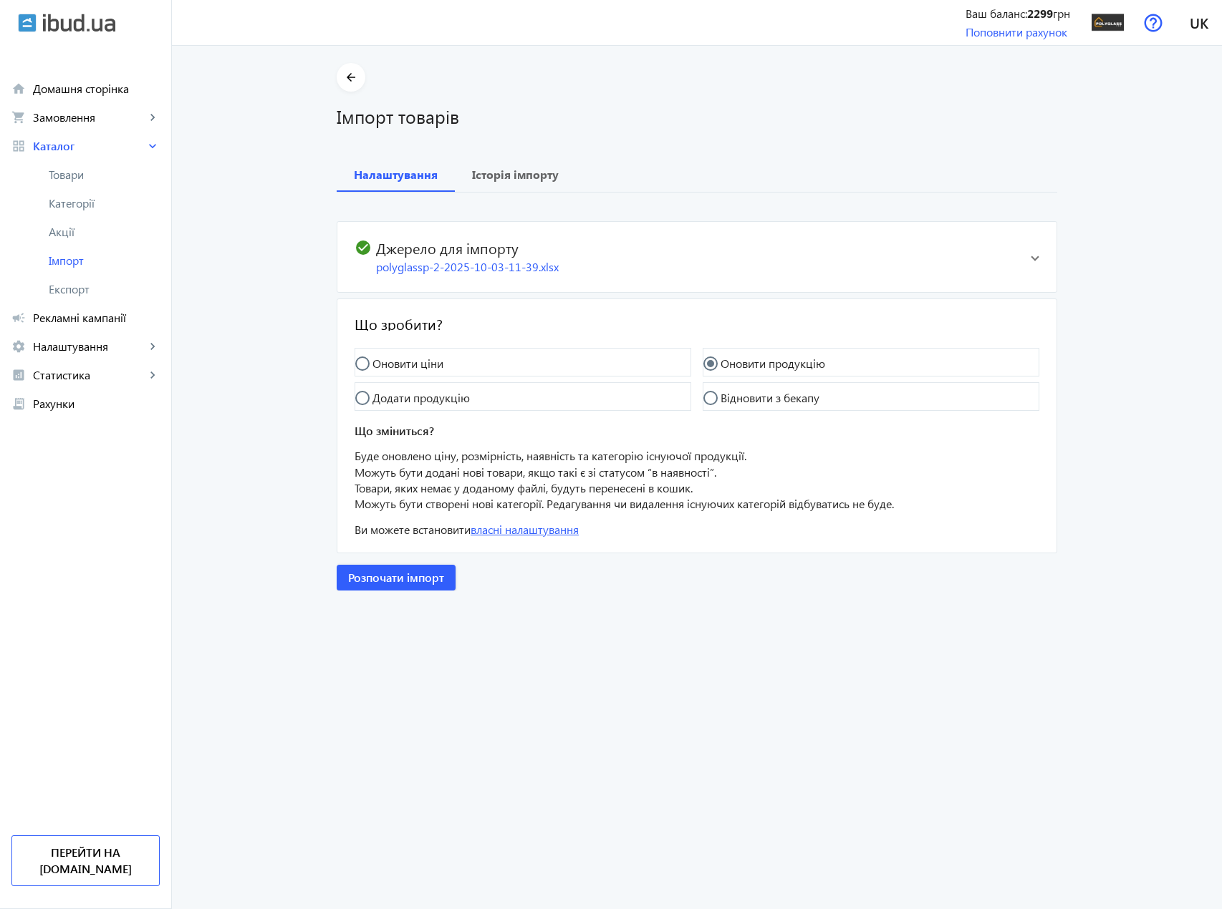
click at [538, 529] on link "власні налаштування" at bounding box center [524, 529] width 108 height 15
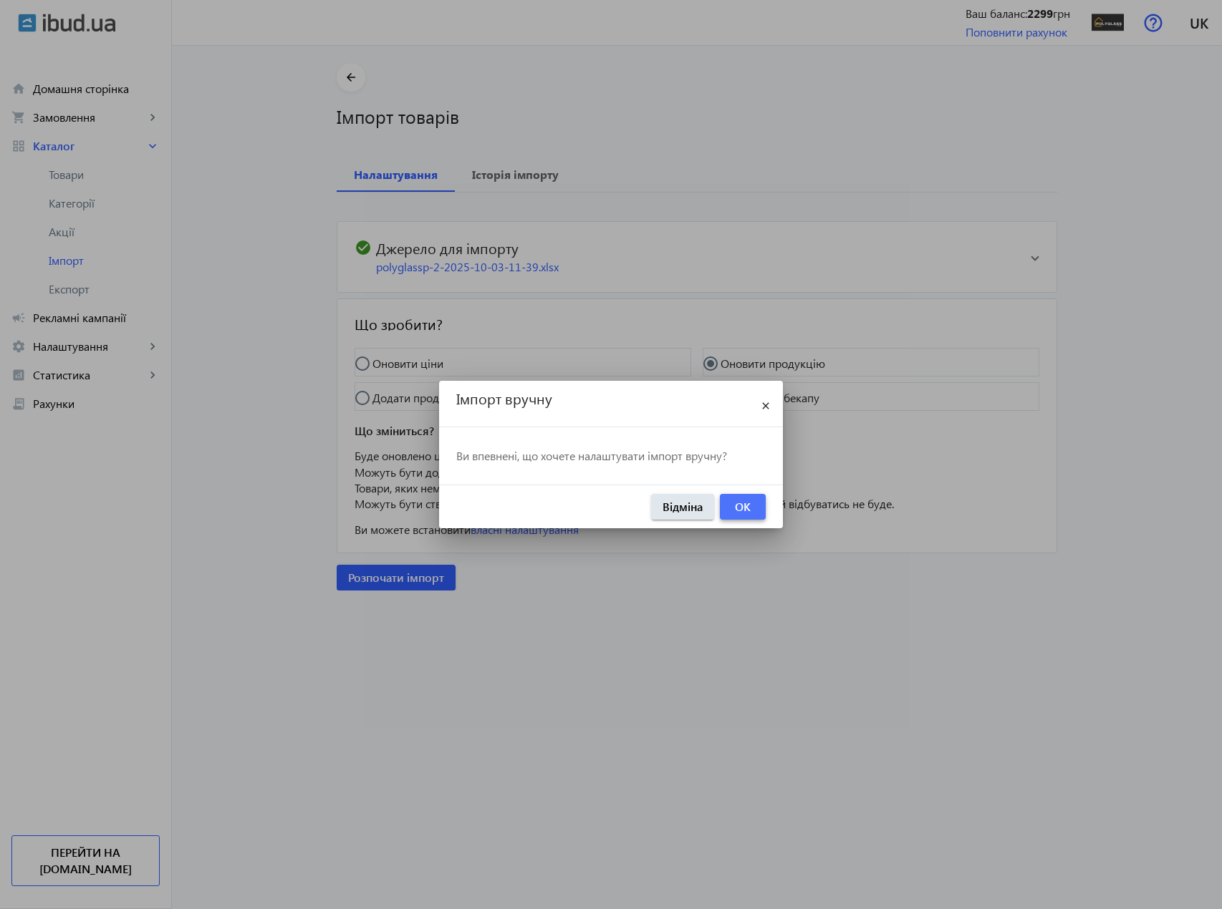
click at [751, 505] on span "button" at bounding box center [743, 507] width 46 height 34
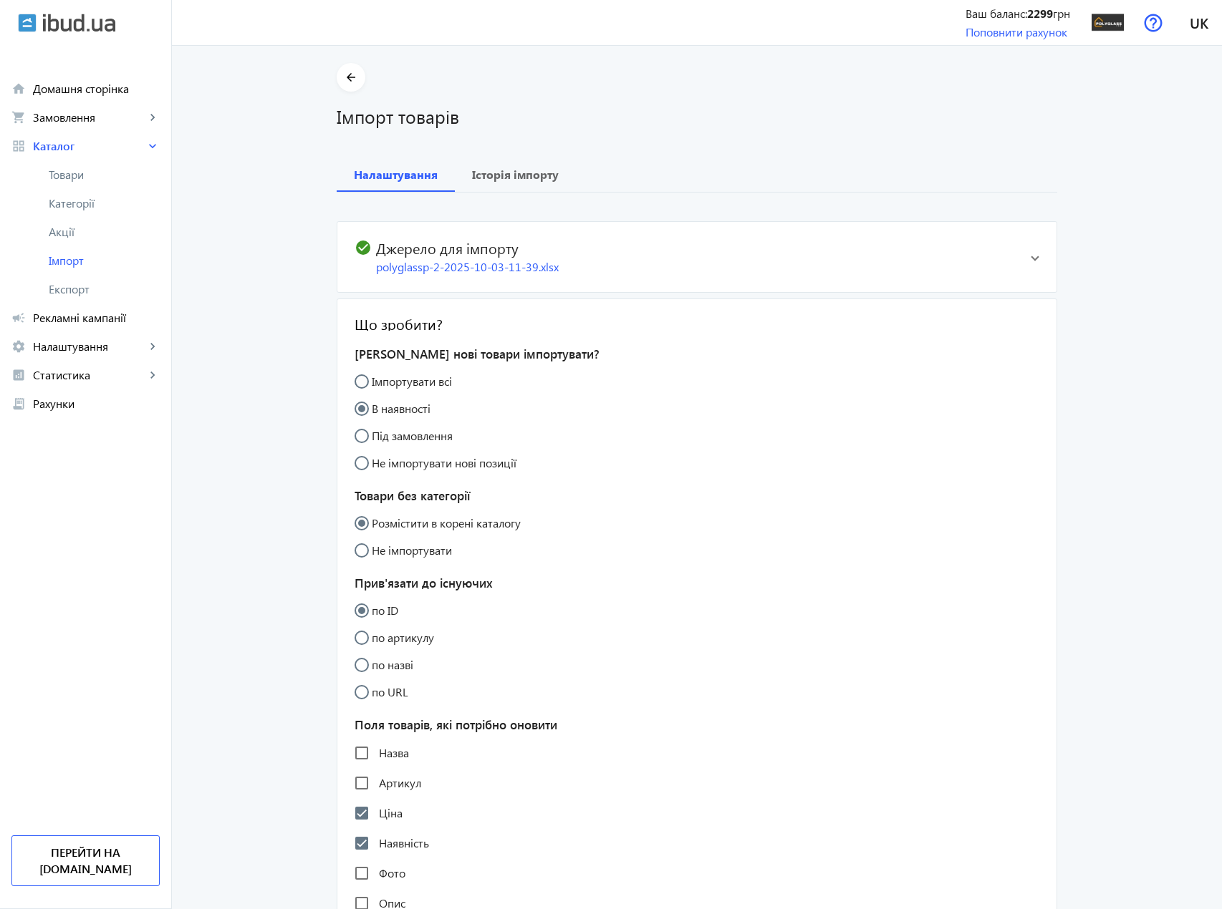
click at [362, 385] on input "Імпортувати всі" at bounding box center [368, 388] width 29 height 29
radio input "true"
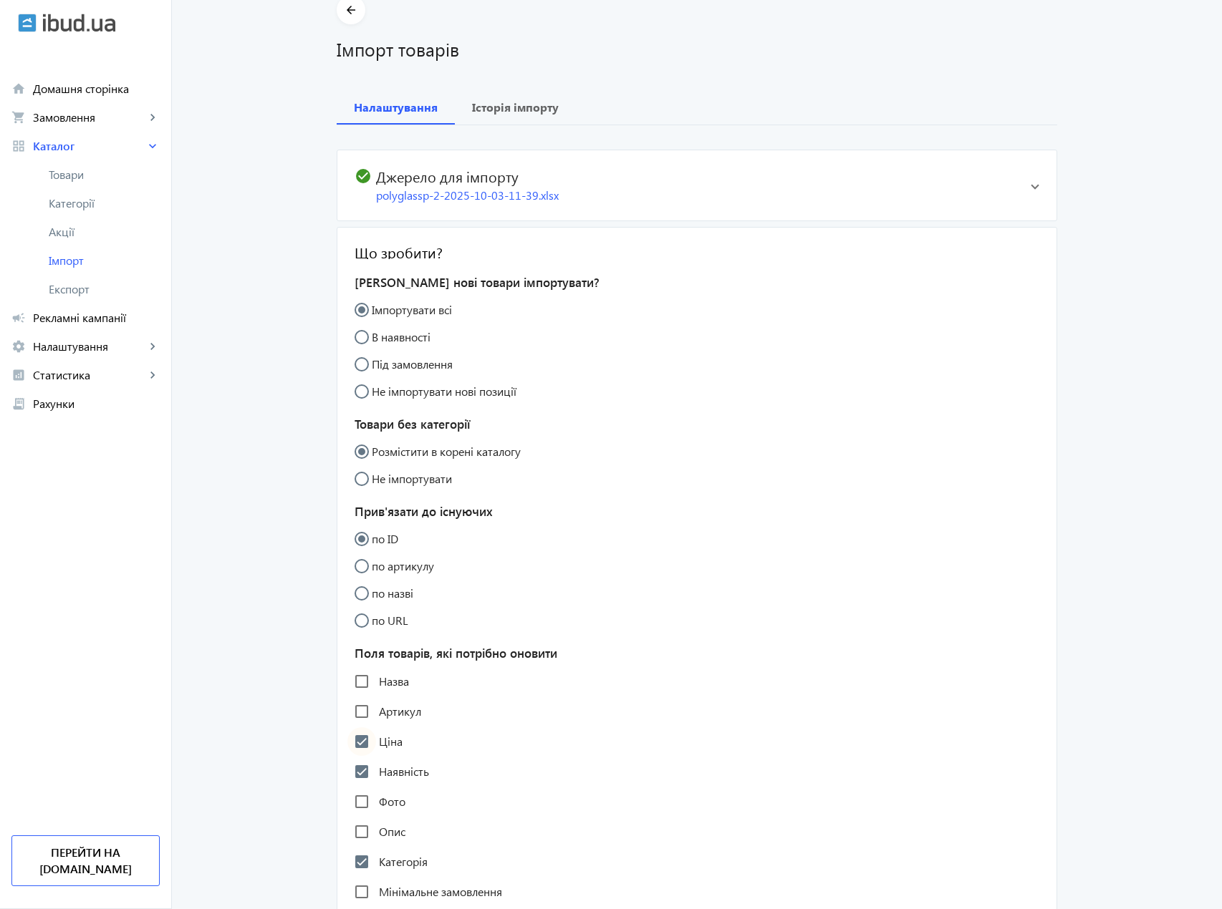
scroll to position [72, 0]
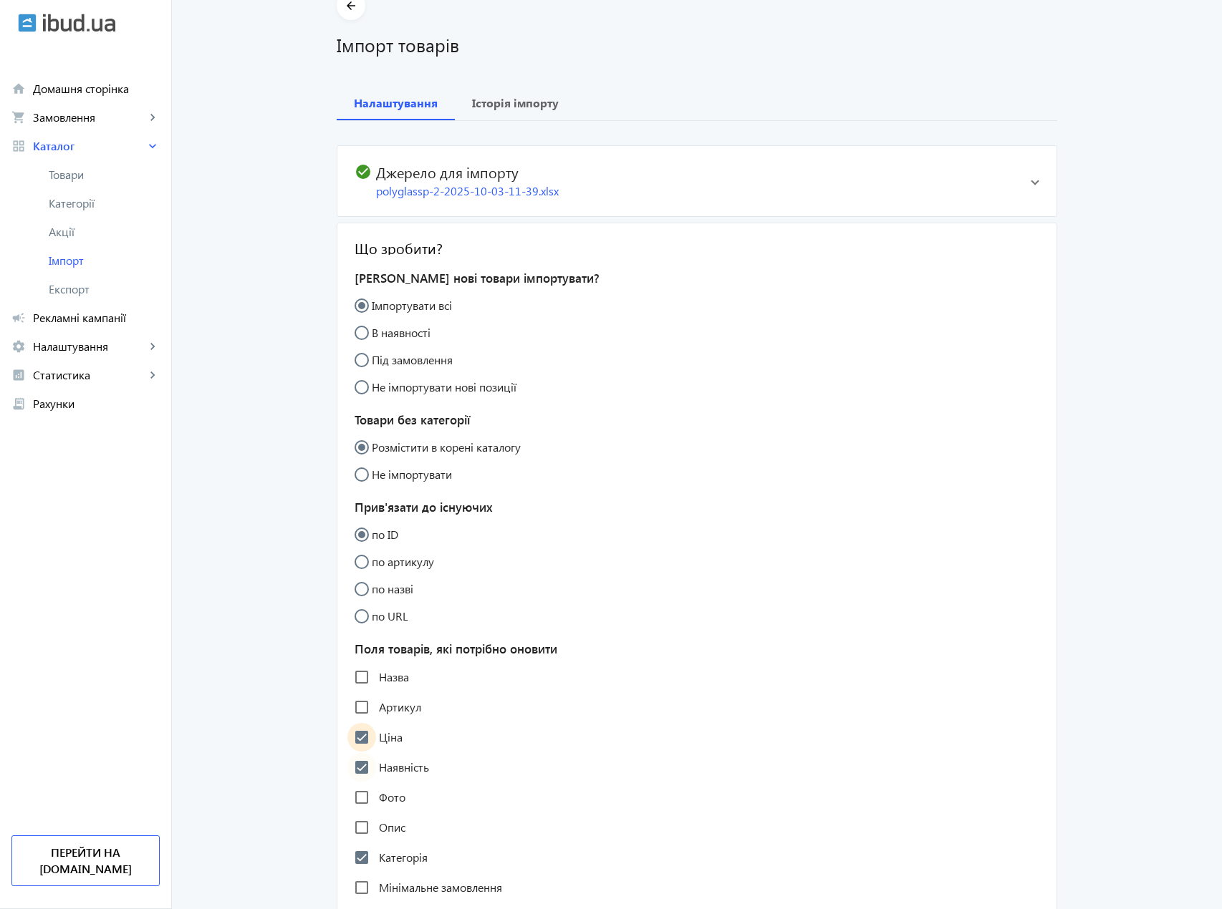
click at [361, 740] on input "Ціна" at bounding box center [361, 737] width 29 height 29
checkbox input "false"
click at [360, 770] on input "Наявність" at bounding box center [361, 767] width 29 height 29
checkbox input "false"
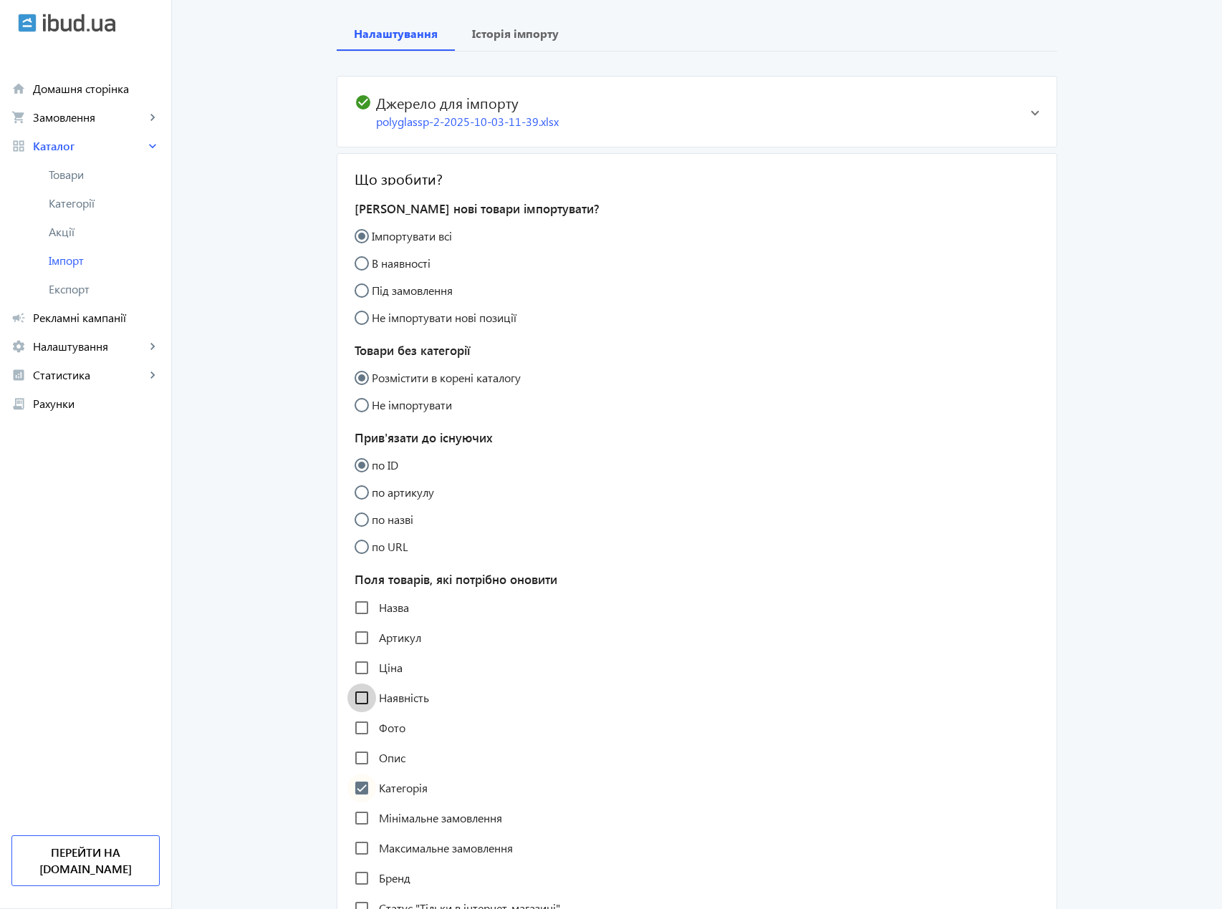
scroll to position [143, 0]
drag, startPoint x: 363, startPoint y: 789, endPoint x: 362, endPoint y: 768, distance: 20.8
click at [362, 783] on input "Категорія" at bounding box center [361, 786] width 29 height 29
checkbox input "false"
click at [362, 765] on input "Опис" at bounding box center [361, 756] width 29 height 29
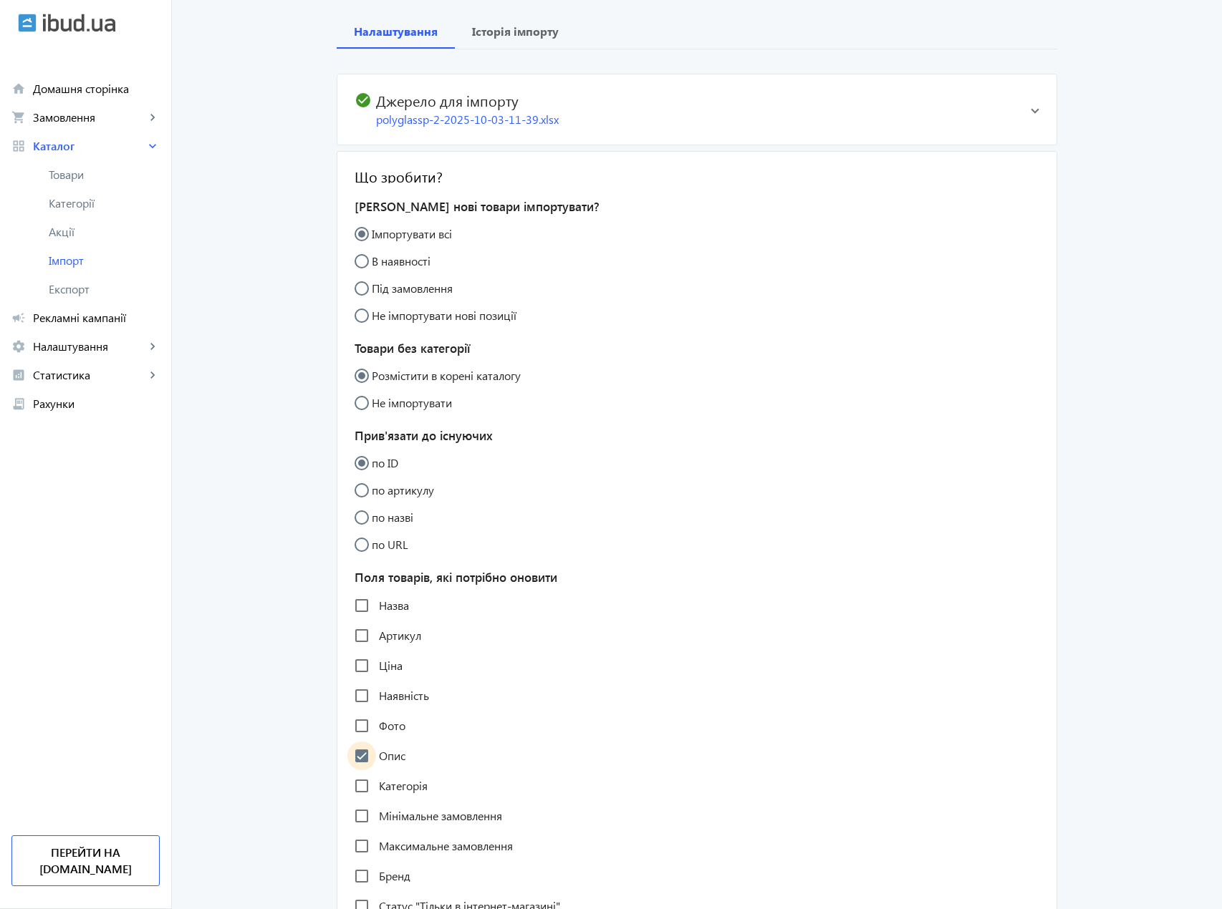
checkbox input "true"
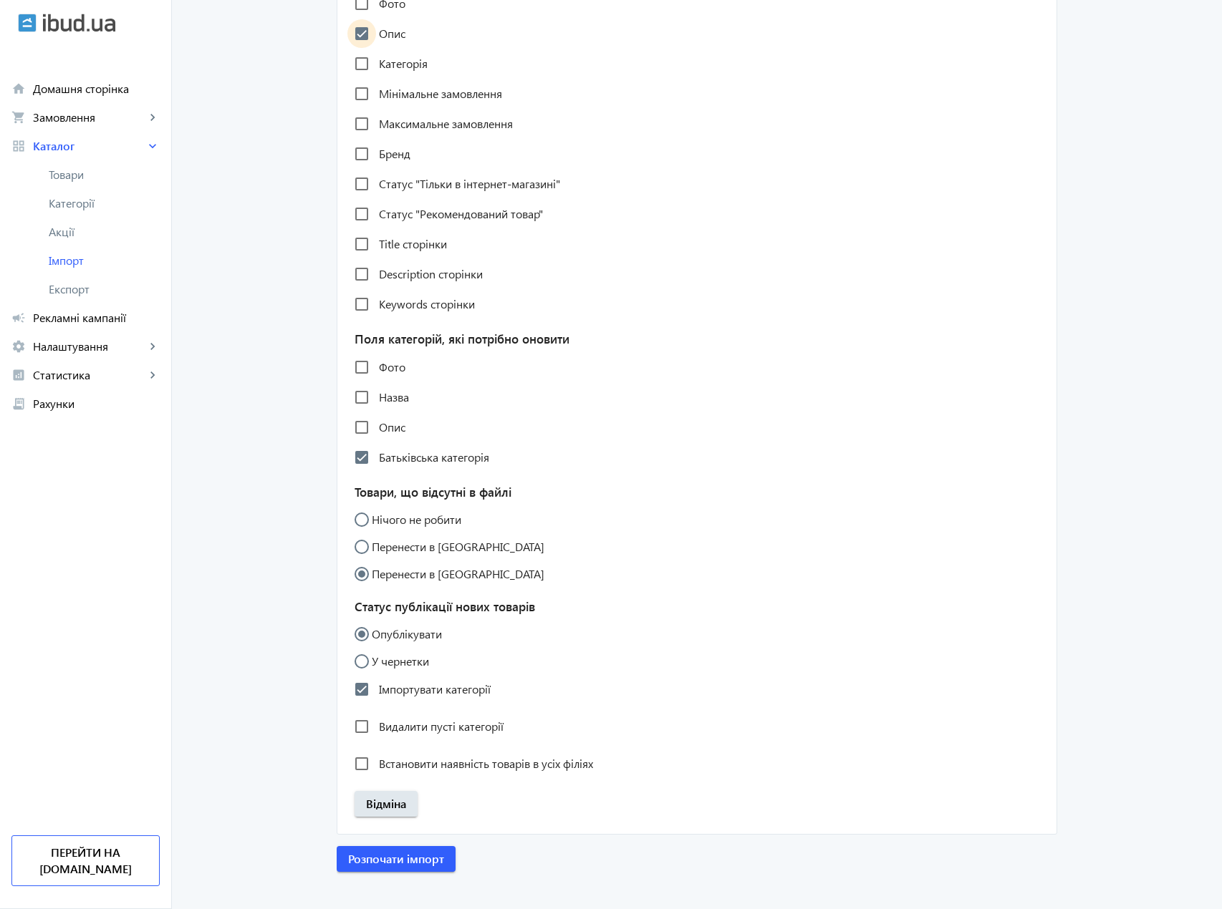
scroll to position [881, 0]
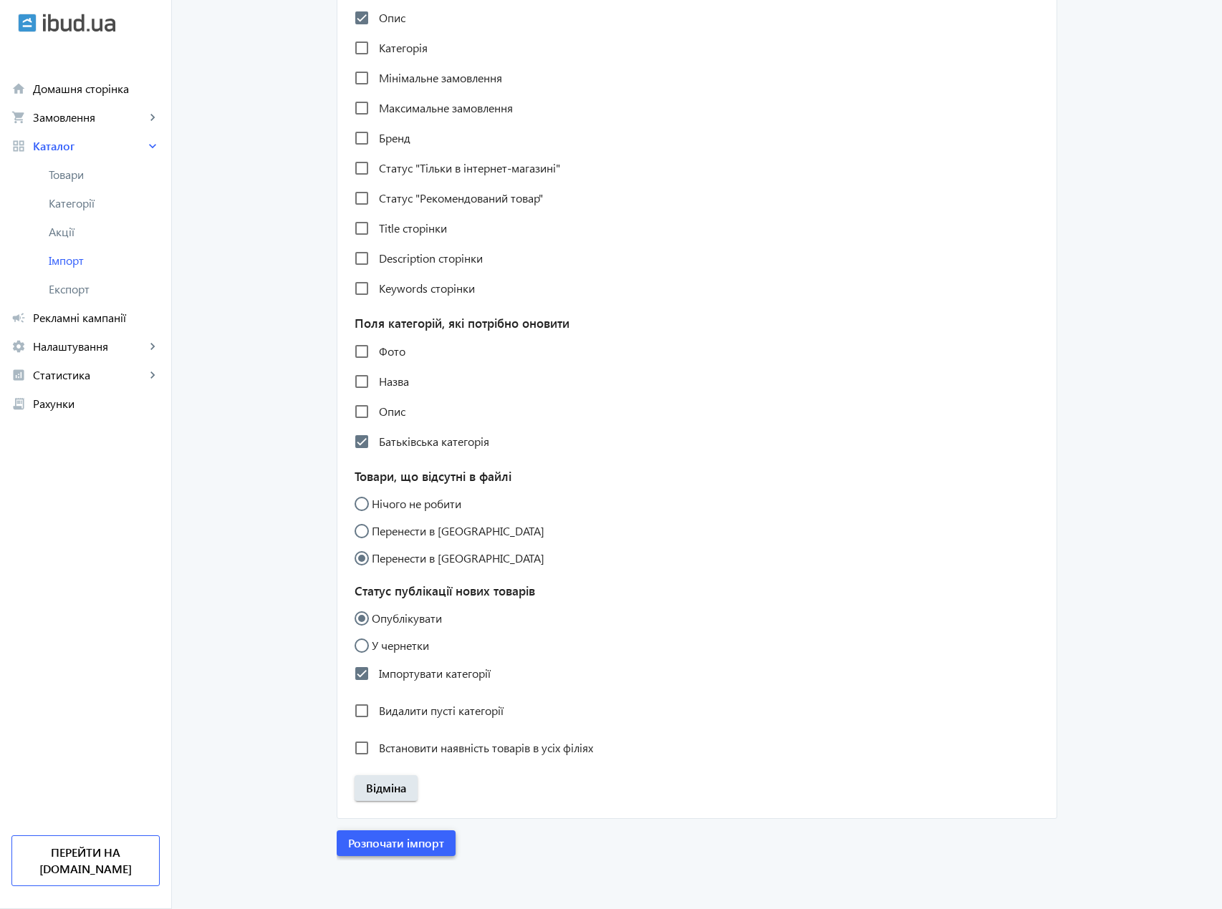
click at [405, 844] on span "Розпочати імпорт" at bounding box center [396, 844] width 96 height 16
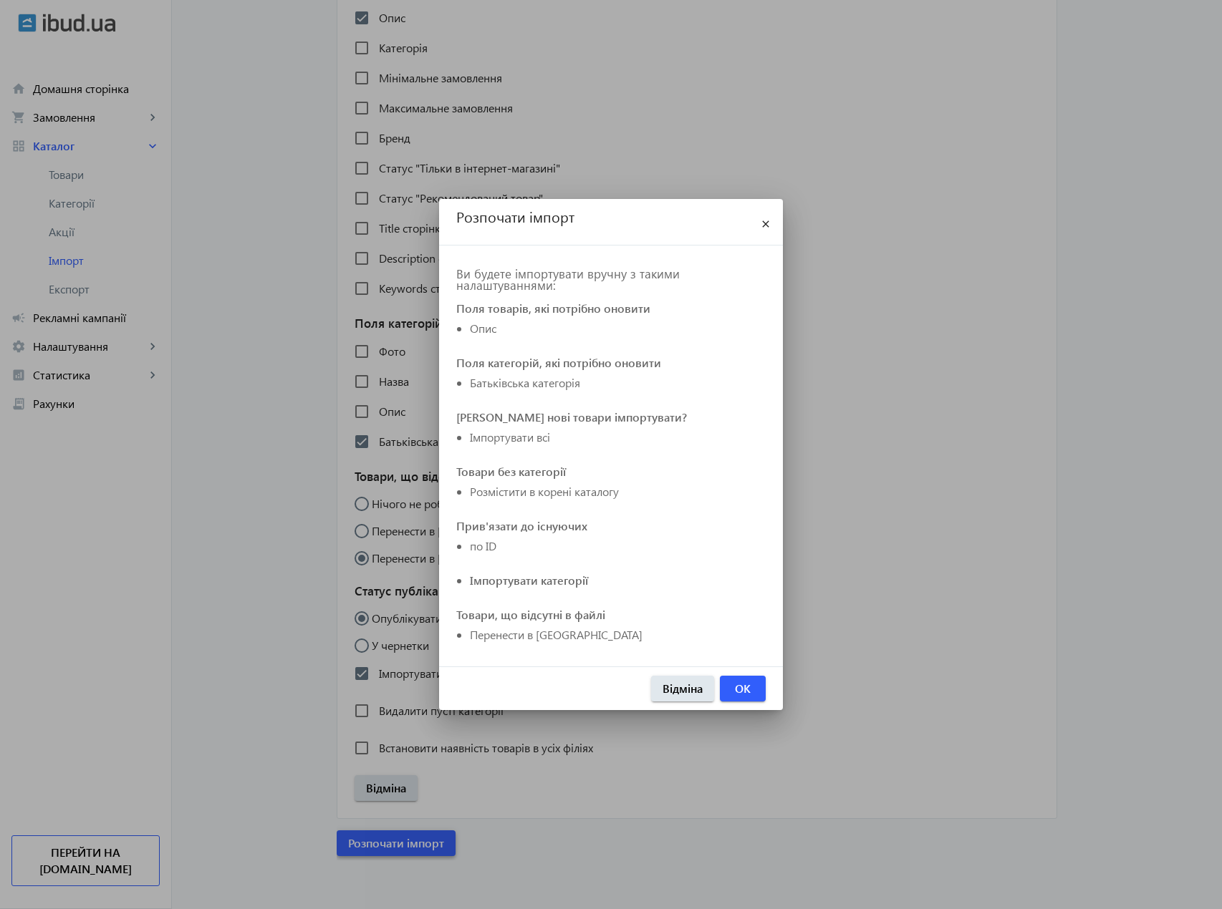
scroll to position [0, 0]
click at [764, 682] on span "button" at bounding box center [743, 689] width 46 height 34
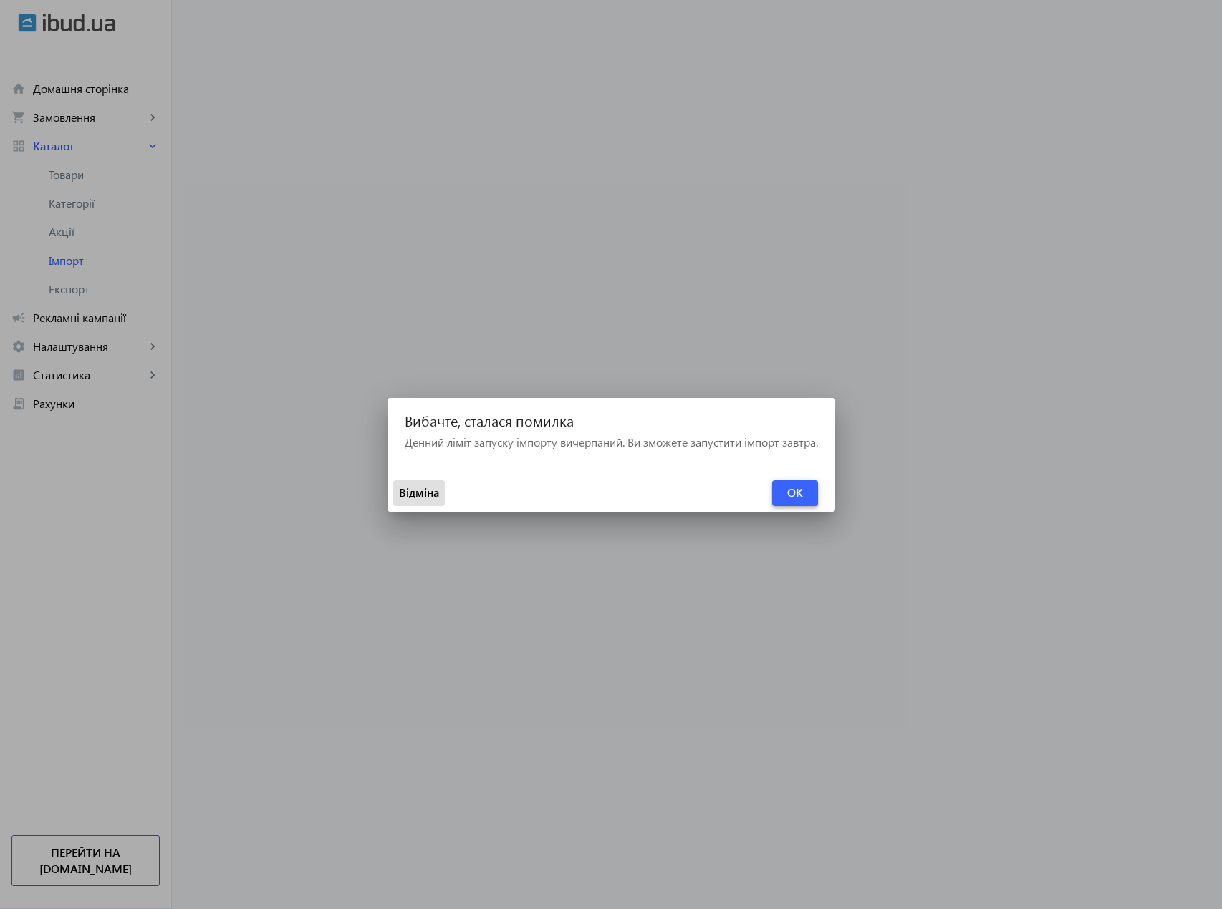
click at [801, 490] on span "OK" at bounding box center [795, 493] width 16 height 16
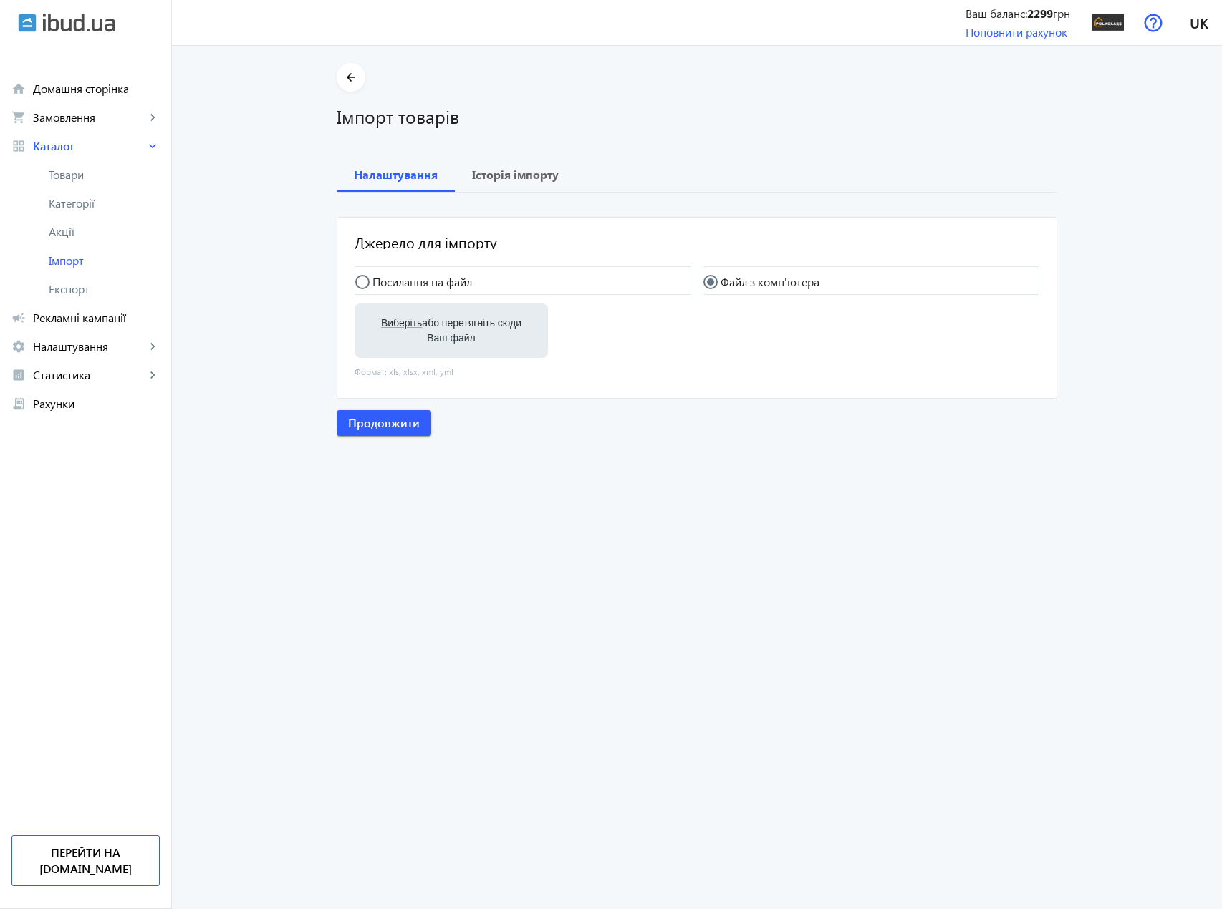
drag, startPoint x: 458, startPoint y: 337, endPoint x: 473, endPoint y: 369, distance: 35.6
click at [458, 337] on label "Виберіть або перетягніть сюди Ваш файл" at bounding box center [451, 331] width 170 height 40
click at [458, 337] on input "Виберіть або перетягніть сюди Ваш файл" at bounding box center [451, 332] width 170 height 17
type input "C:\fakepath\polyglassp-2-2025-10-03-11-39.xlsx"
click at [404, 425] on span "Продовжити" at bounding box center [384, 425] width 72 height 16
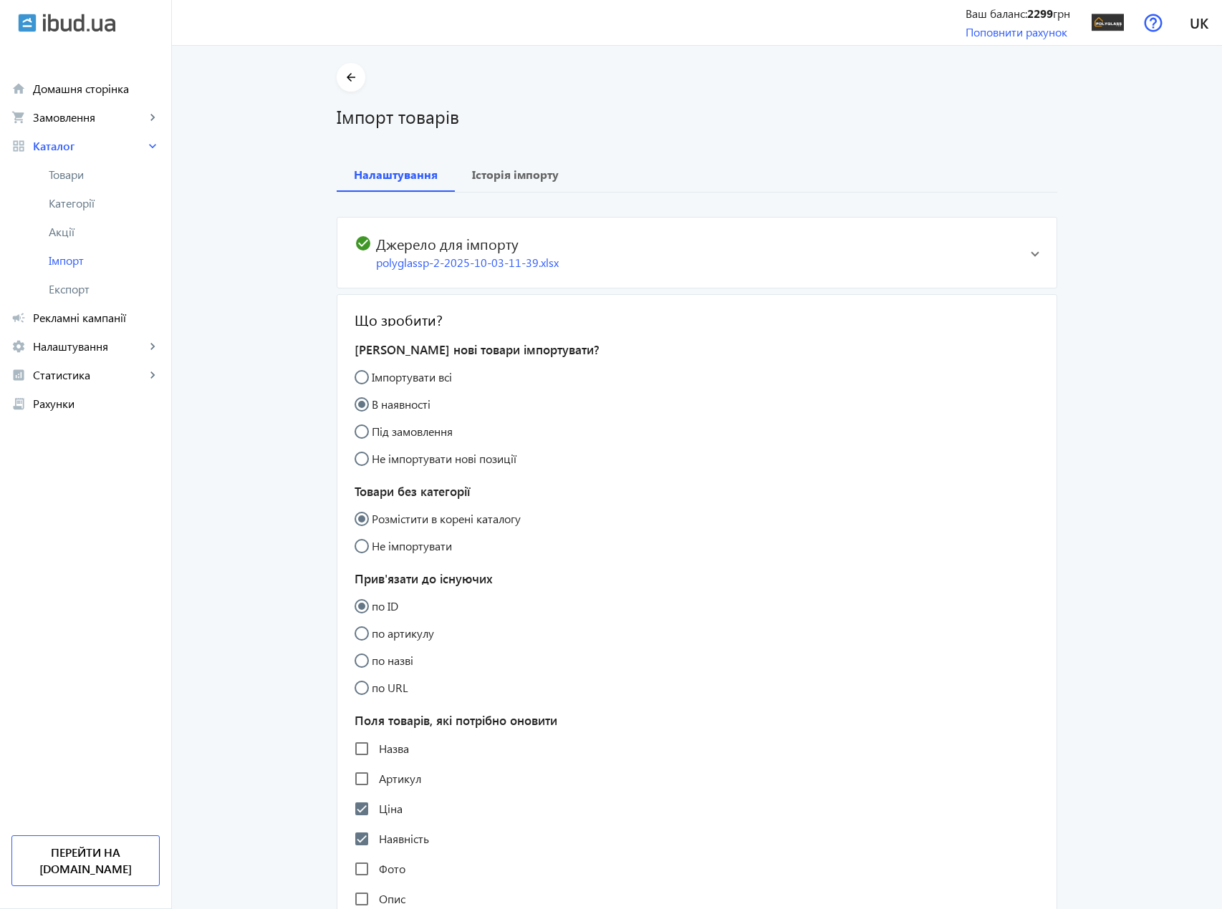
click at [359, 381] on input "Імпортувати всі" at bounding box center [368, 384] width 29 height 29
radio input "true"
click at [357, 822] on input "Ціна" at bounding box center [361, 809] width 29 height 29
checkbox input "false"
click at [357, 847] on input "Наявність" at bounding box center [361, 839] width 29 height 29
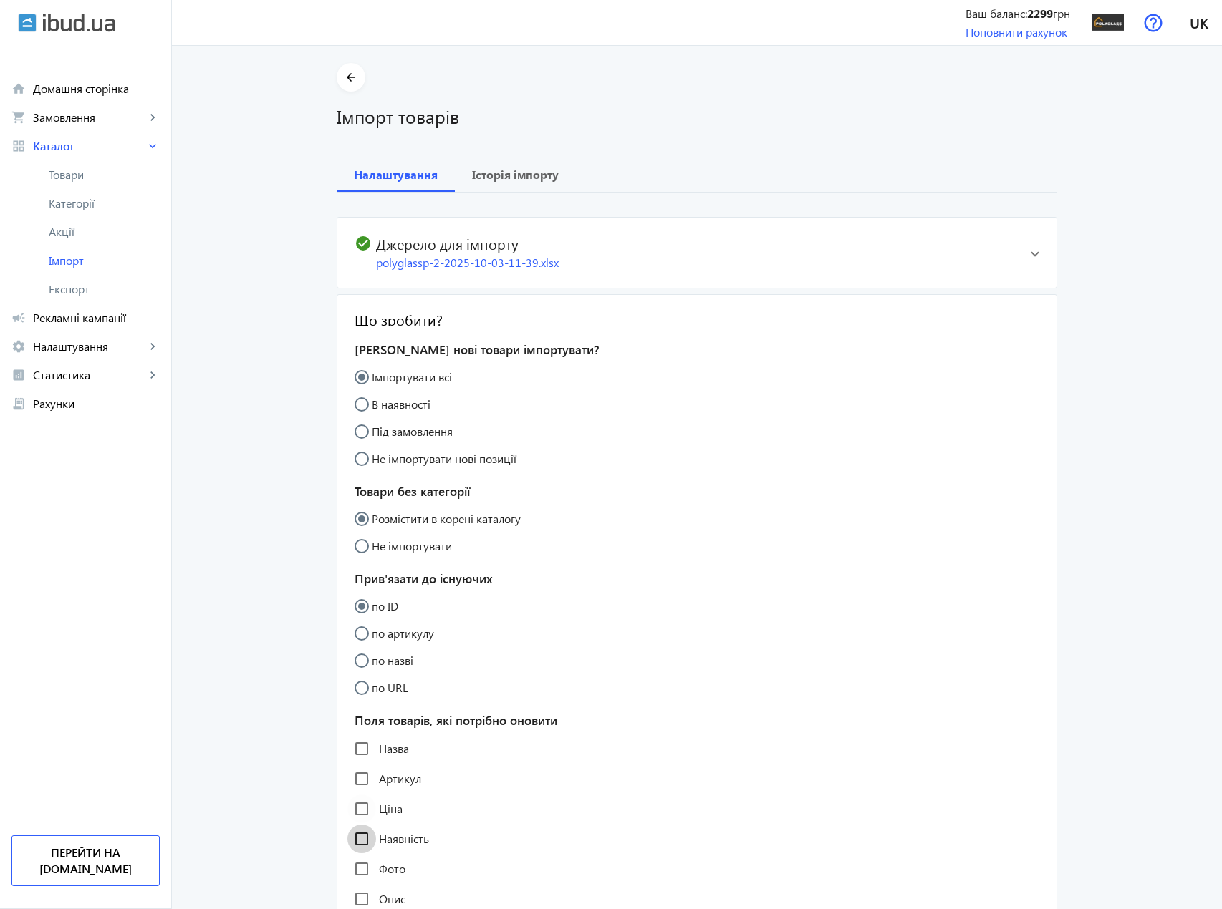
checkbox input "false"
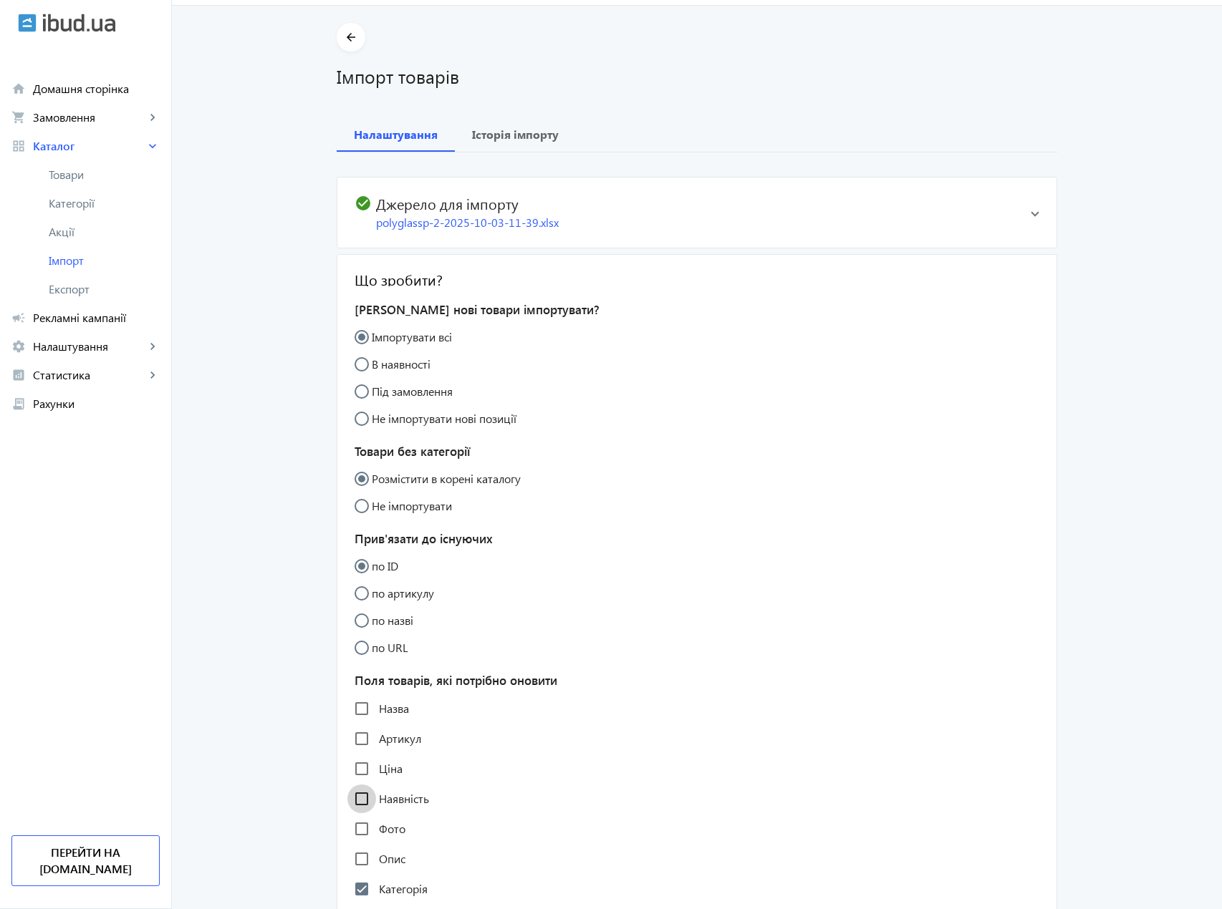
scroll to position [215, 0]
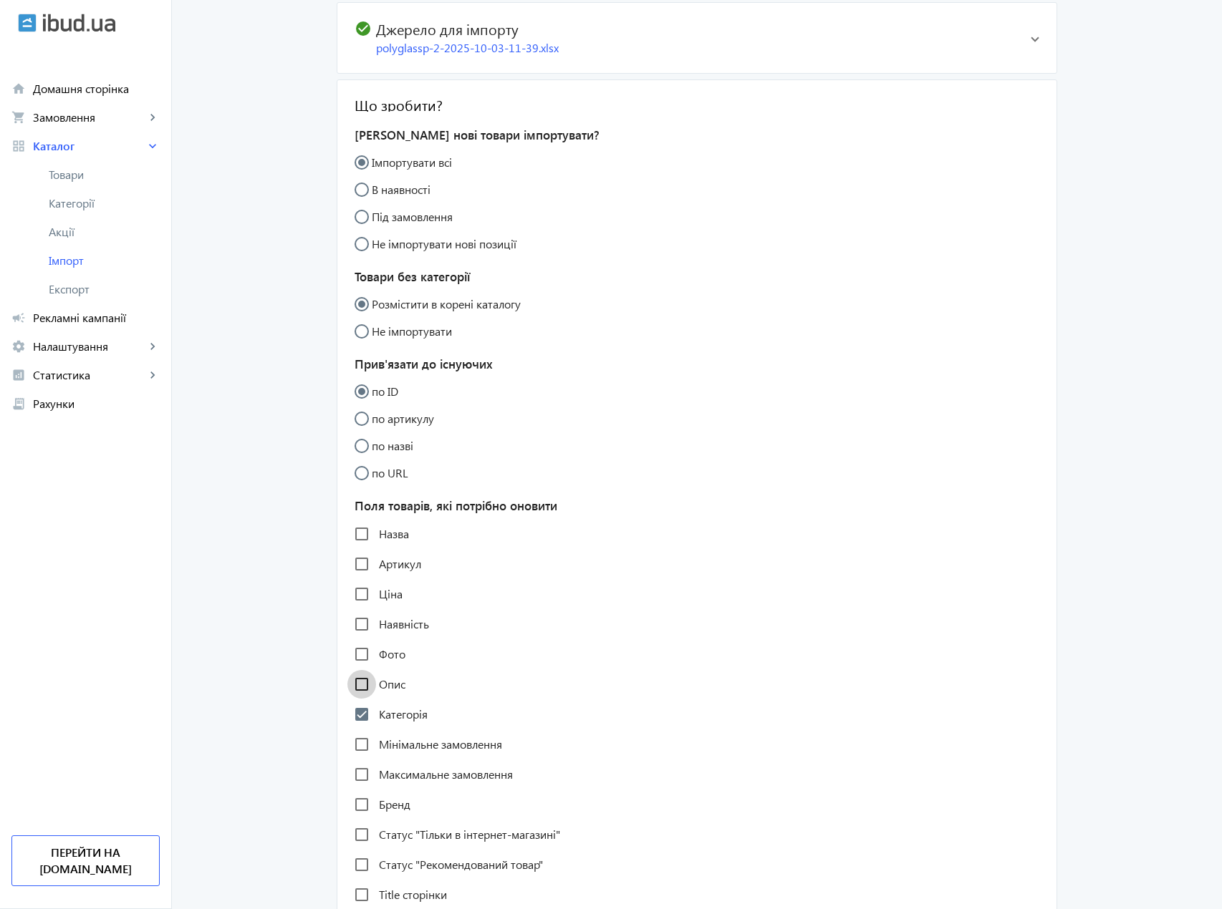
click at [357, 685] on input "Опис" at bounding box center [361, 684] width 29 height 29
checkbox input "true"
drag, startPoint x: 358, startPoint y: 721, endPoint x: 366, endPoint y: 753, distance: 33.2
click at [357, 721] on input "Категорія" at bounding box center [361, 714] width 29 height 29
checkbox input "false"
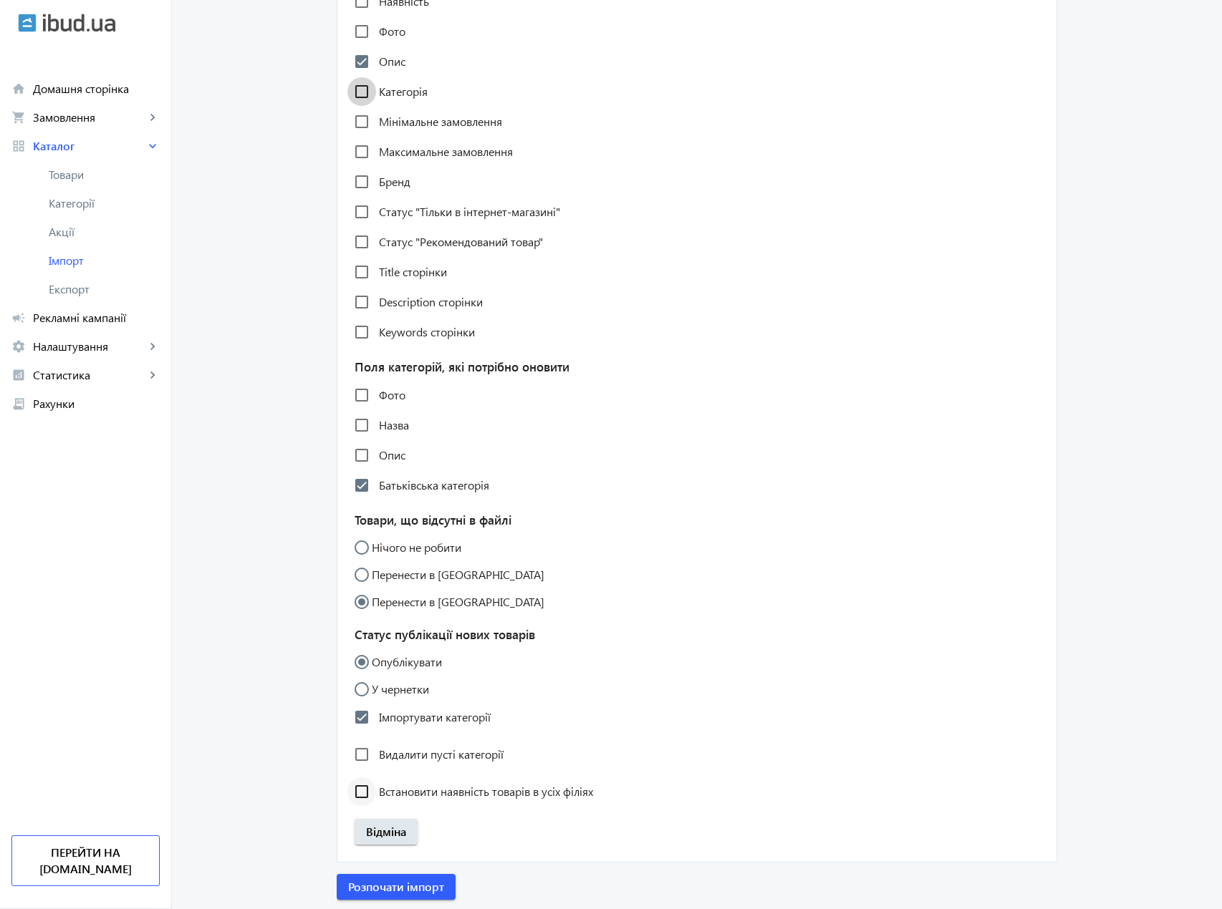
scroll to position [881, 0]
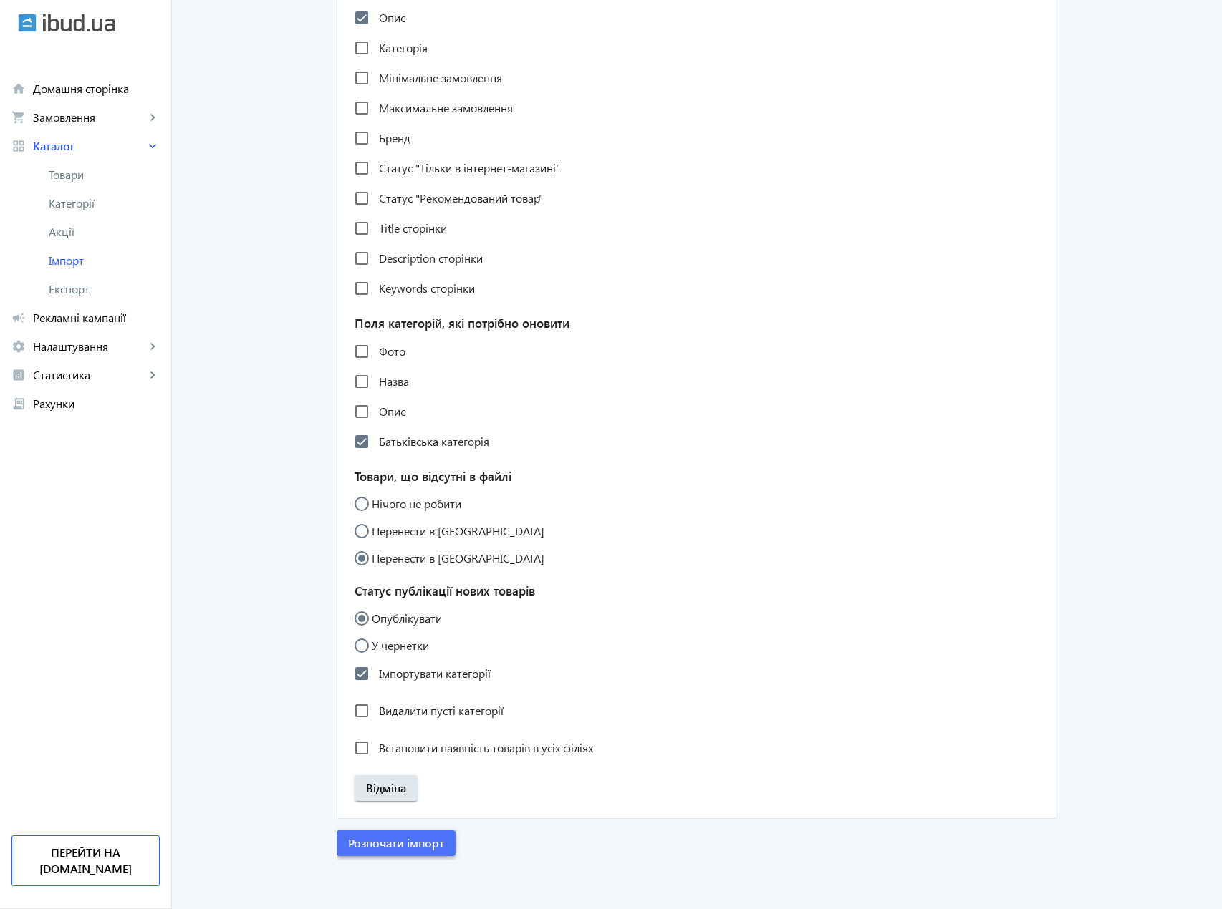
click at [395, 839] on span "Розпочати імпорт" at bounding box center [396, 844] width 96 height 16
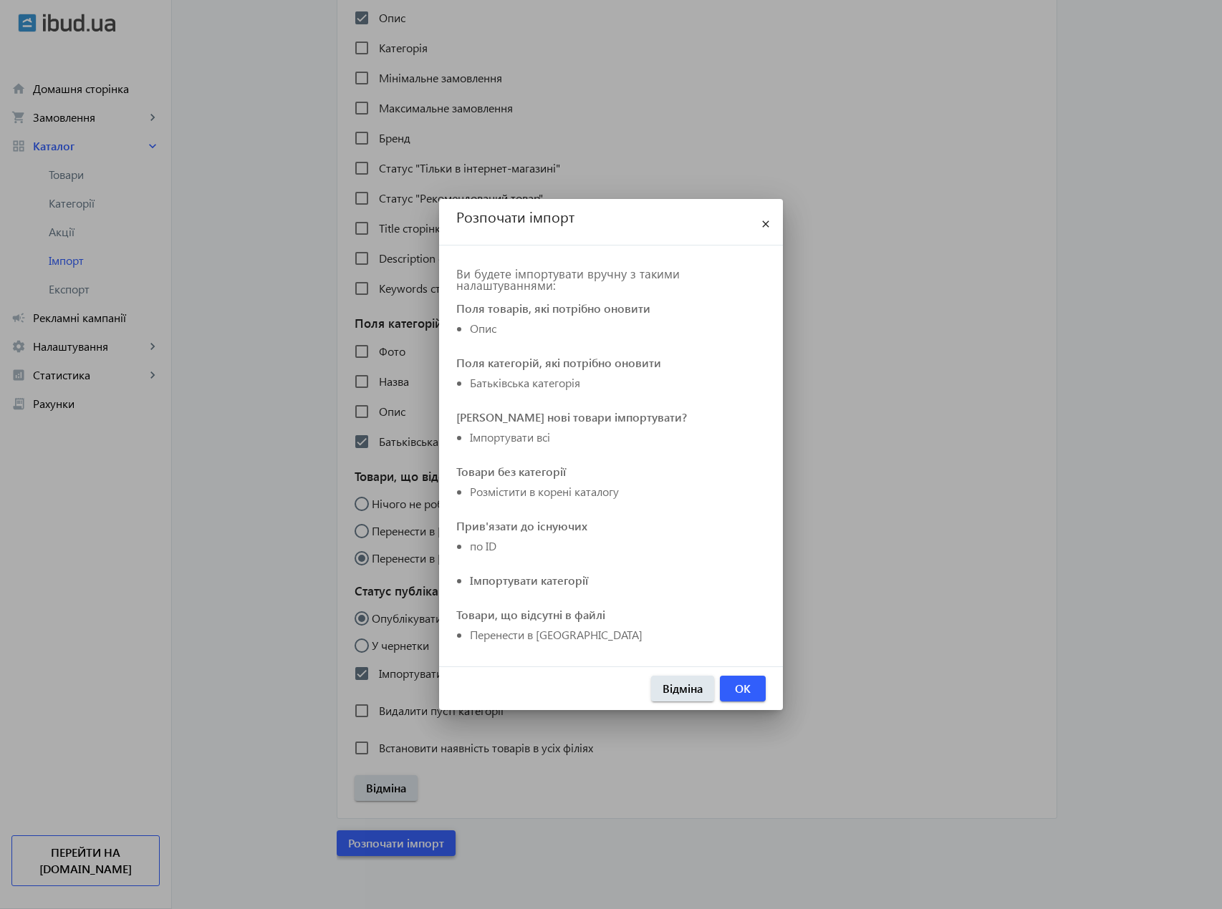
scroll to position [0, 0]
click at [733, 696] on span "button" at bounding box center [743, 689] width 46 height 34
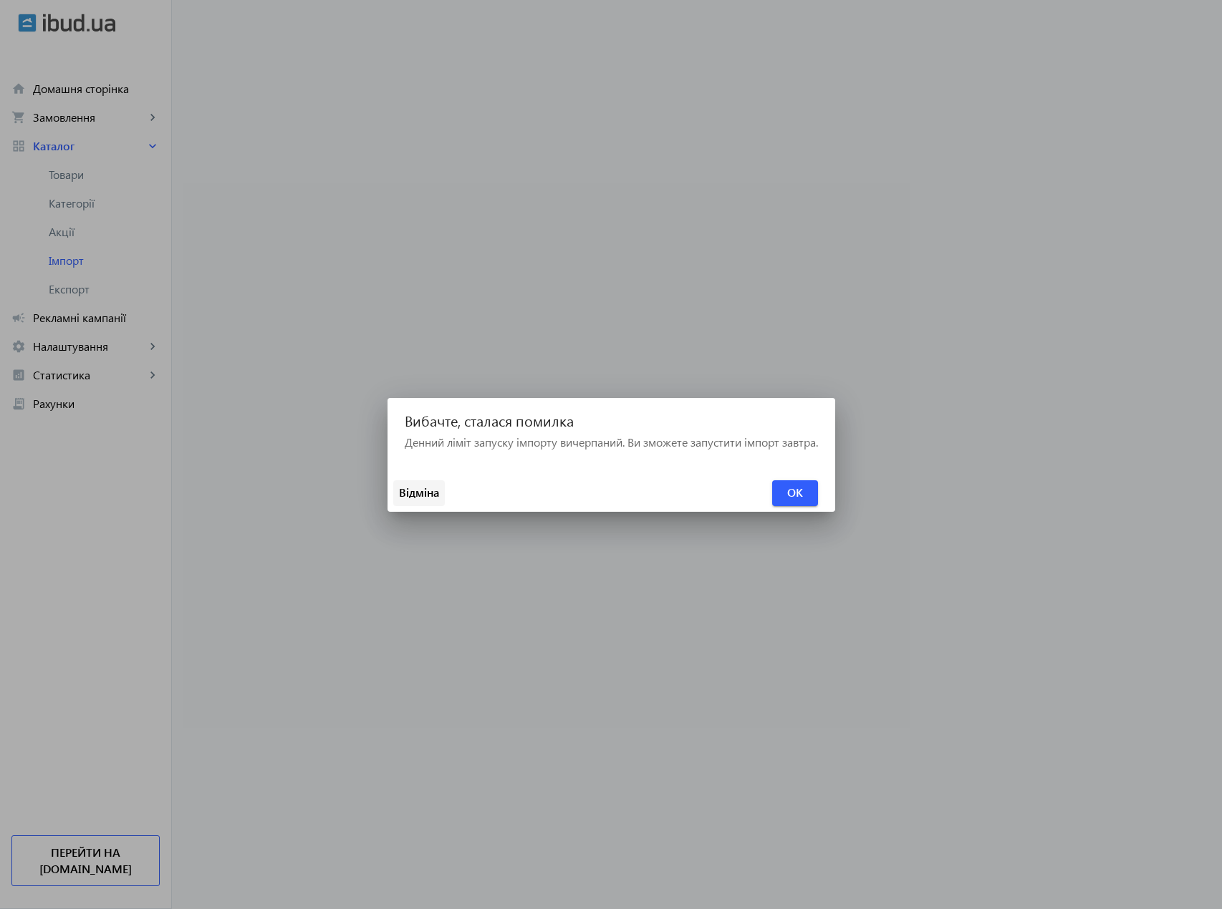
click at [423, 505] on span at bounding box center [419, 493] width 52 height 34
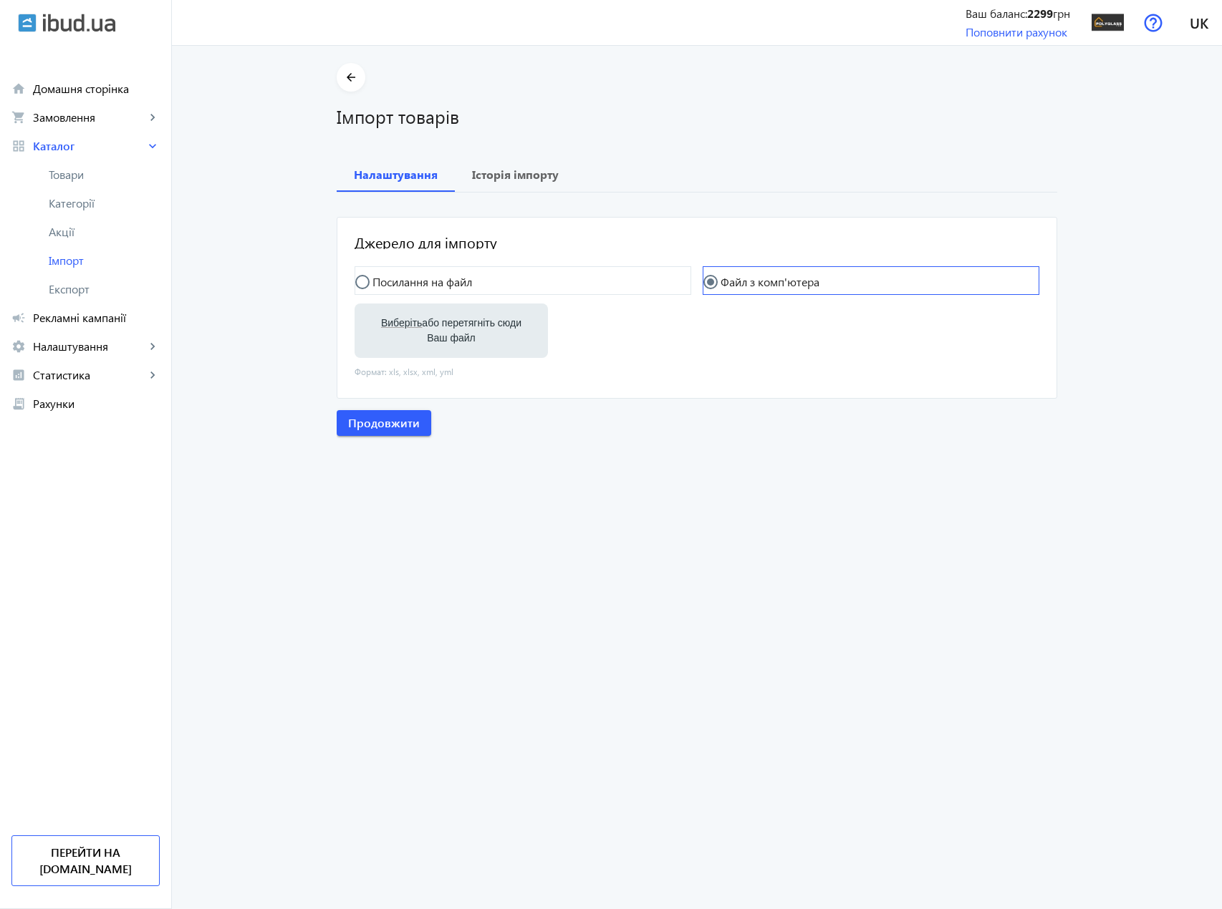
click at [740, 291] on mat-radio-button "Файл з комп'ютера" at bounding box center [870, 280] width 337 height 29
click at [504, 165] on span "Історія імпорту" at bounding box center [515, 175] width 87 height 34
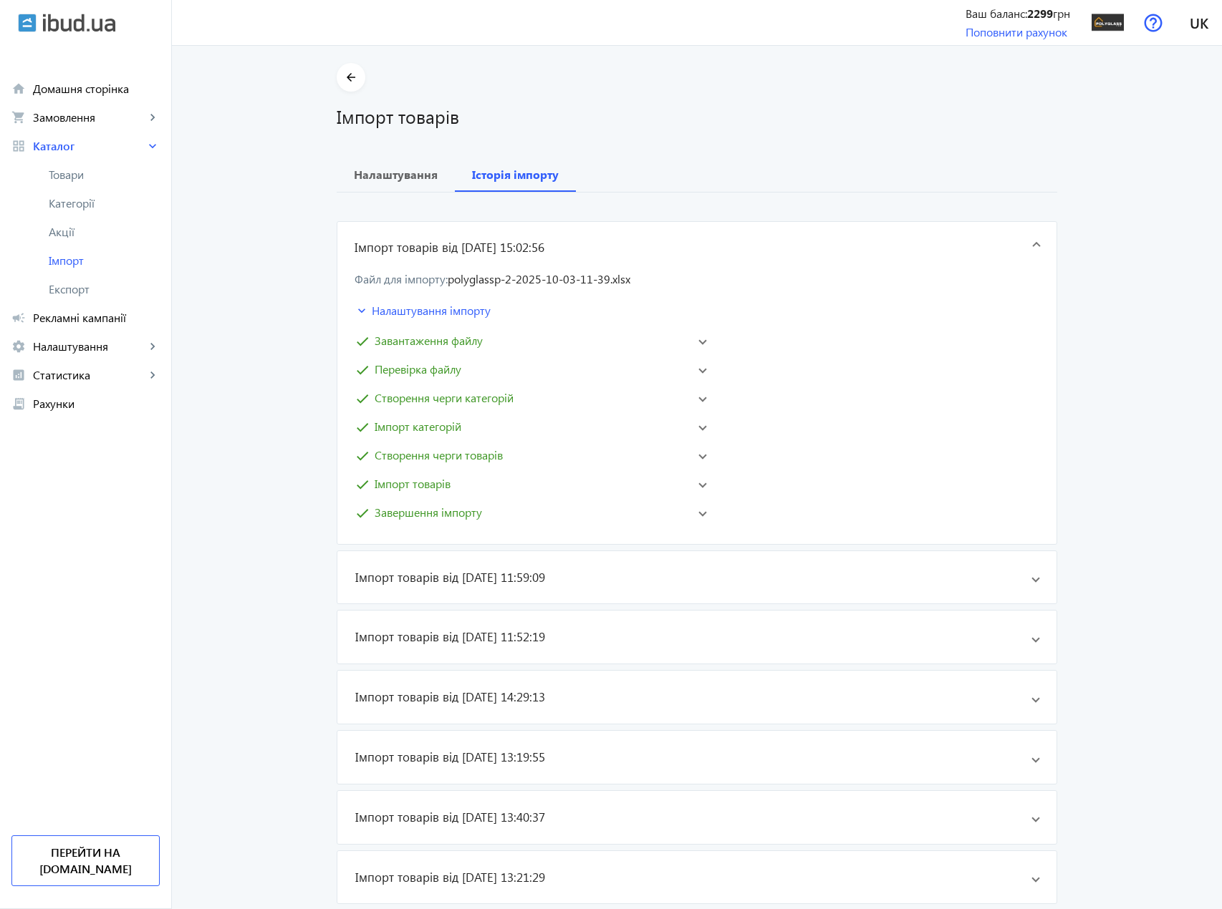
click at [1046, 245] on mat-expansion-panel-header "Імпорт товарів від 03.10.2025 15:02:56" at bounding box center [696, 248] width 719 height 52
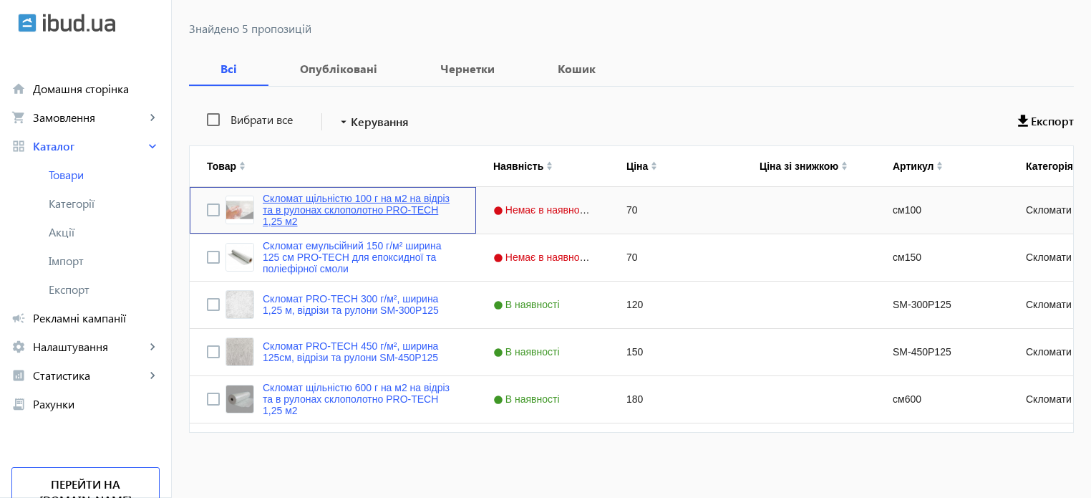
click at [294, 208] on link "Скломат щільністю 100 г на м2 на відріз та в рулонах склополотно PRO-TECH 1,25 …" at bounding box center [361, 210] width 196 height 34
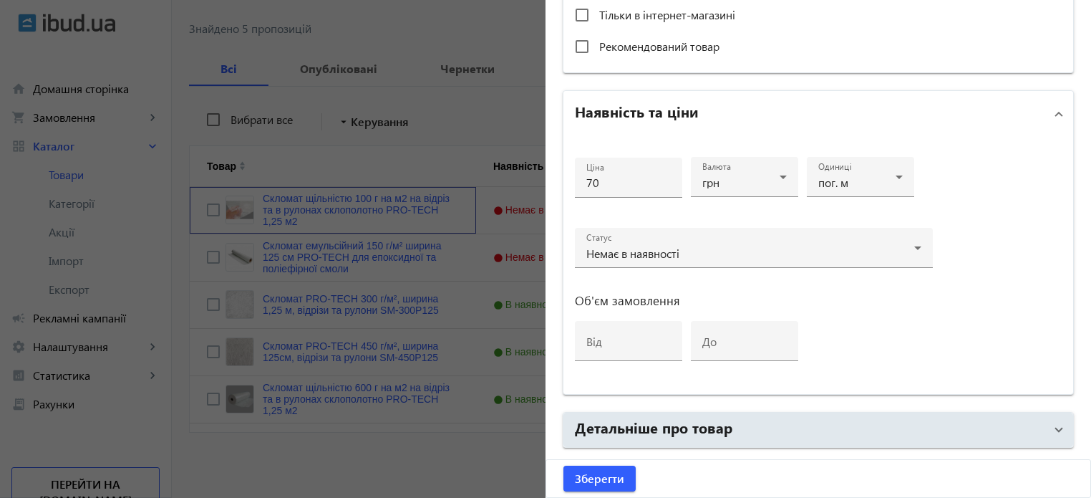
scroll to position [693, 0]
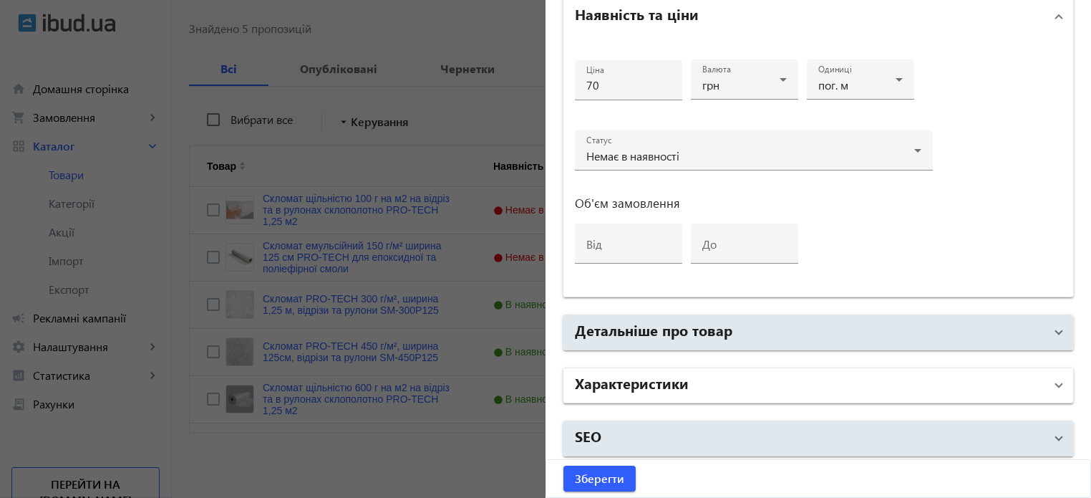
click at [716, 374] on mat-panel-title "Характеристики" at bounding box center [810, 385] width 470 height 26
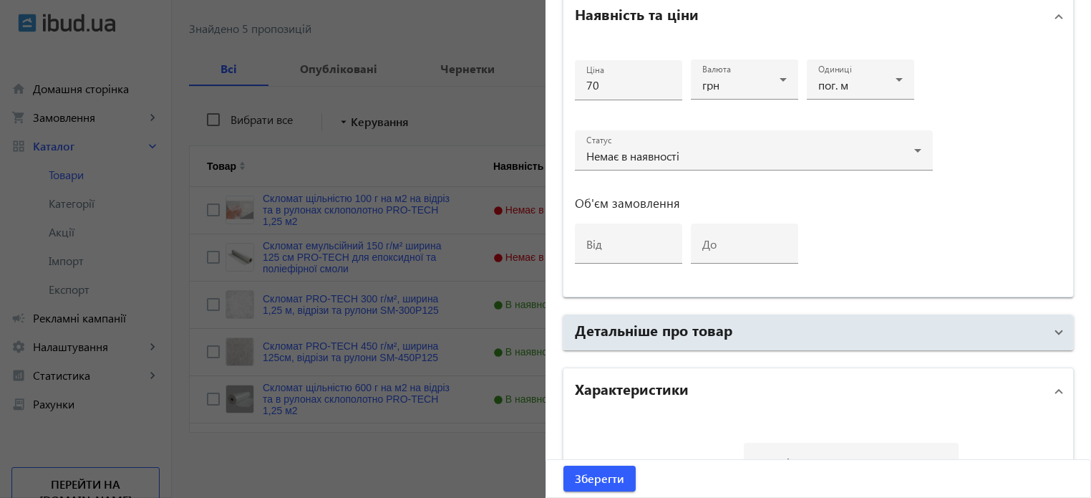
click at [716, 378] on mat-panel-title "Характеристики" at bounding box center [810, 391] width 470 height 26
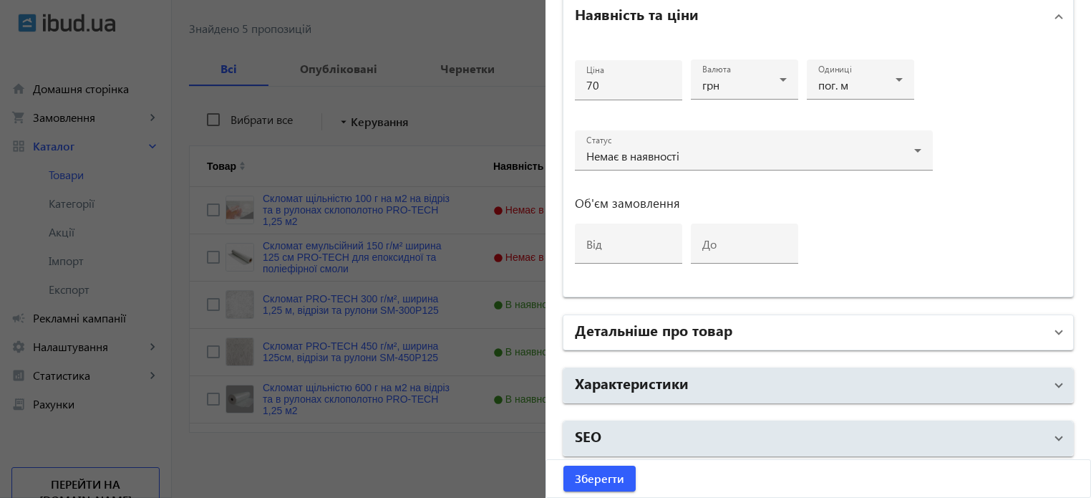
click at [725, 333] on h2 "Детальніше про товар" at bounding box center [654, 329] width 158 height 20
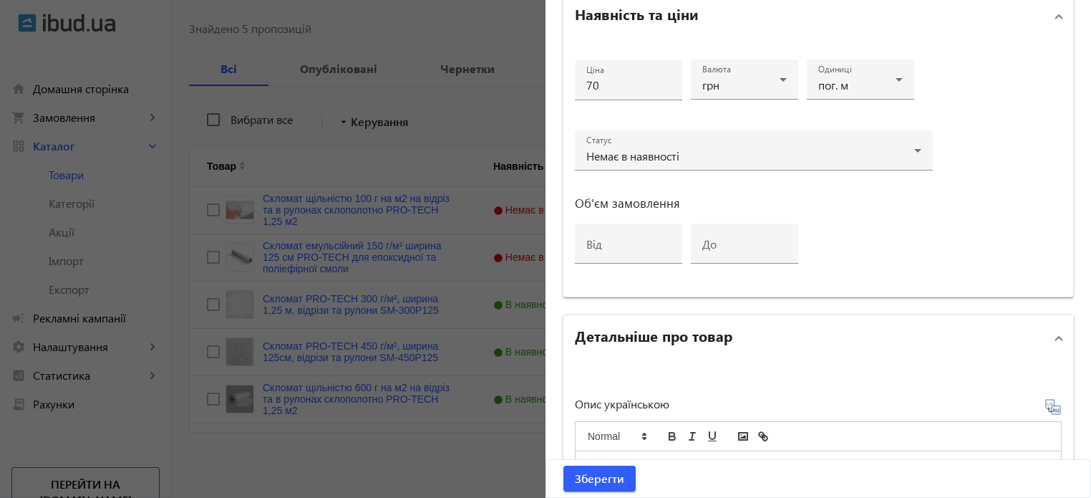
click at [725, 333] on h2 "Детальніше про товар" at bounding box center [654, 335] width 158 height 20
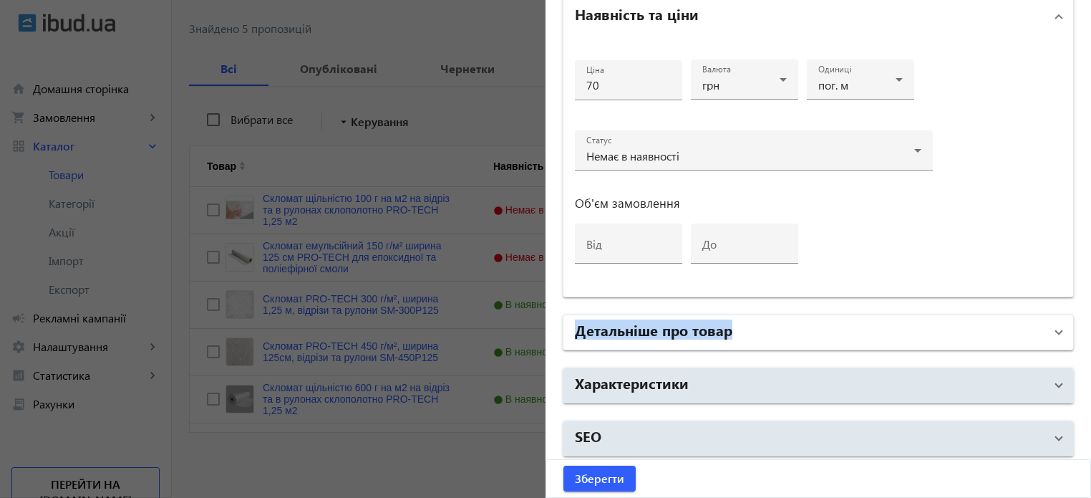
click at [725, 333] on h2 "Детальніше про товар" at bounding box center [654, 329] width 158 height 20
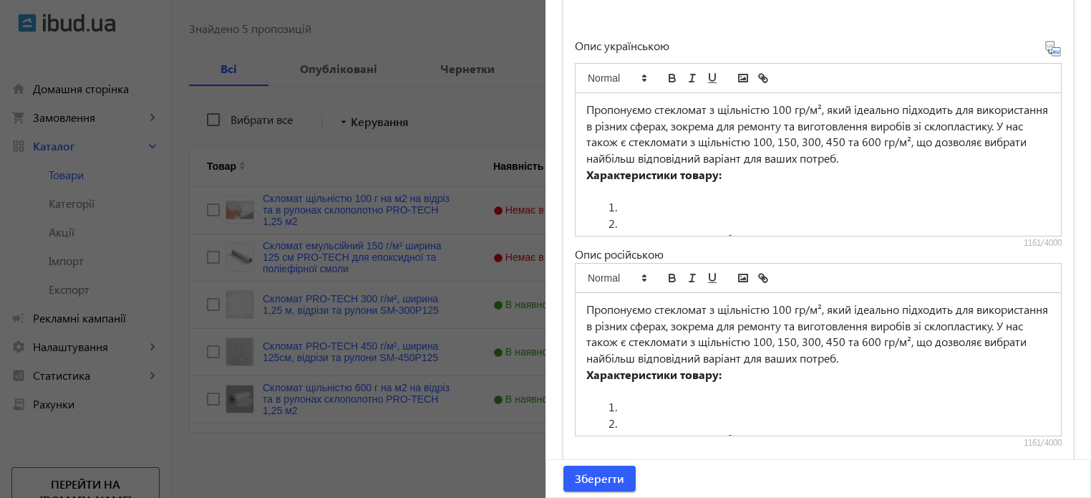
scroll to position [0, 0]
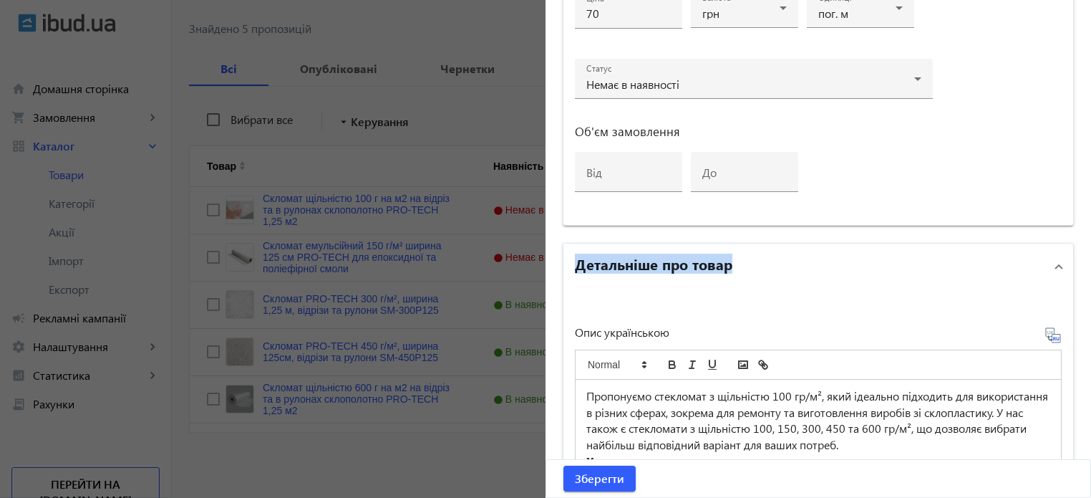
click at [676, 263] on h2 "Детальніше про товар" at bounding box center [654, 263] width 158 height 20
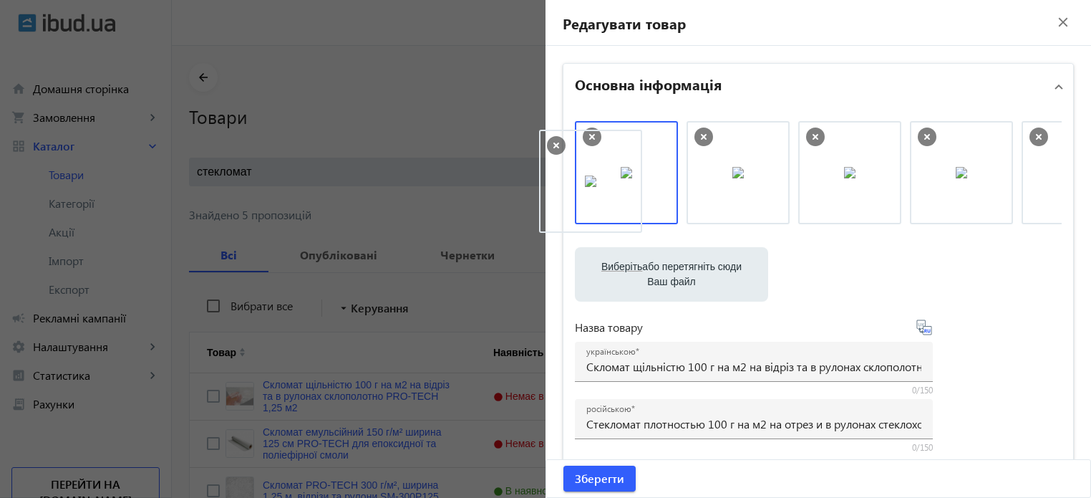
drag, startPoint x: 841, startPoint y: 177, endPoint x: 593, endPoint y: 185, distance: 247.9
click at [601, 473] on span "Зберегти" at bounding box center [599, 478] width 49 height 16
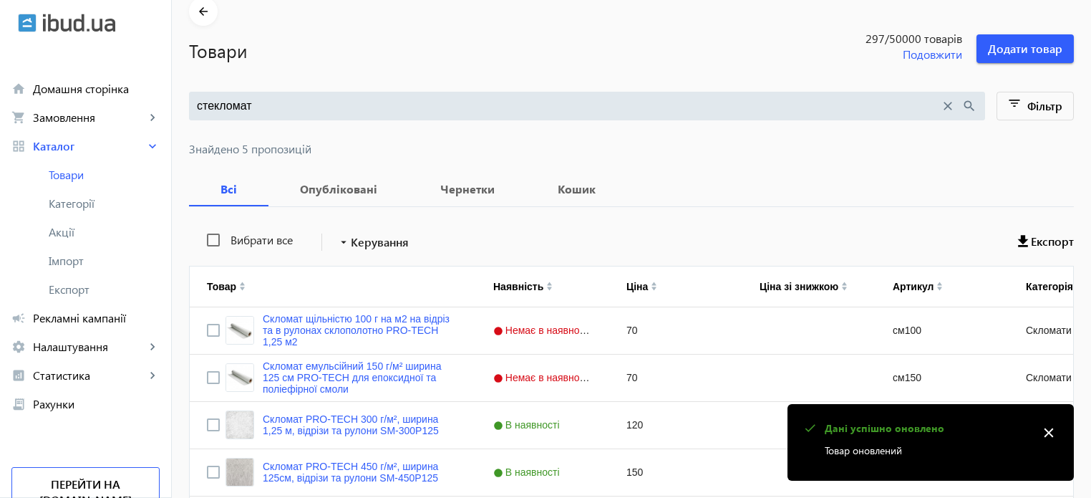
scroll to position [186, 0]
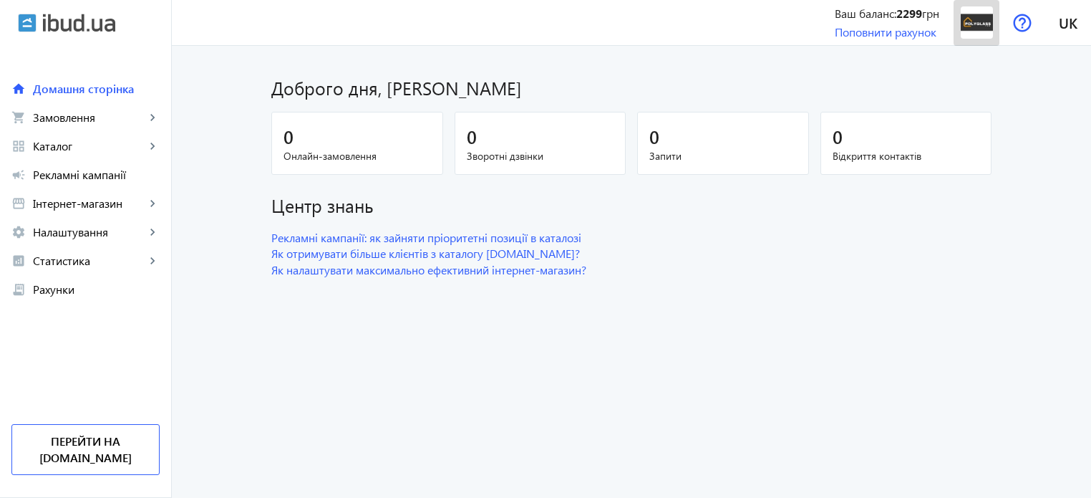
click at [977, 25] on img at bounding box center [977, 22] width 32 height 32
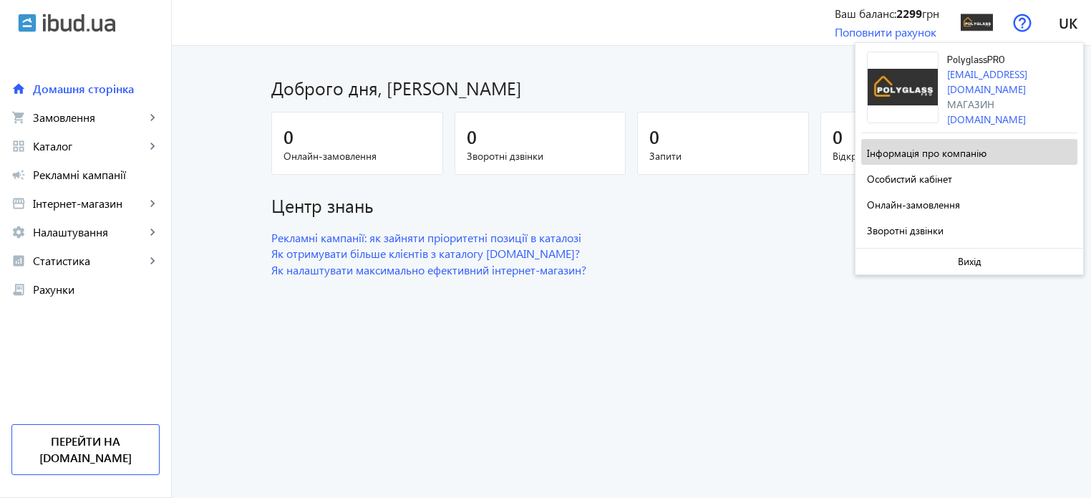
click at [925, 151] on span "Інформація про компанію" at bounding box center [927, 153] width 120 height 14
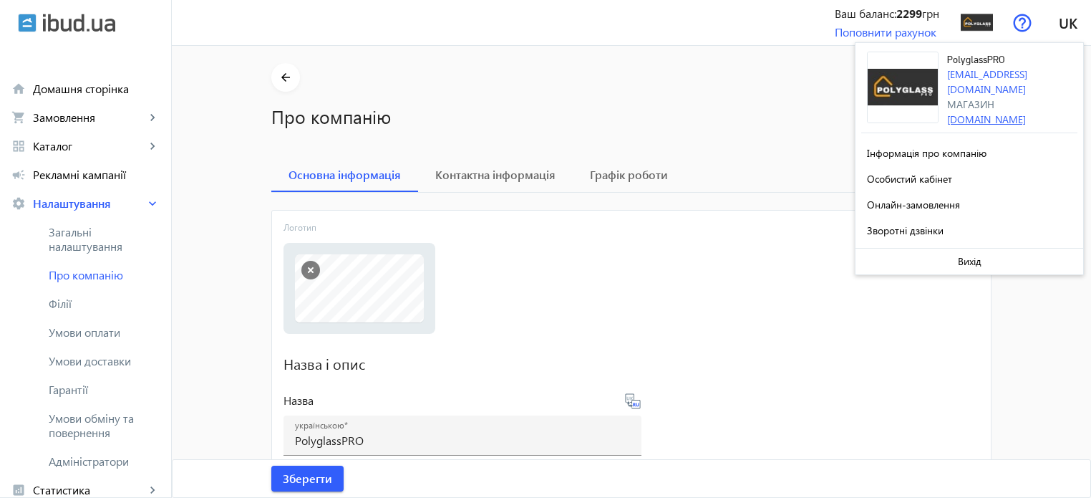
click at [974, 112] on link "[DOMAIN_NAME]" at bounding box center [986, 119] width 79 height 14
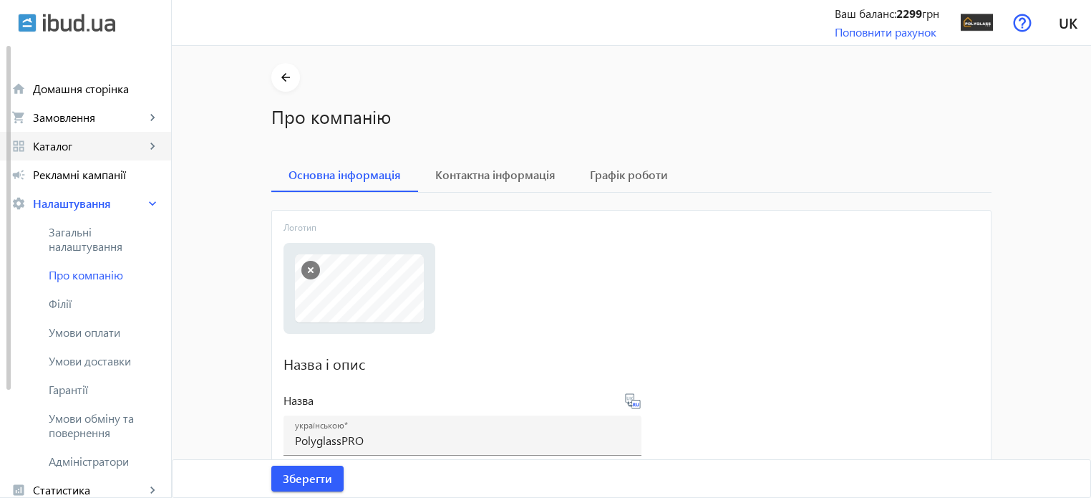
click at [80, 155] on link "grid_view Каталог keyboard_arrow_right" at bounding box center [85, 146] width 171 height 29
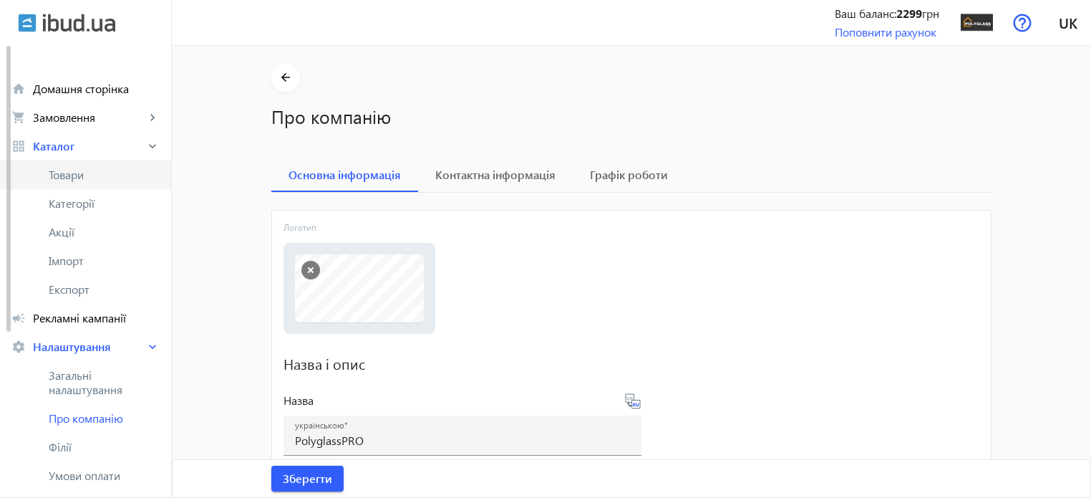
click at [97, 184] on link "Товари" at bounding box center [85, 174] width 171 height 29
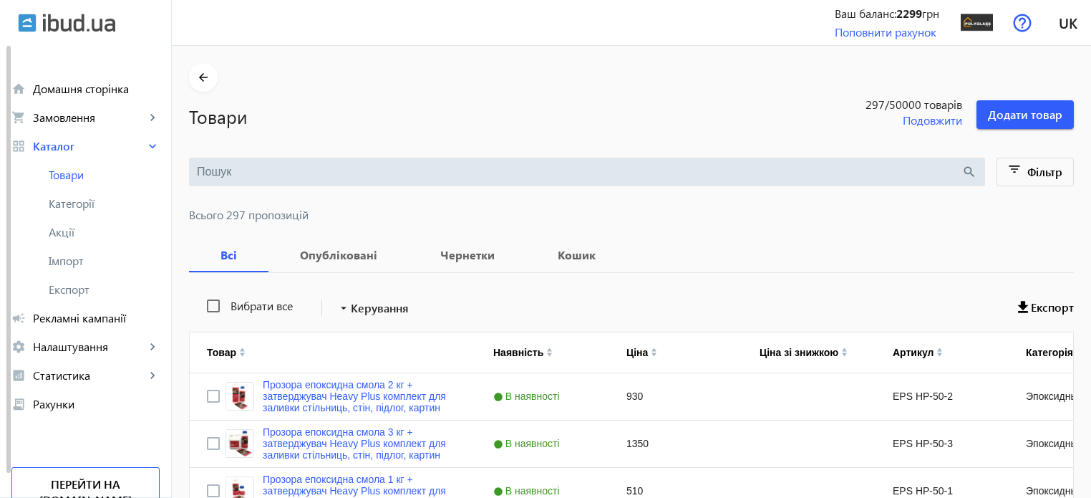
click at [304, 171] on input "search" at bounding box center [579, 172] width 765 height 16
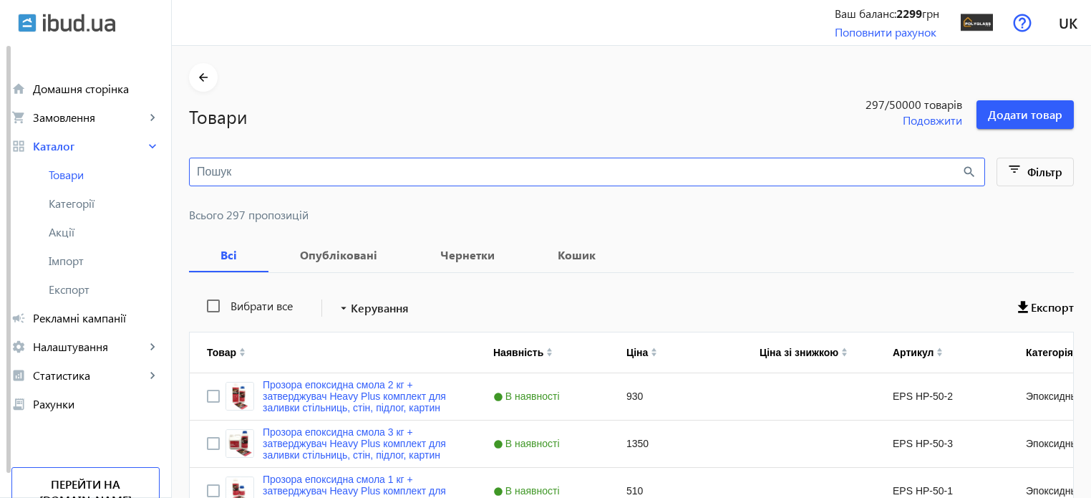
paste input "EPS HP-50-6.5"
type input "EPS HP-50-6.5"
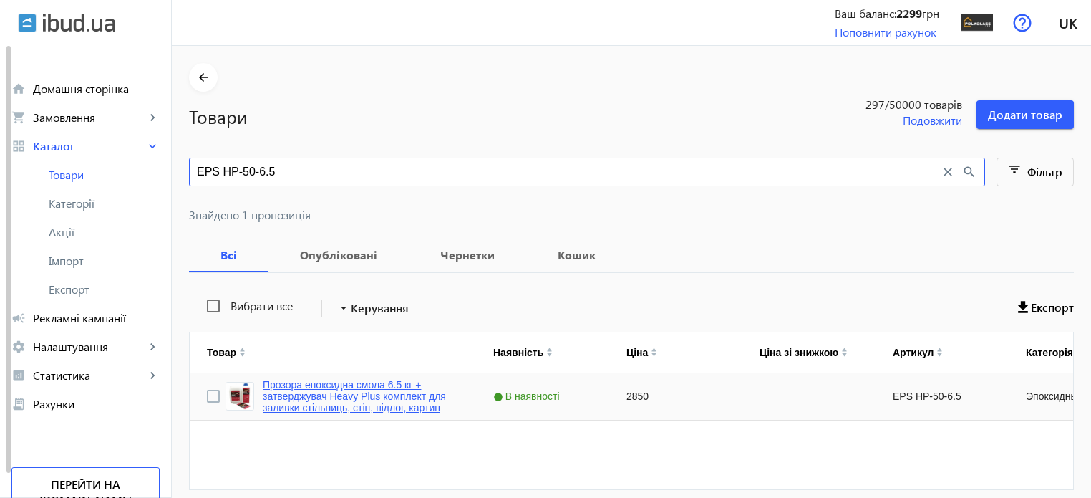
click at [348, 385] on link "Прозора епоксидна смола 6.5 кг + затверджувач Heavy Plus комплект для заливки с…" at bounding box center [361, 396] width 196 height 34
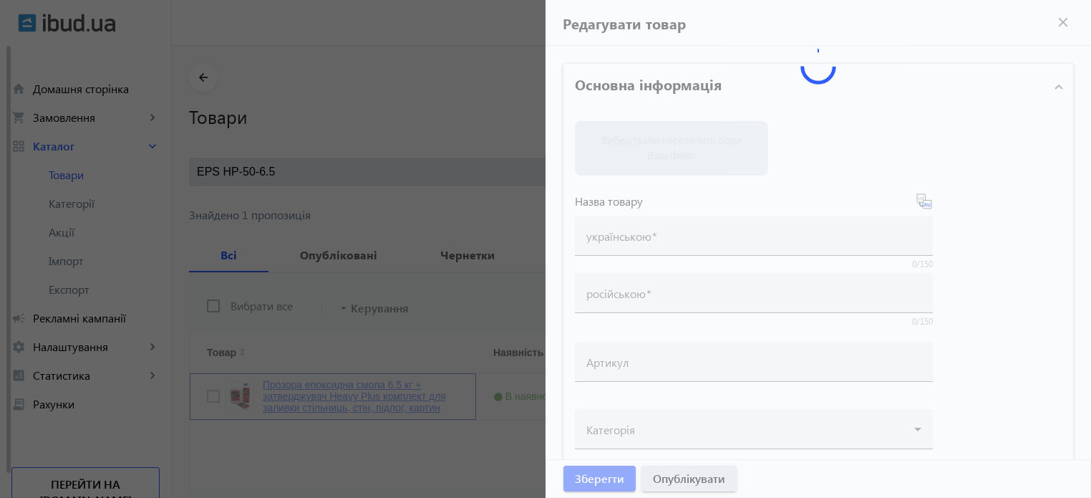
type input "Прозора епоксидна смола 6.5 кг + затверджувач Heavy Plus комплект для заливки с…"
type input "Прозрачная эпоксидная смола 6.5 кг + отвердитель Heavy Plus комплект для заливк…"
type input "EPS HP-50-6.5"
type input "2850"
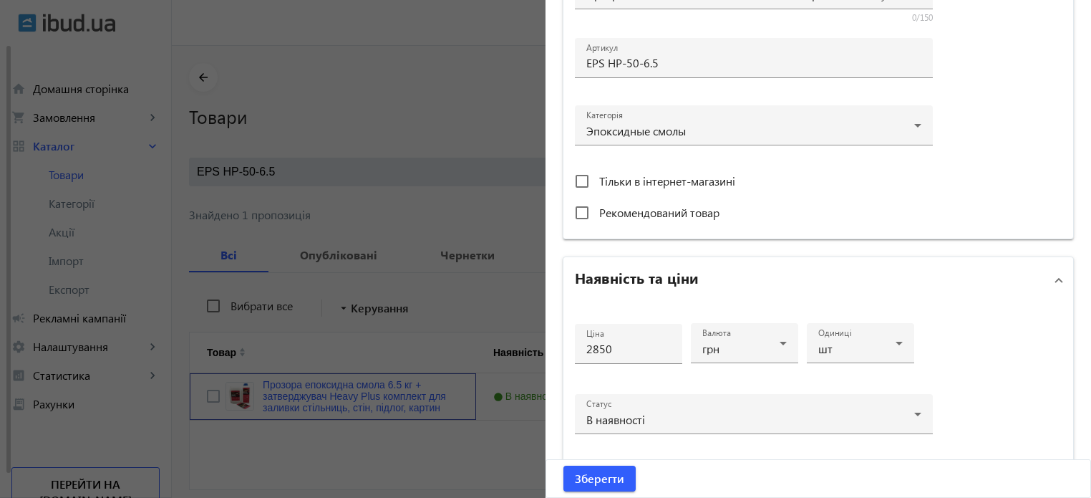
scroll to position [693, 0]
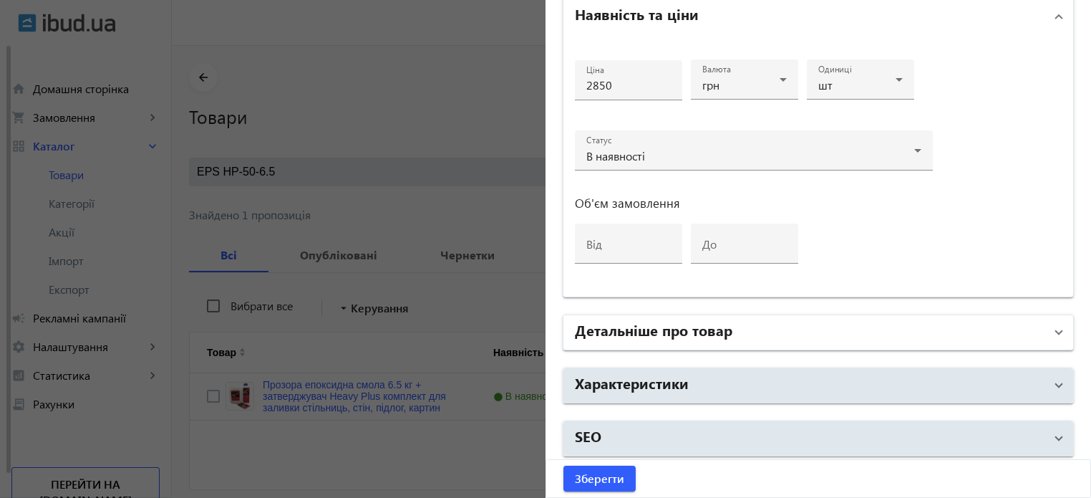
click at [636, 338] on mat-panel-title "Детальніше про товар" at bounding box center [810, 332] width 470 height 26
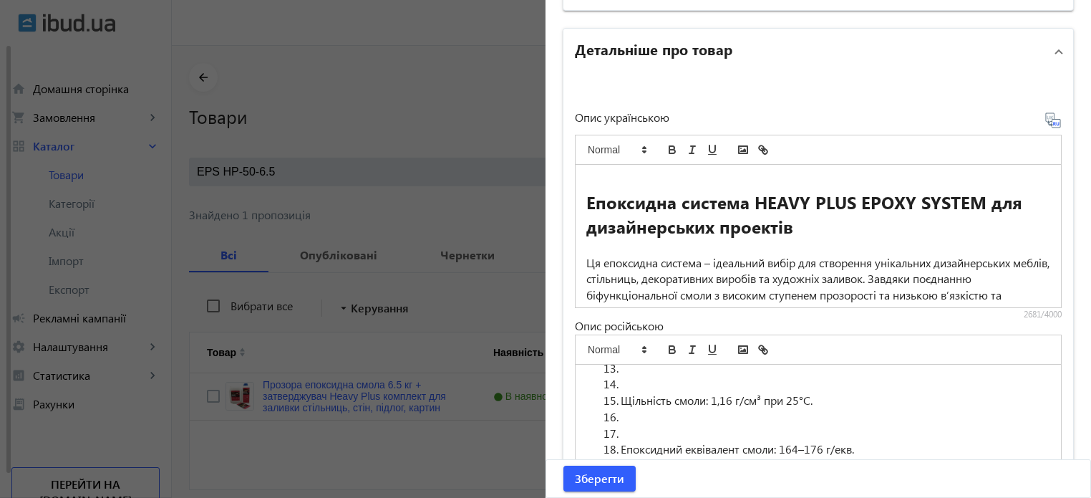
scroll to position [788, 0]
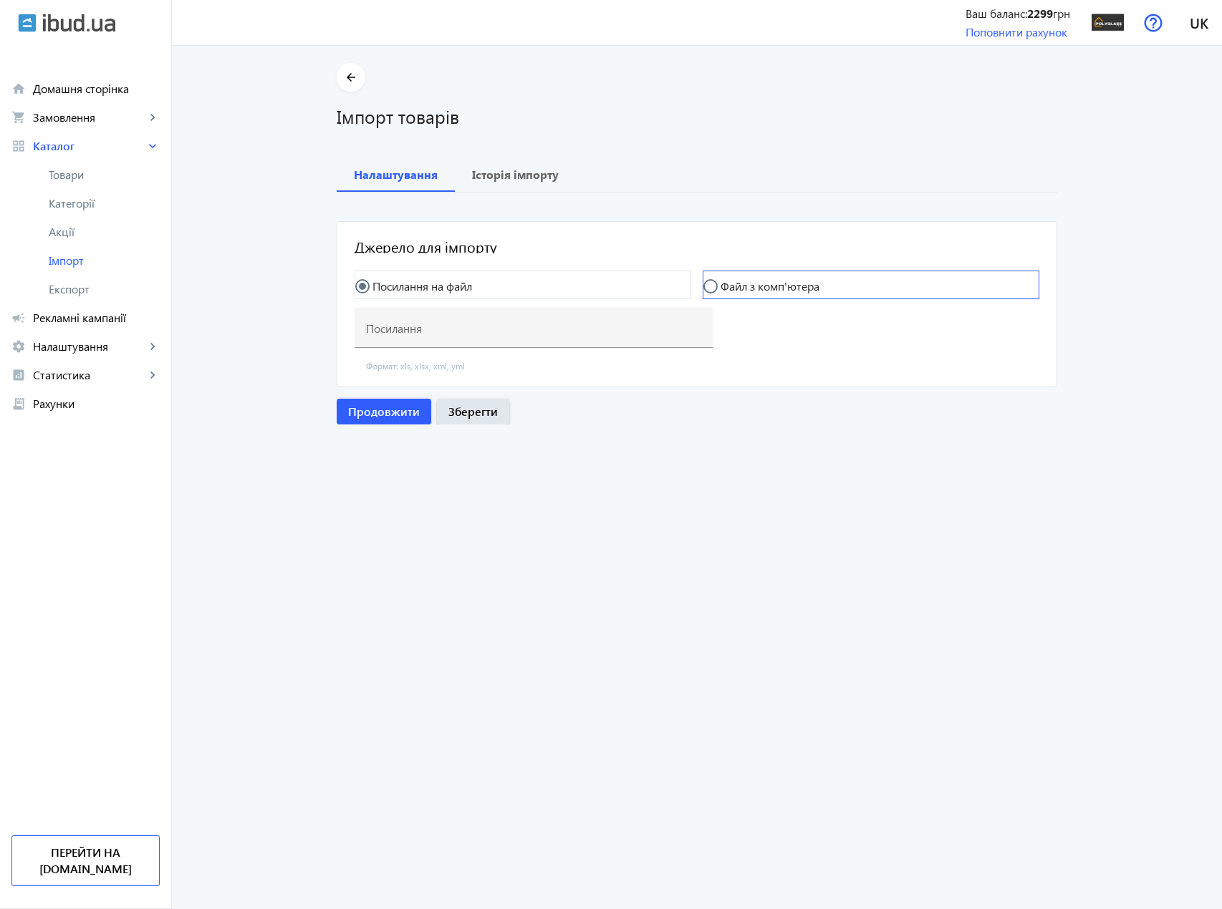
click at [738, 277] on mat-radio-button "Файл з комп'ютера" at bounding box center [870, 285] width 337 height 29
drag, startPoint x: 731, startPoint y: 303, endPoint x: 732, endPoint y: 289, distance: 13.6
click at [731, 301] on mat-radio-group "Посилання на файл Файл з комп'ютера" at bounding box center [696, 288] width 685 height 34
click at [732, 289] on label "Файл з комп'ютера" at bounding box center [768, 286] width 102 height 11
click at [732, 289] on input "Файл з комп'ютера" at bounding box center [717, 293] width 29 height 29
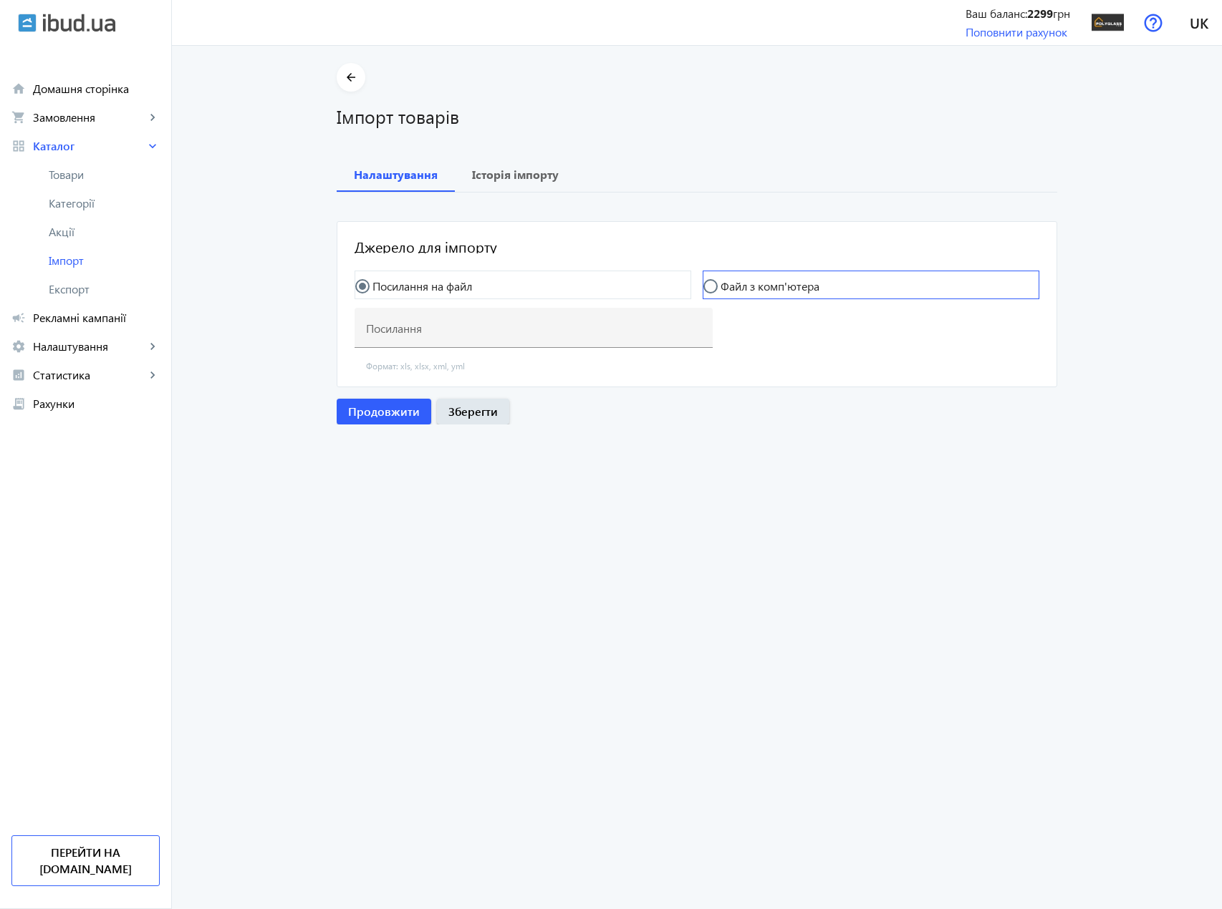
radio input "true"
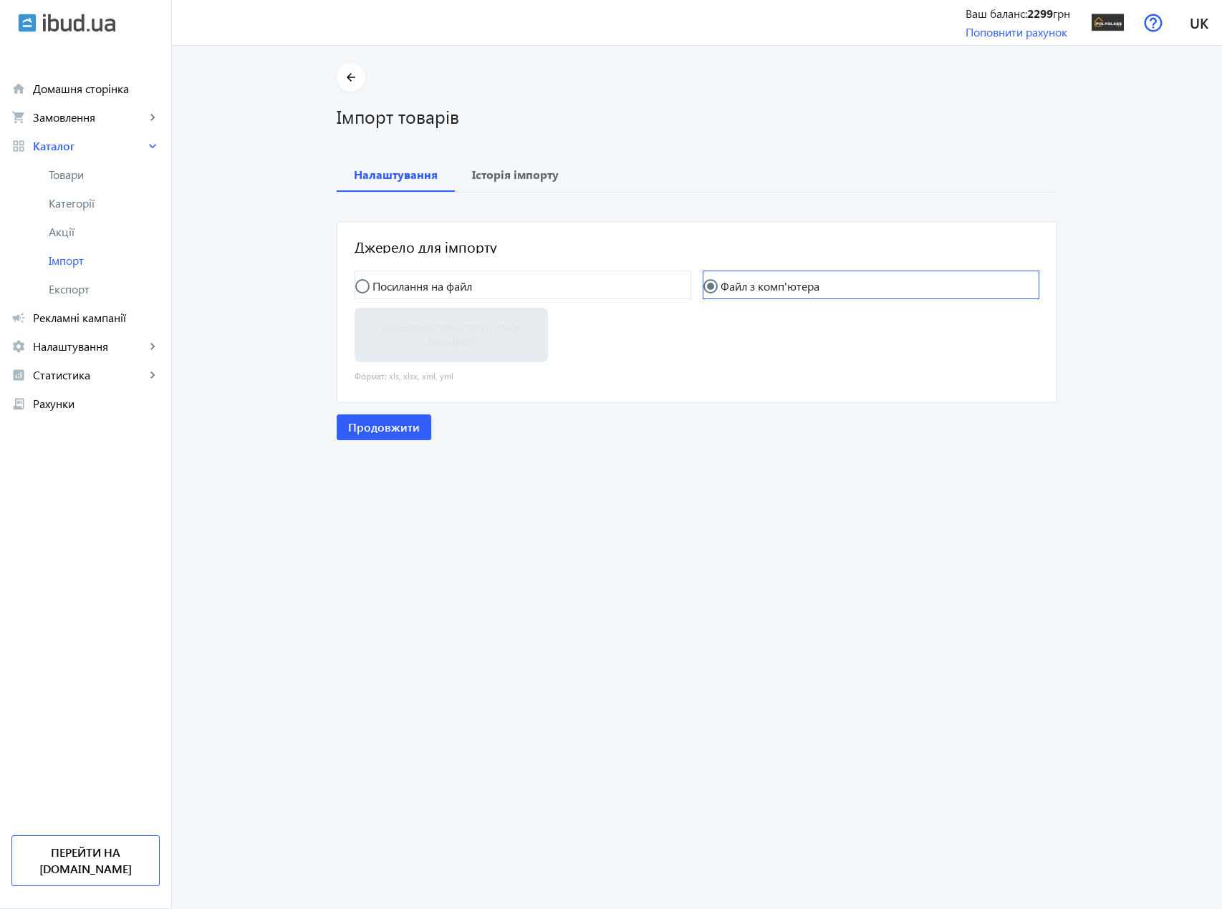
click at [703, 282] on input "Файл з комп'ютера" at bounding box center [717, 293] width 29 height 29
click at [506, 332] on label "Виберіть або перетягніть сюди Ваш файл" at bounding box center [451, 335] width 170 height 40
click at [506, 332] on input "Виберіть або перетягніть сюди Ваш файл" at bounding box center [451, 336] width 170 height 17
type input "C:\fakepath\polyglassp-2-2025-10-03-11-39.xlsx"
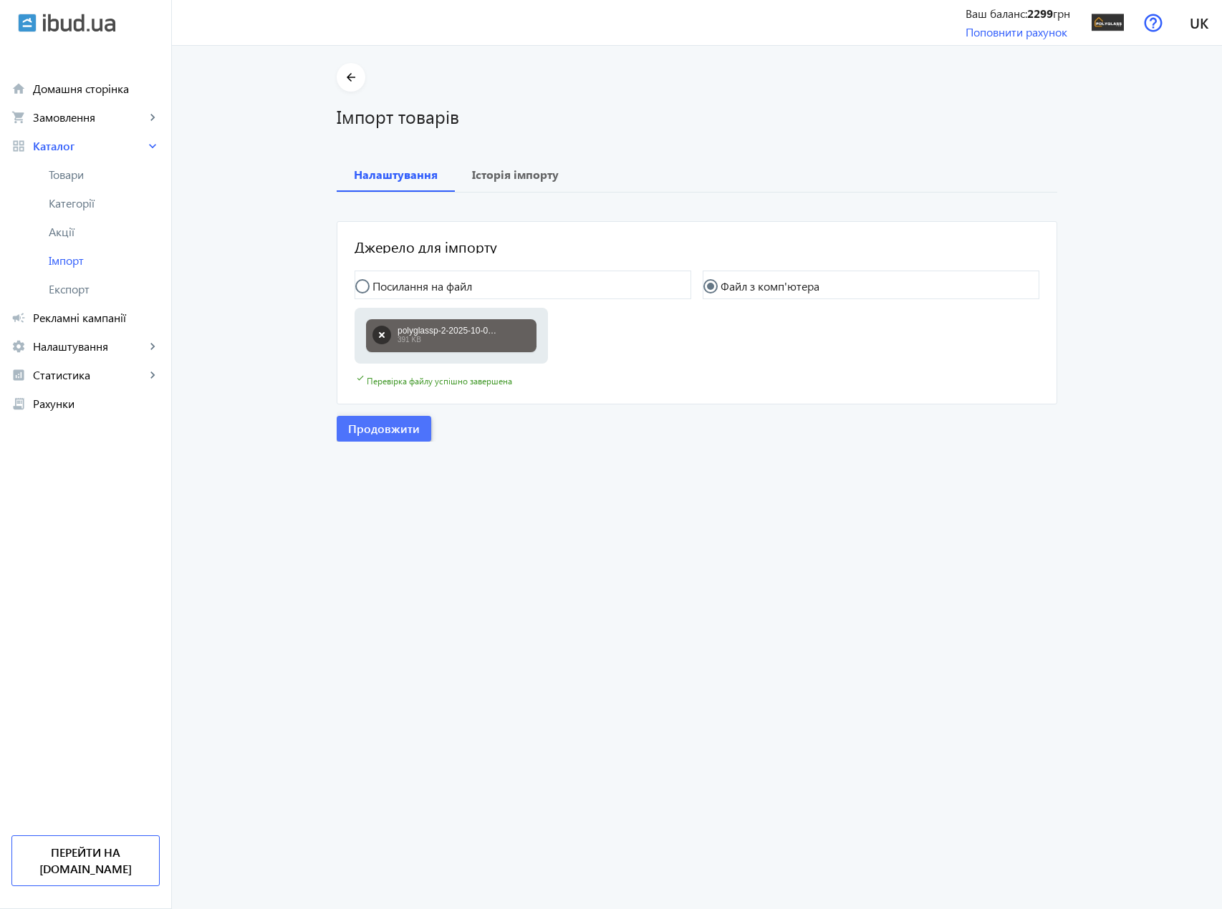
click at [387, 427] on span "Продовжити" at bounding box center [384, 429] width 72 height 16
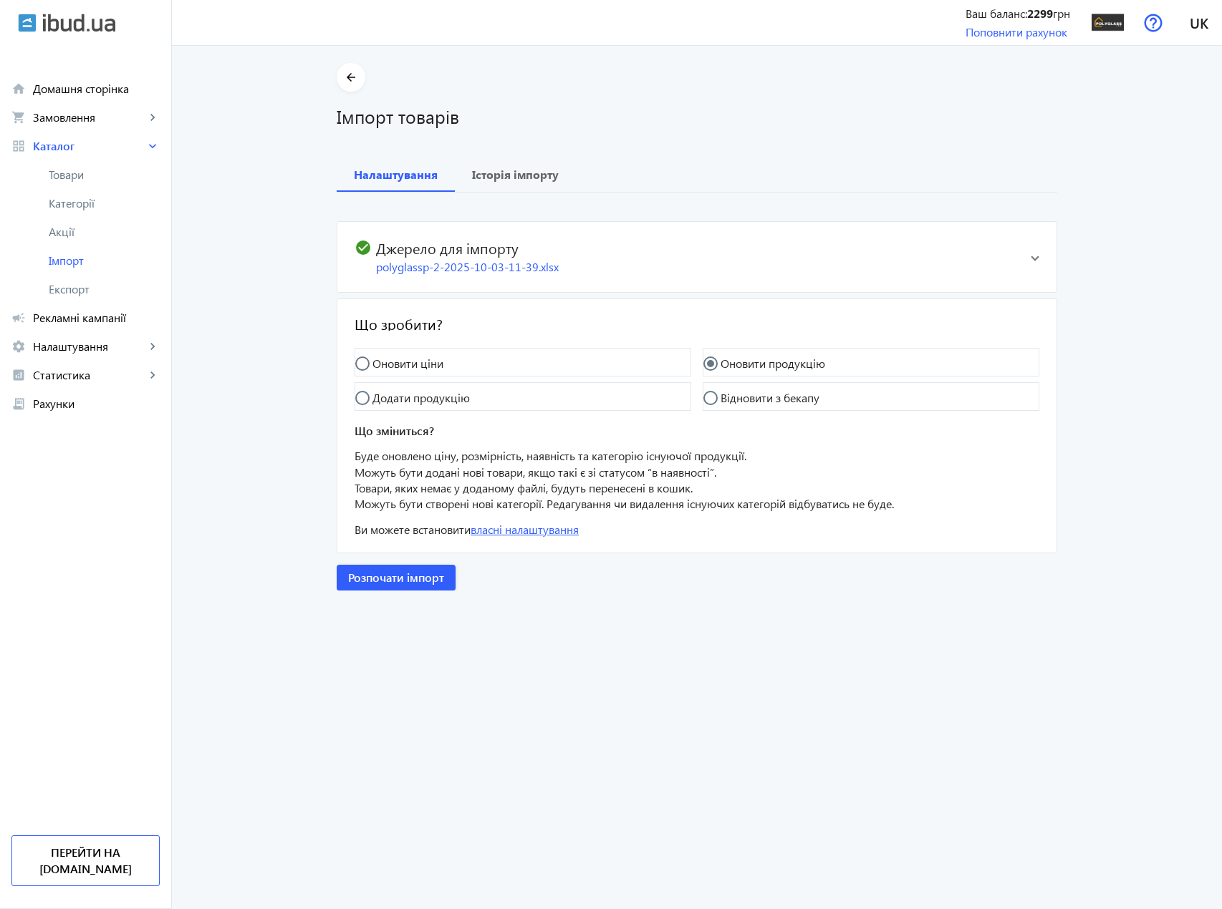
click at [518, 526] on link "власні налаштування" at bounding box center [524, 529] width 108 height 15
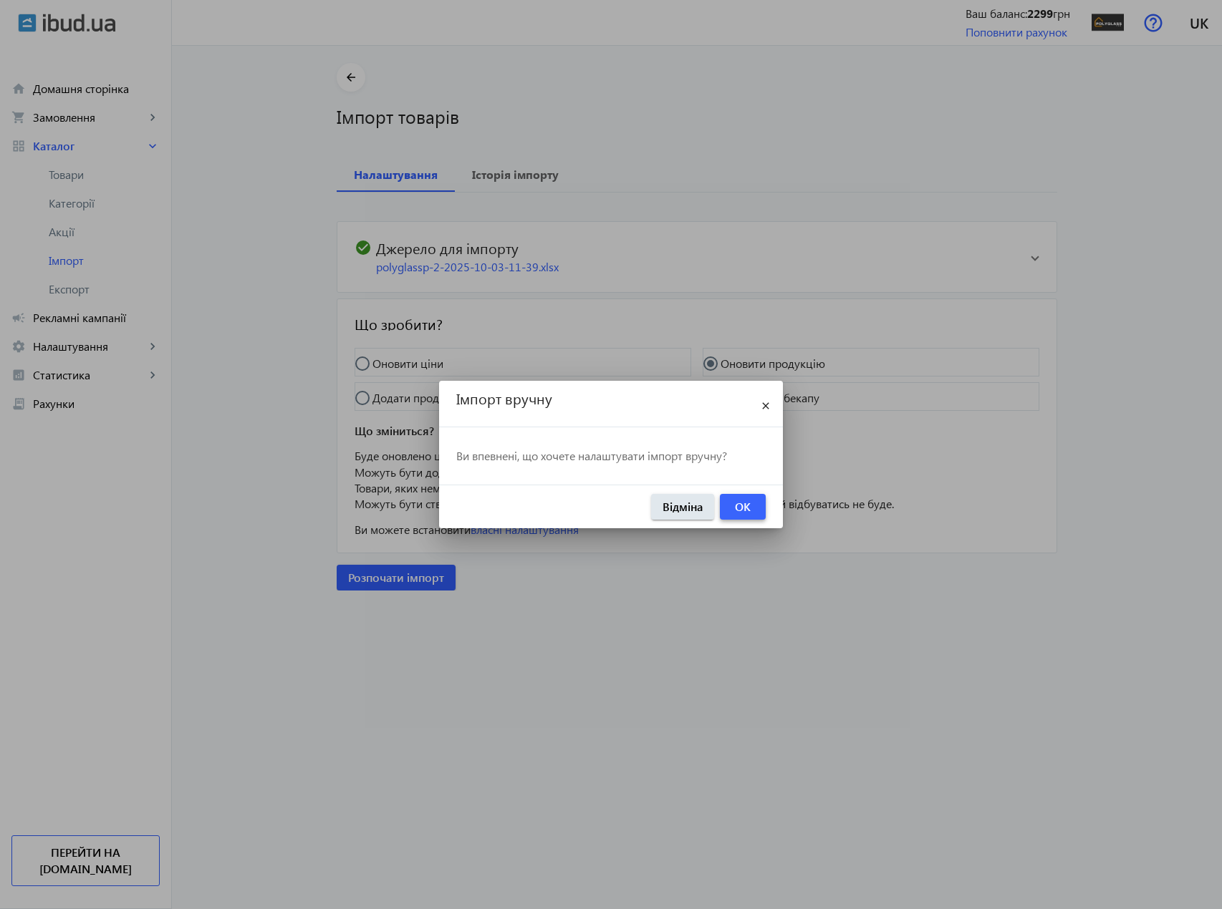
click at [741, 502] on span "OK" at bounding box center [743, 507] width 16 height 16
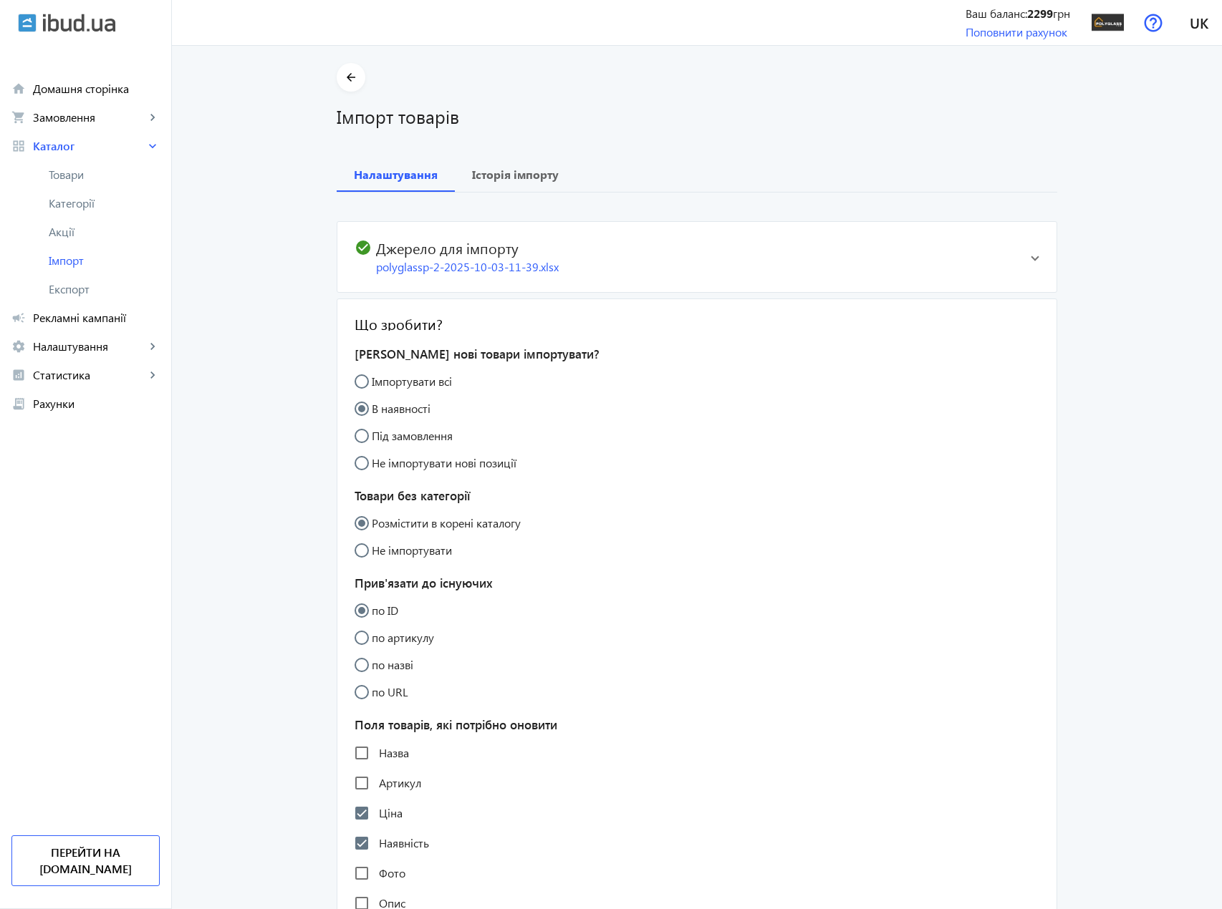
click at [364, 382] on input "Імпортувати всі" at bounding box center [368, 388] width 29 height 29
radio input "true"
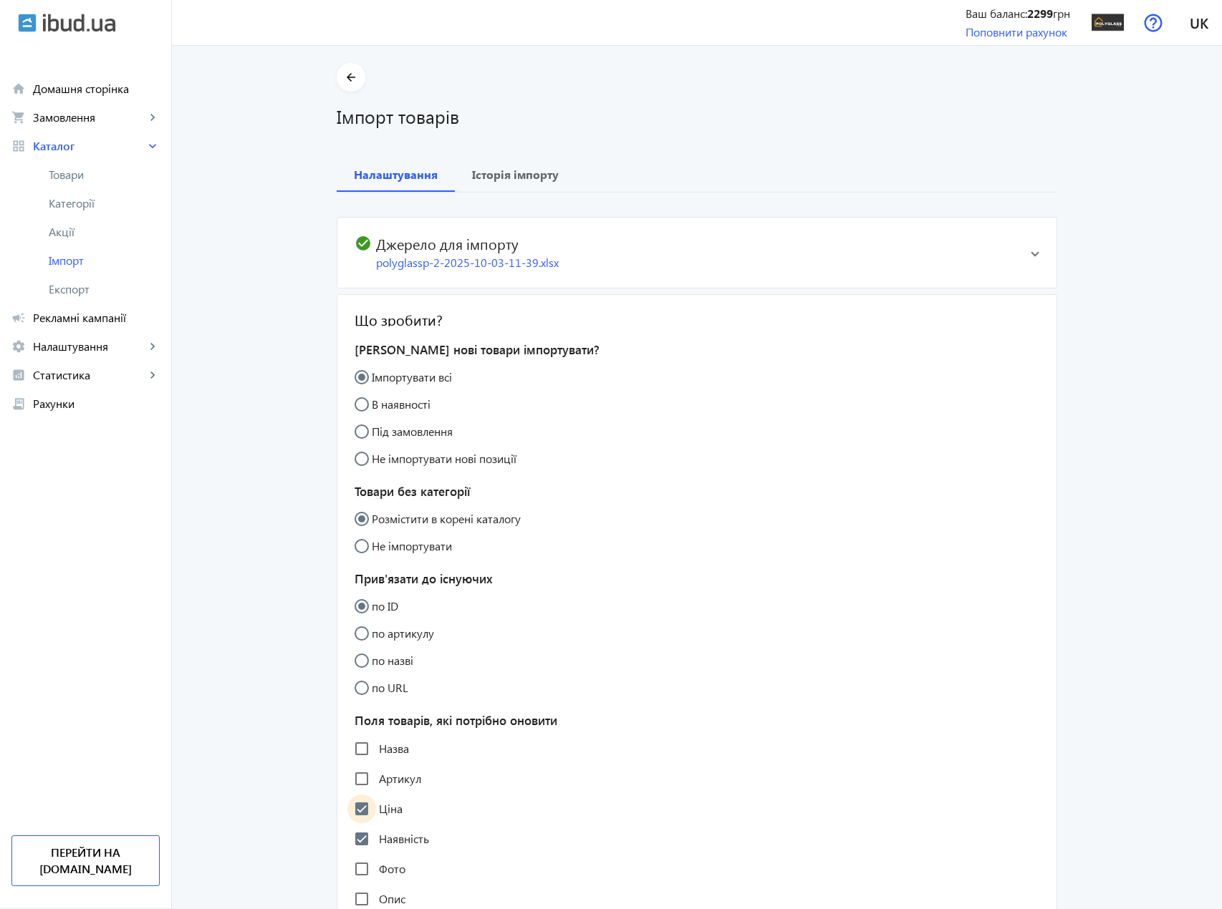
click at [354, 813] on input "Ціна" at bounding box center [361, 809] width 29 height 29
checkbox input "false"
click at [354, 831] on input "Наявність" at bounding box center [361, 839] width 29 height 29
checkbox input "false"
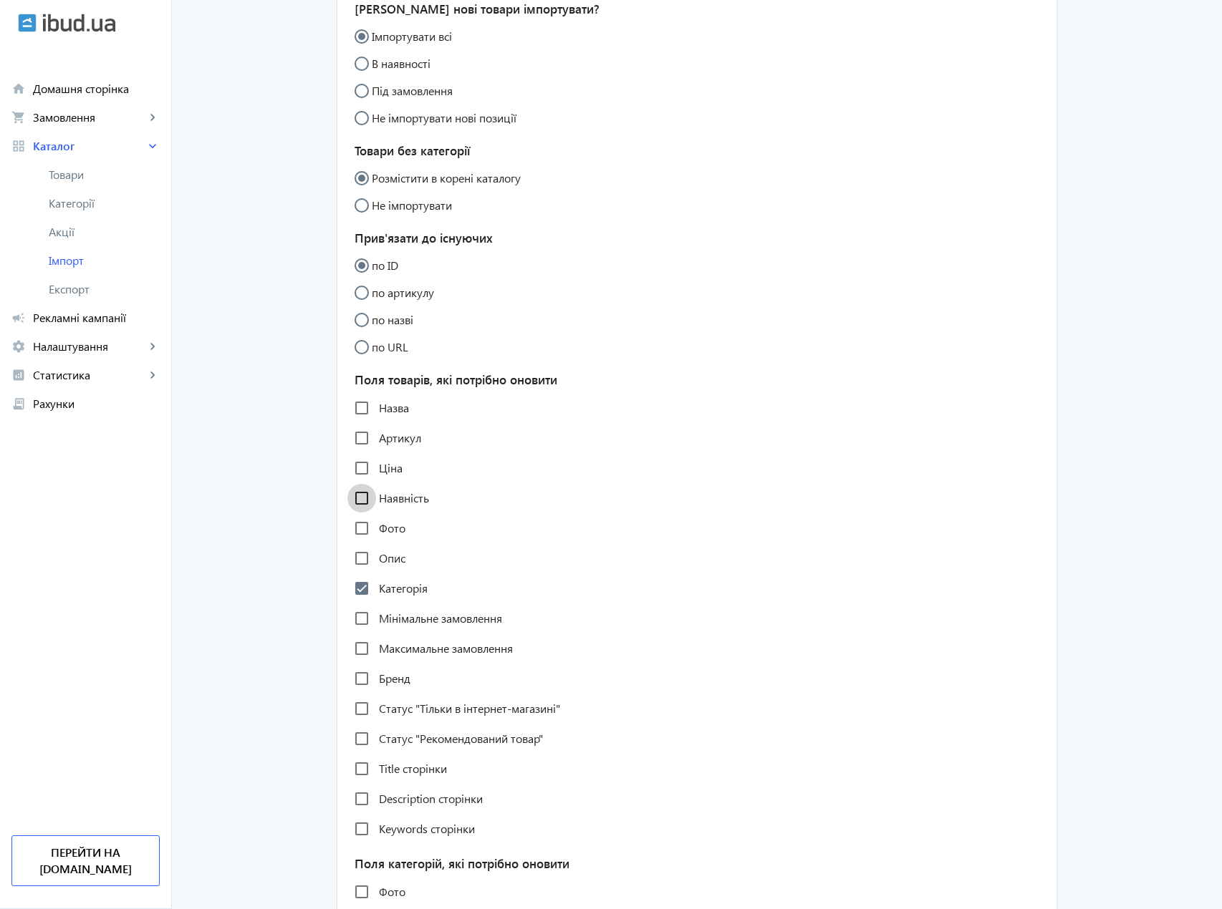
scroll to position [358, 0]
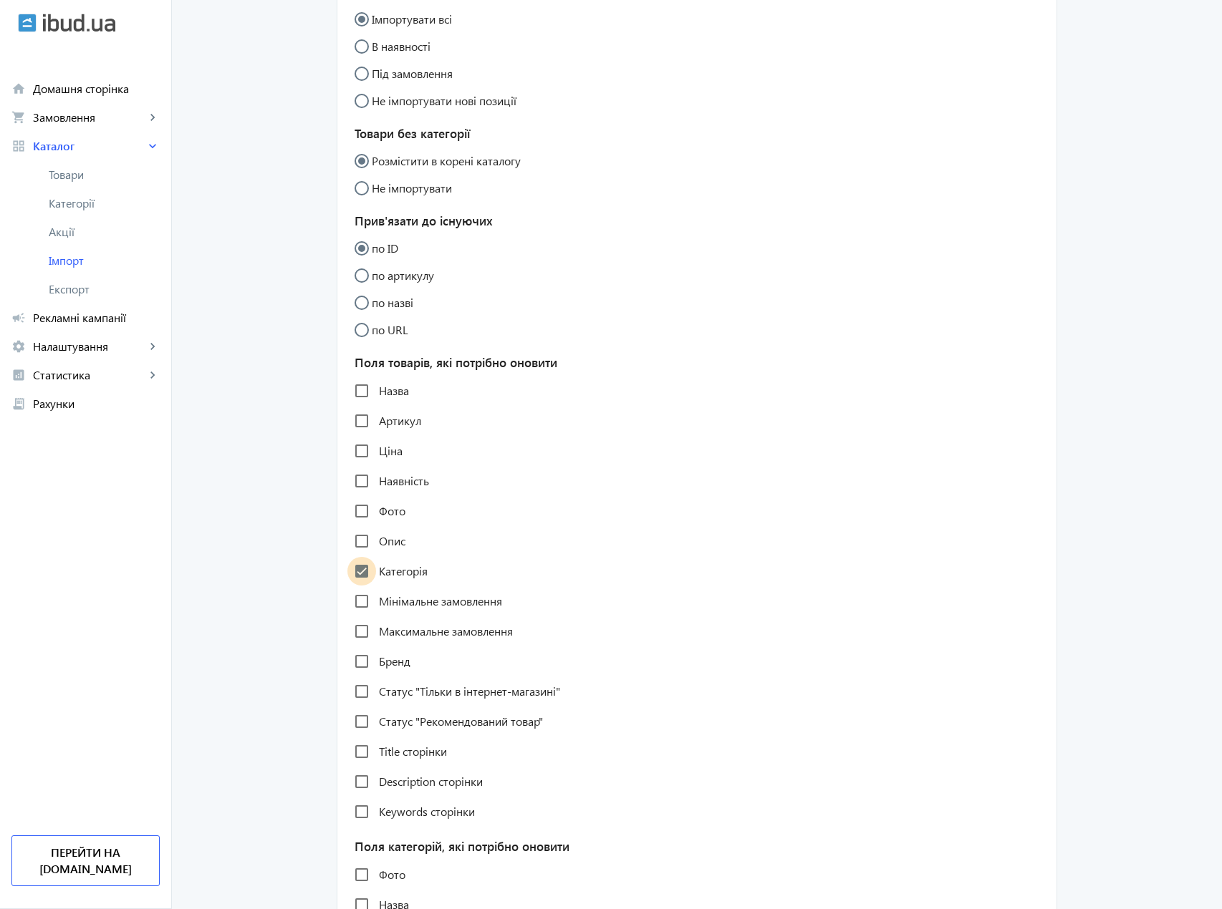
click at [363, 572] on input "Категорія" at bounding box center [361, 571] width 29 height 29
checkbox input "false"
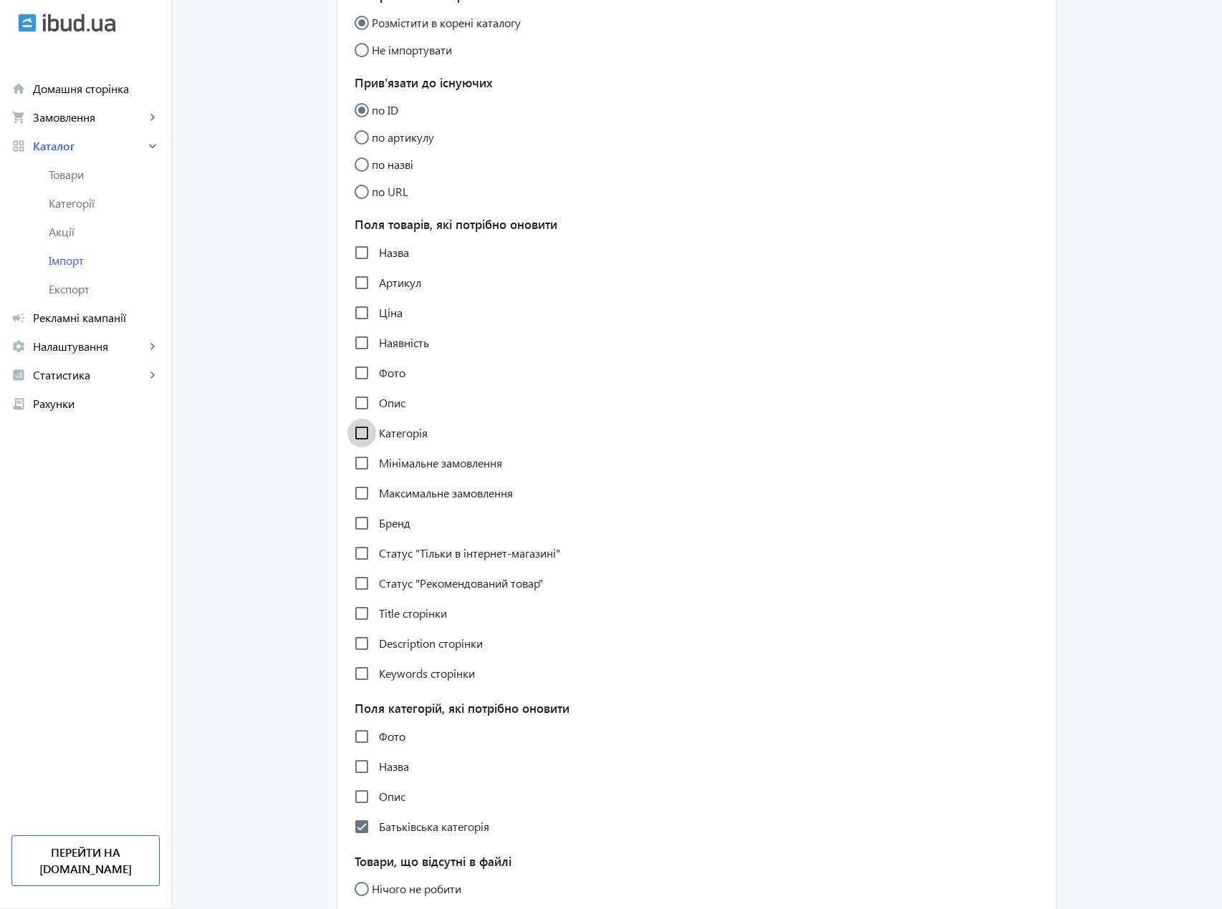
scroll to position [501, 0]
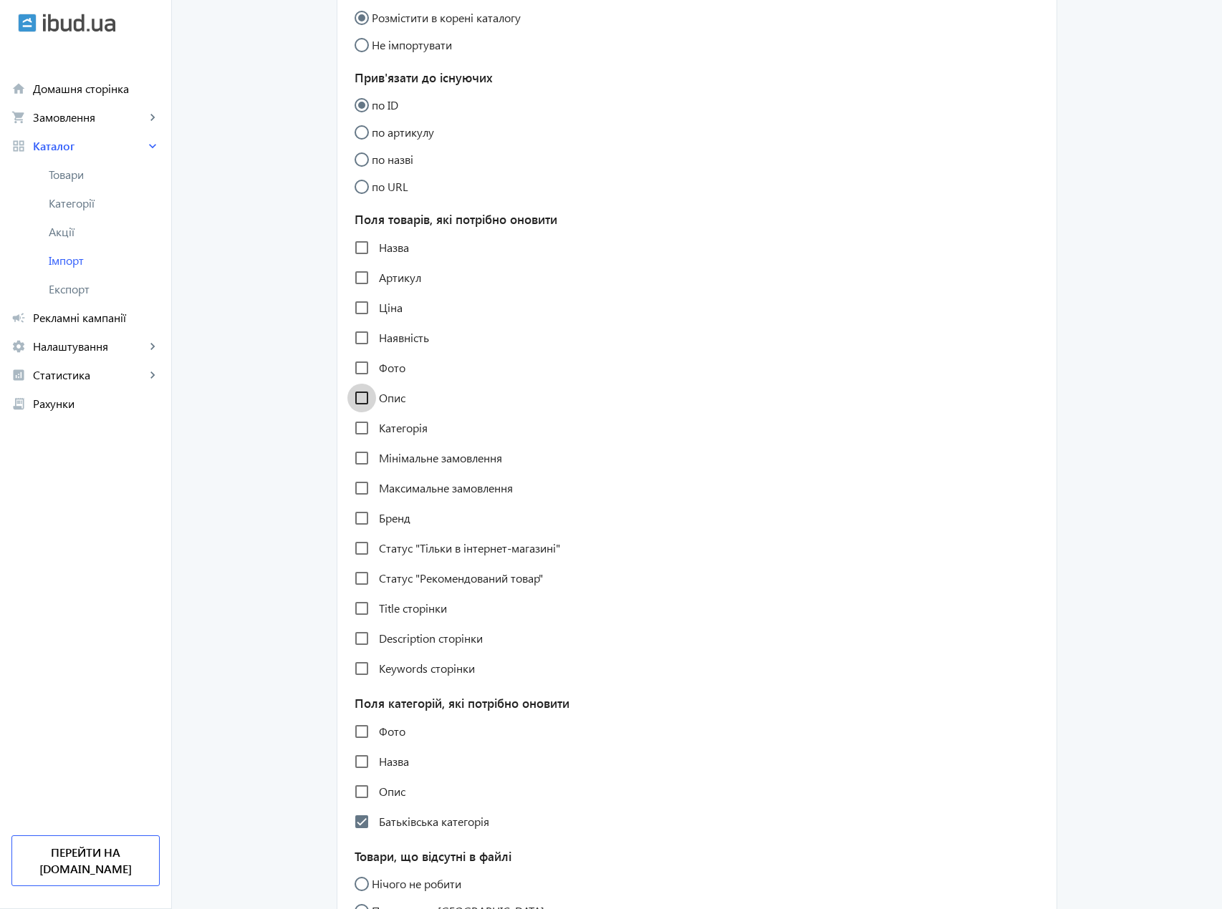
click at [361, 392] on input "Опис" at bounding box center [361, 398] width 29 height 29
checkbox input "true"
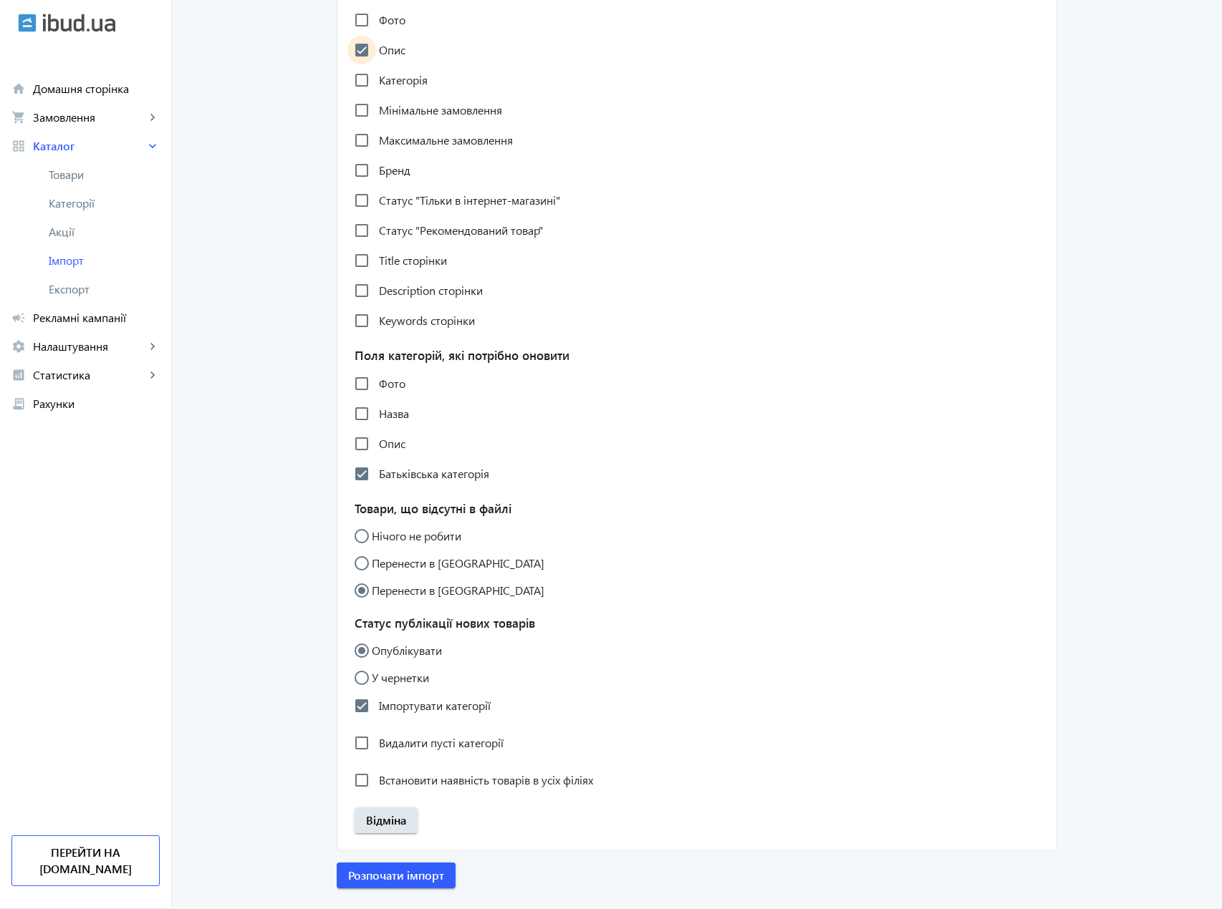
scroll to position [859, 0]
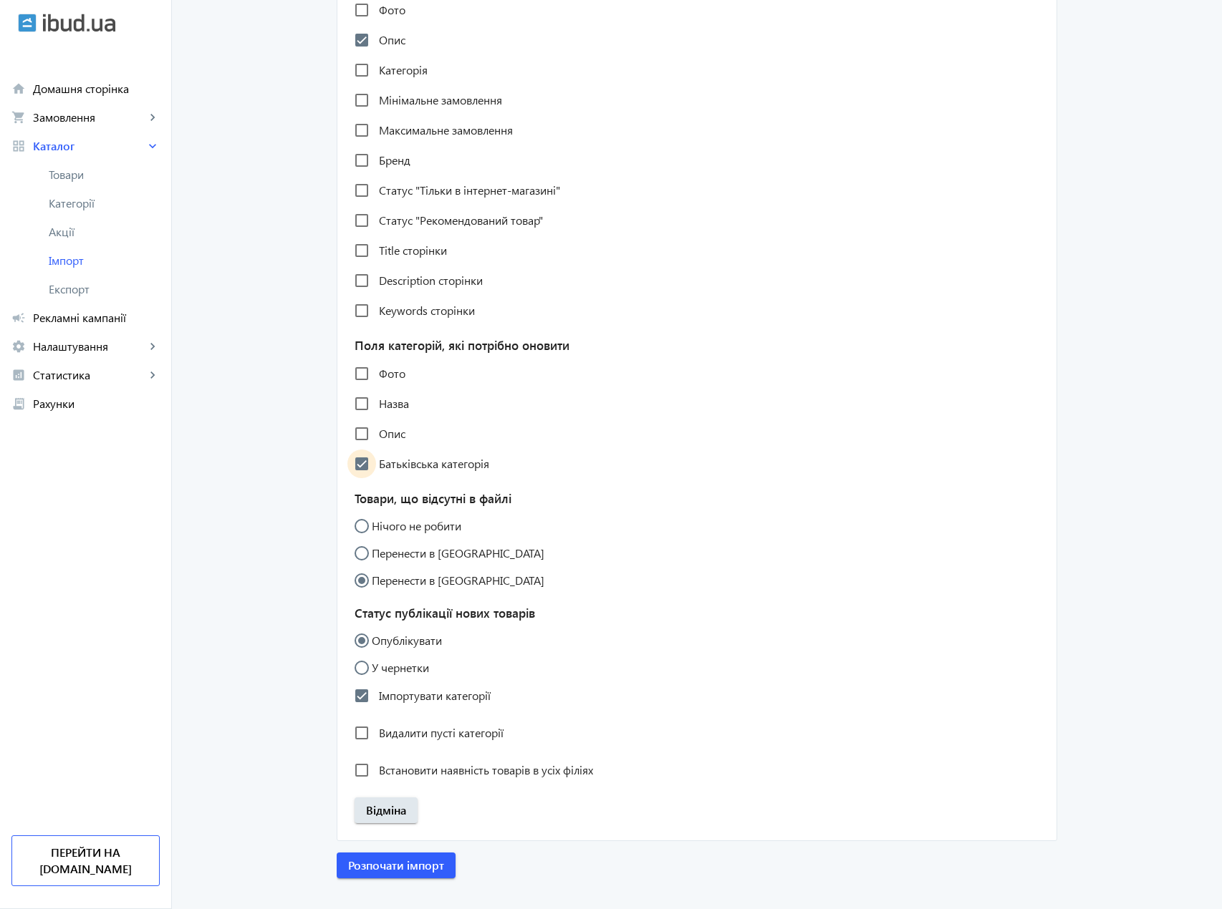
click at [357, 466] on input "Батьківська категорія" at bounding box center [361, 464] width 29 height 29
checkbox input "false"
click at [358, 702] on input "Імпортувати категорії" at bounding box center [361, 696] width 29 height 29
click at [357, 702] on input "Імпортувати категорії" at bounding box center [361, 696] width 29 height 29
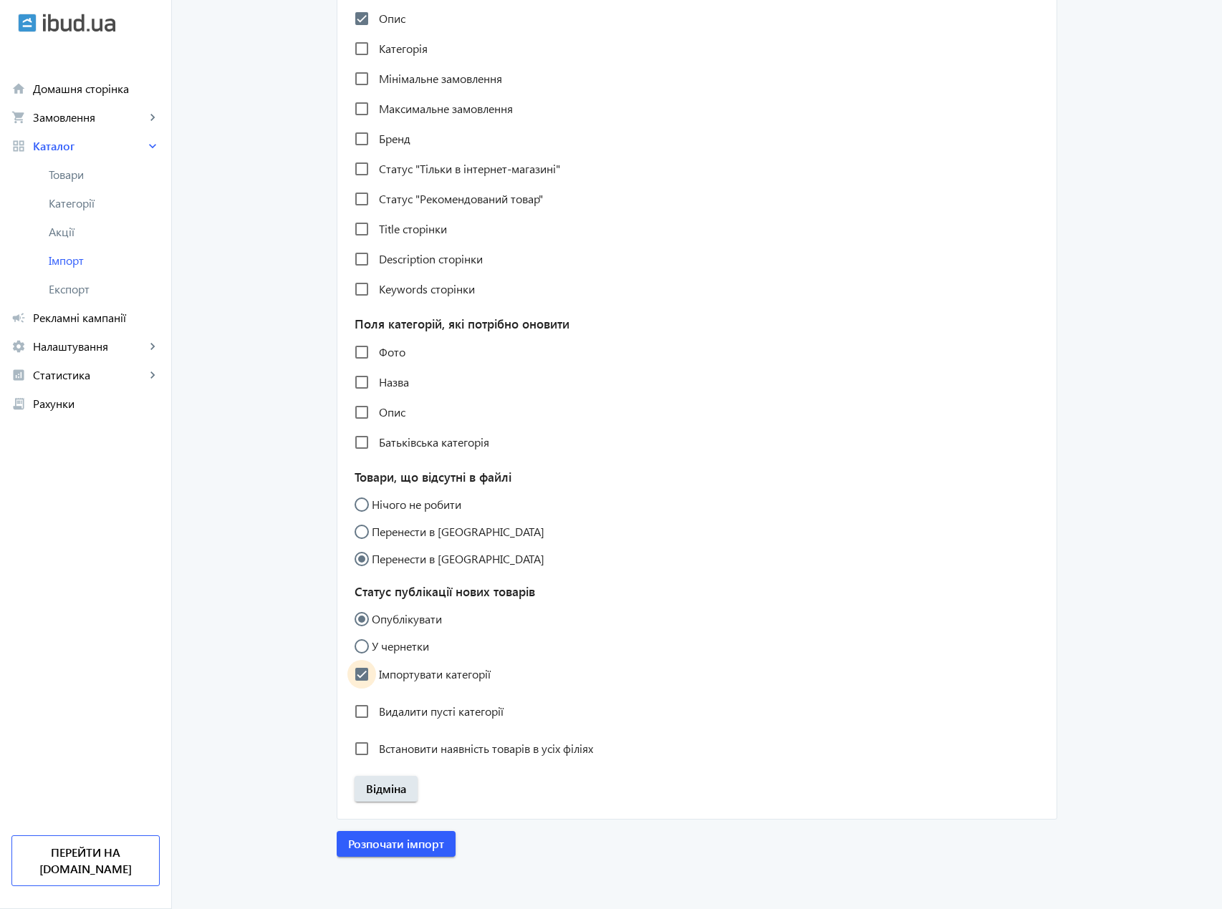
scroll to position [881, 0]
click at [360, 679] on input "Імпортувати категорії" at bounding box center [361, 673] width 29 height 29
checkbox input "true"
click at [403, 839] on span "Розпочати імпорт" at bounding box center [396, 844] width 96 height 16
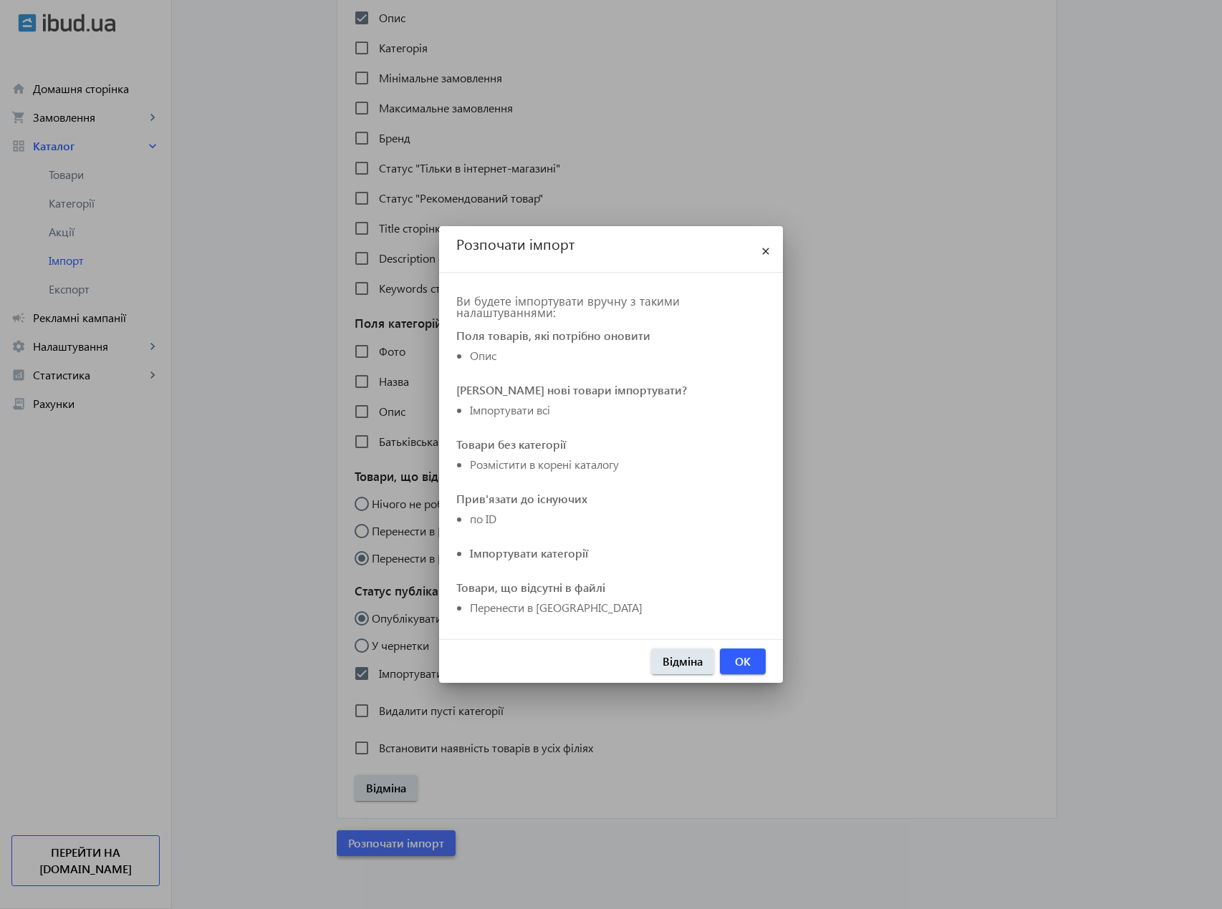
scroll to position [0, 0]
click at [748, 670] on span "button" at bounding box center [743, 661] width 46 height 34
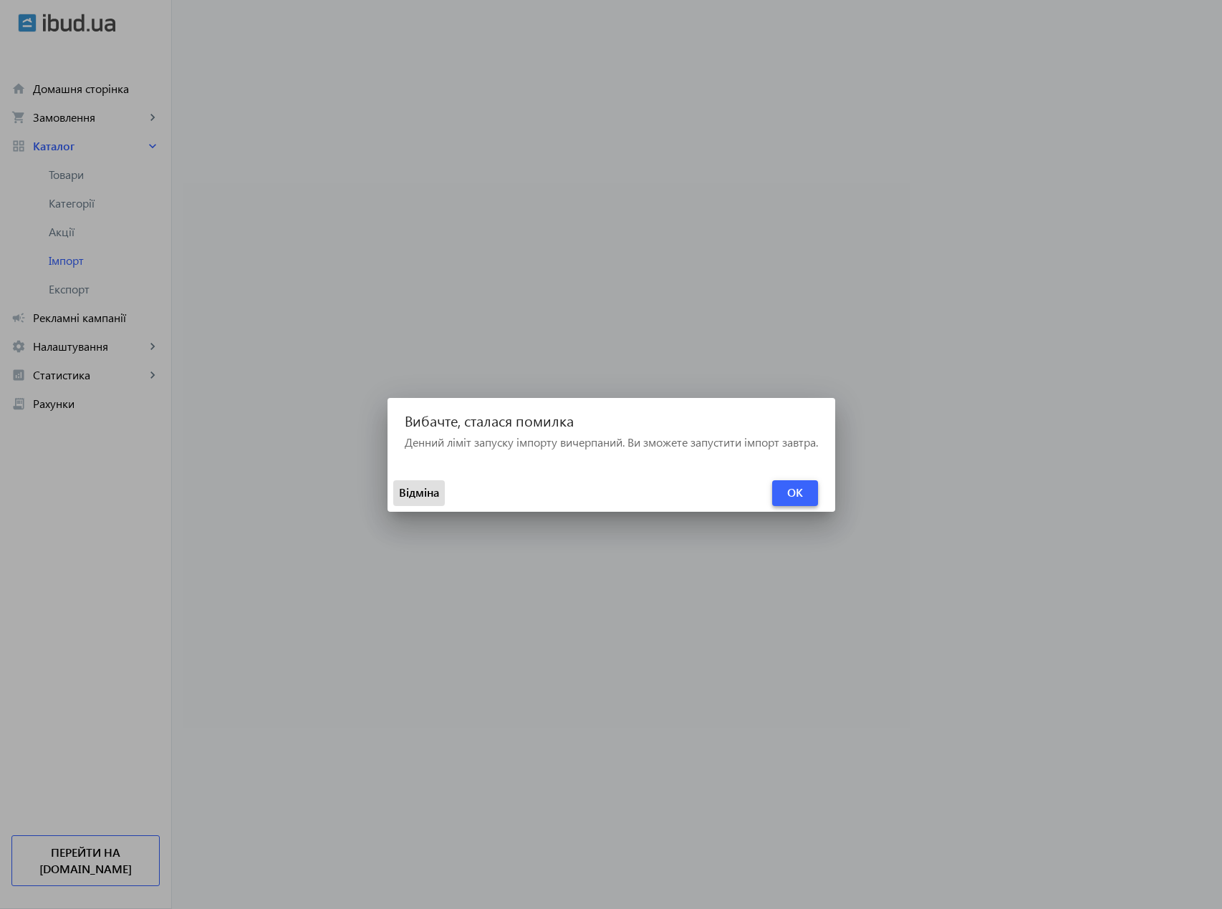
click at [794, 487] on span "OK" at bounding box center [795, 493] width 16 height 16
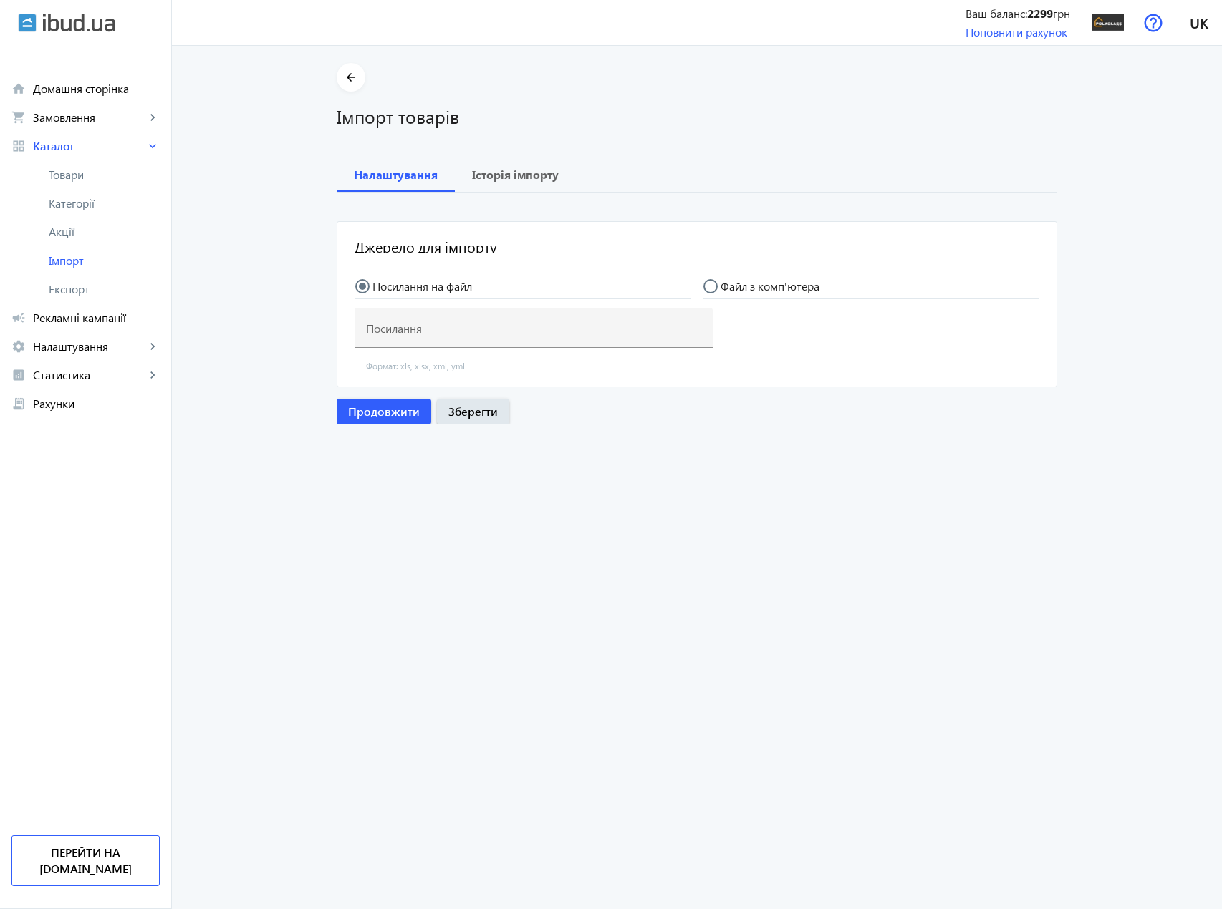
drag, startPoint x: 468, startPoint y: 521, endPoint x: 443, endPoint y: 514, distance: 26.6
click at [467, 518] on price-import "arrow_back Імпорт товарів Налаштування Історія імпорту Джерело для імпорту Поси…" at bounding box center [697, 478] width 1050 height 864
